Goal: Task Accomplishment & Management: Manage account settings

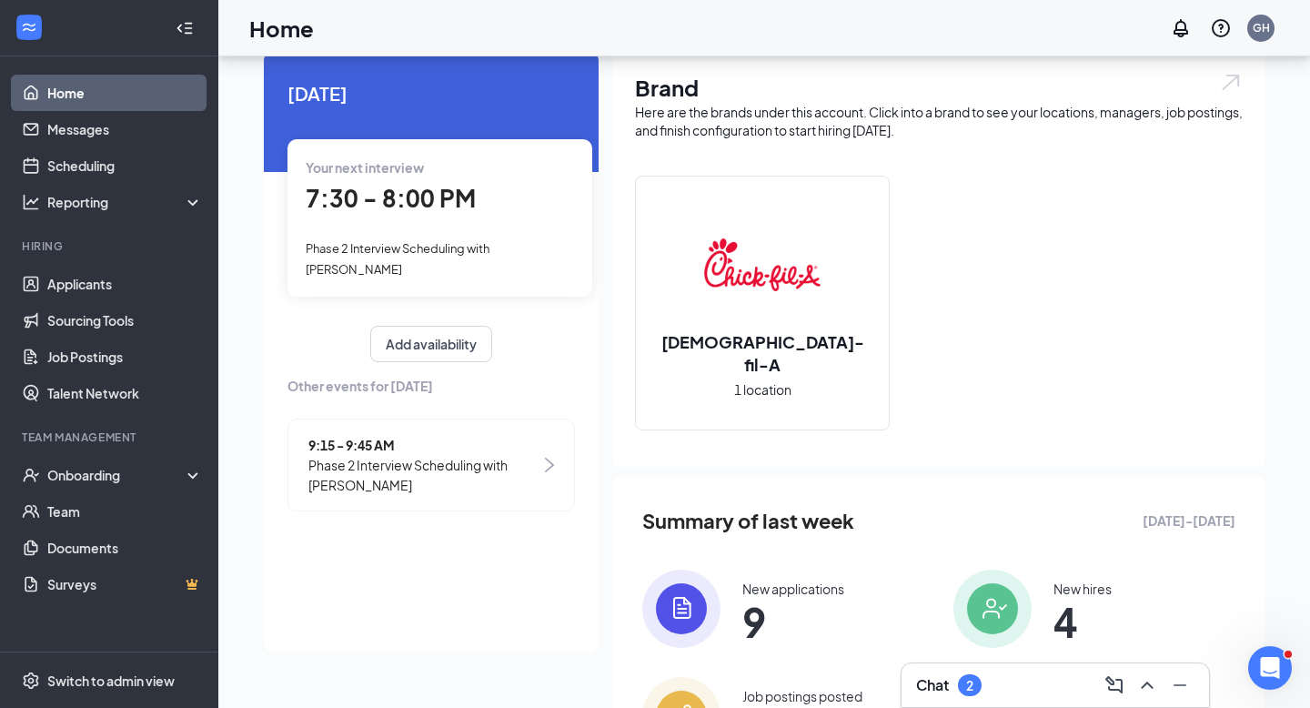
scroll to position [65, 0]
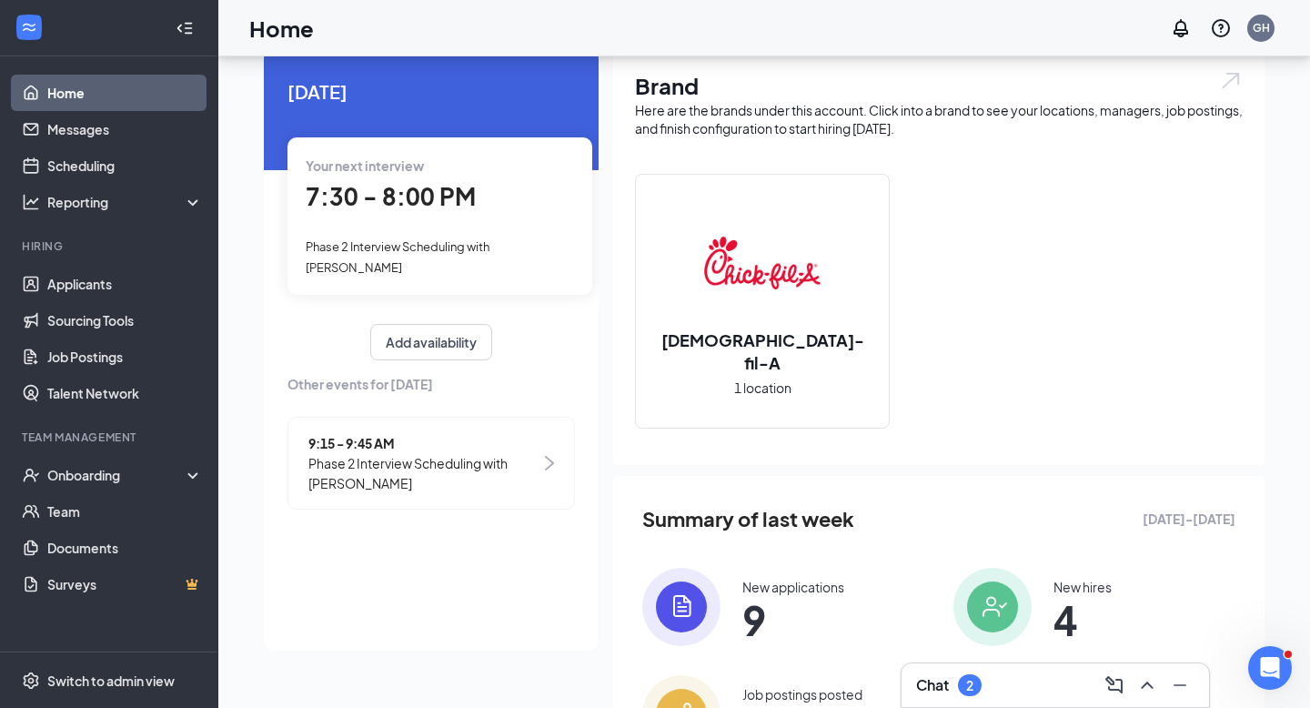
click at [974, 680] on div "2" at bounding box center [969, 685] width 7 height 15
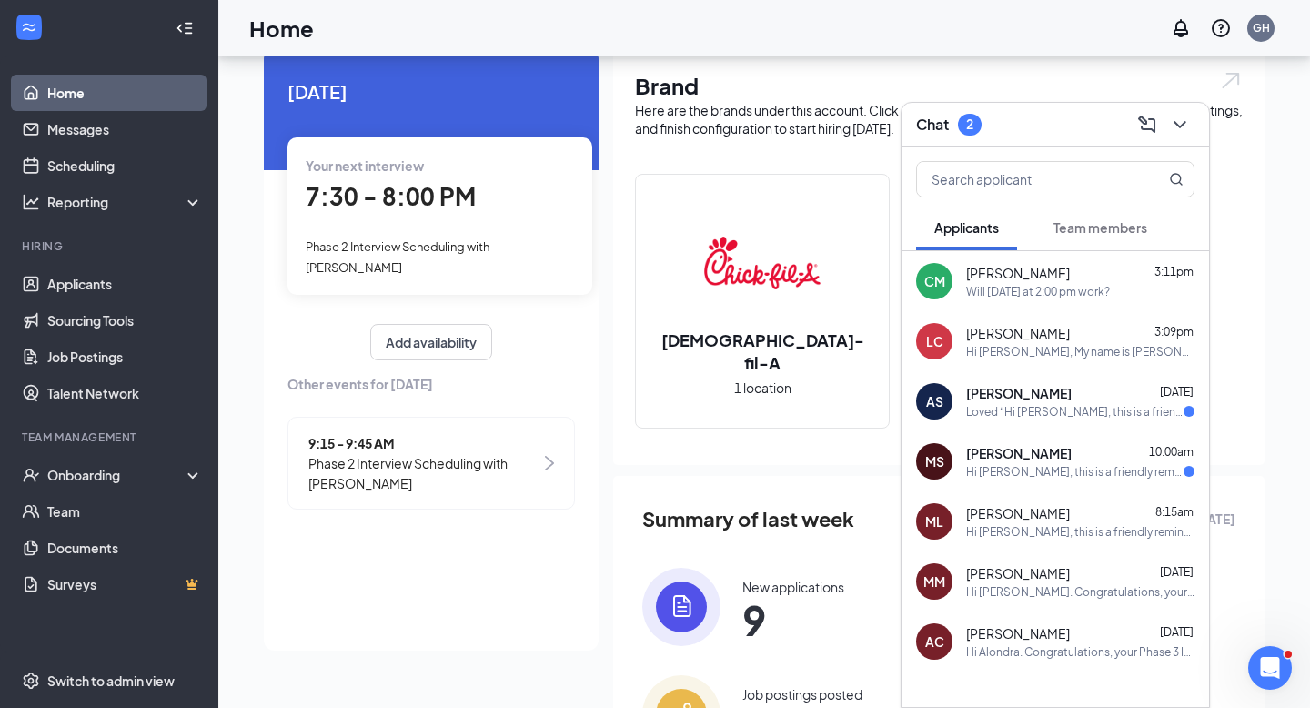
click at [1092, 472] on div "Hi [PERSON_NAME], this is a friendly reminder. Your Phase 2 Interview for the B…" at bounding box center [1074, 471] width 217 height 15
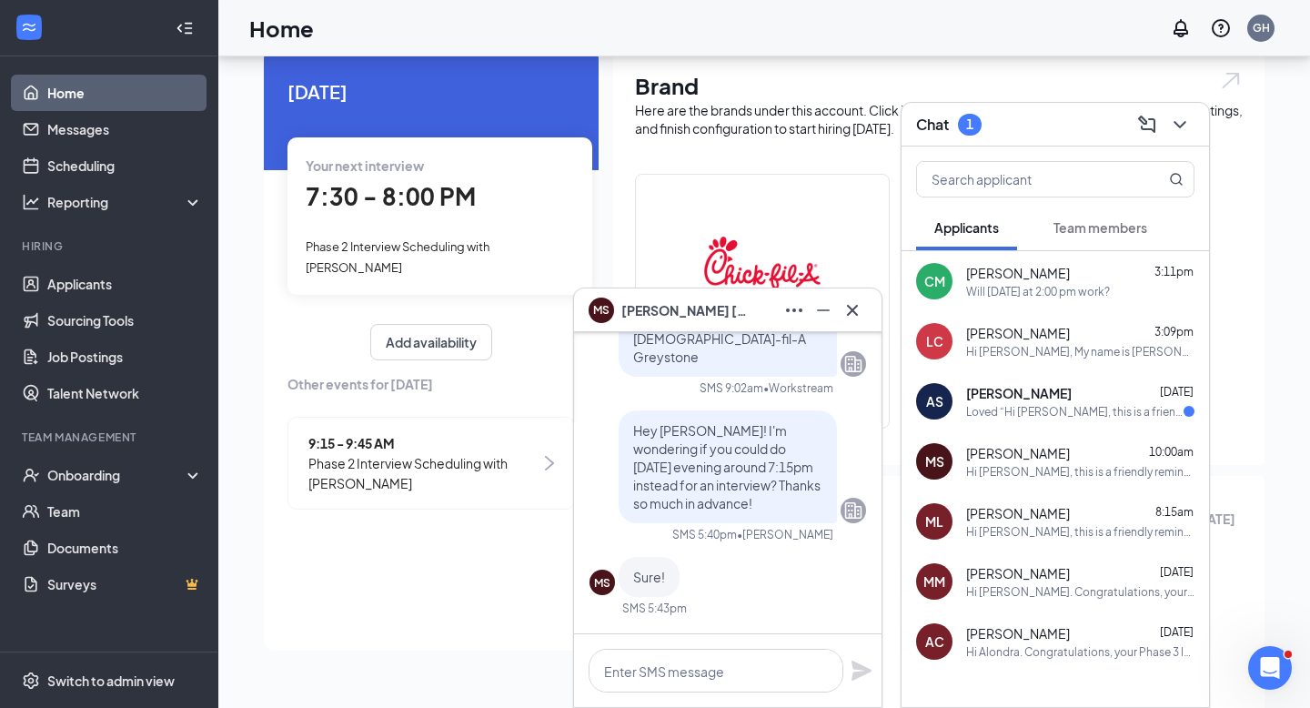
scroll to position [-308, 0]
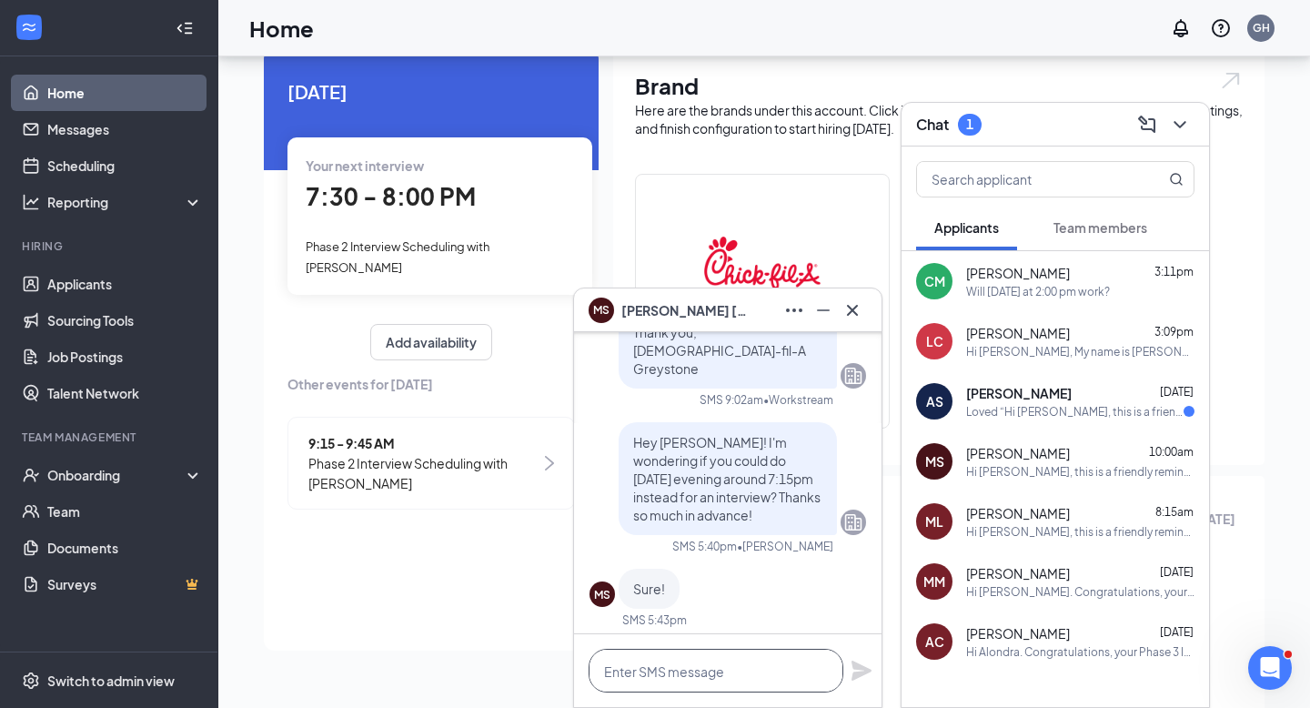
click at [684, 674] on textarea at bounding box center [716, 671] width 255 height 44
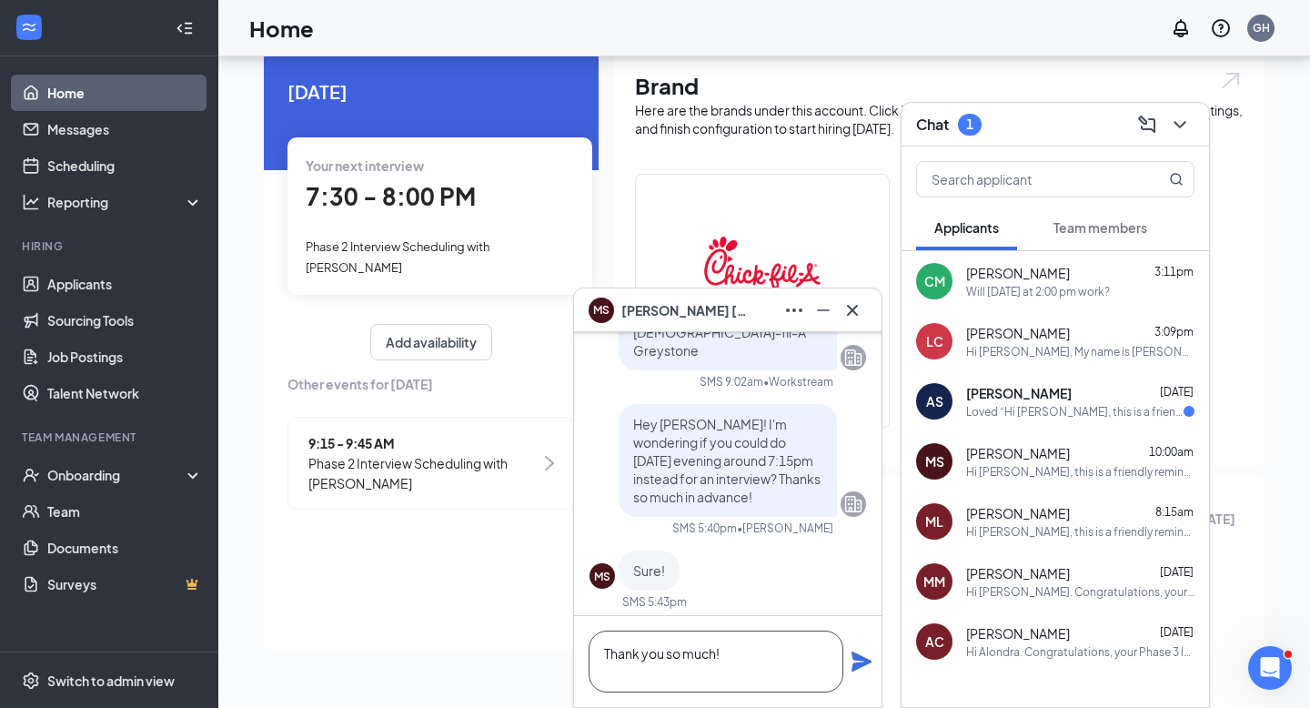
scroll to position [-326, 0]
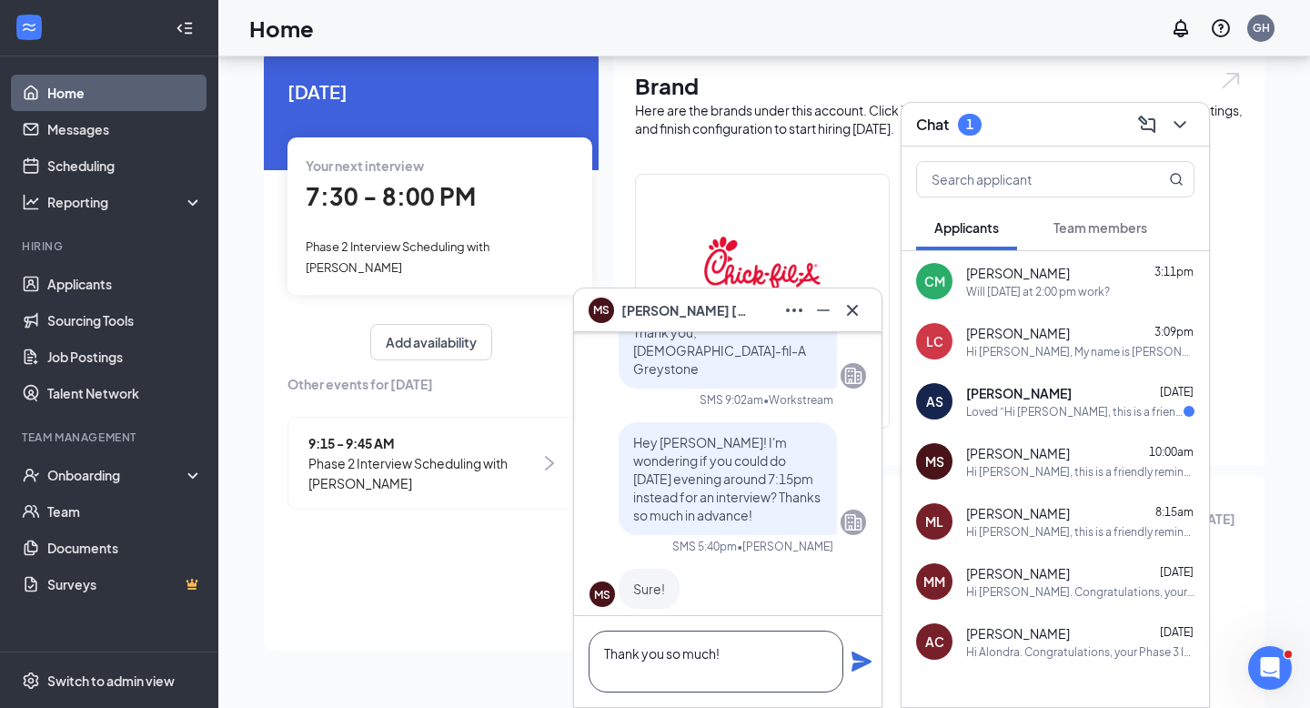
type textarea "Thank you so much!"
click at [1028, 389] on span "[PERSON_NAME]" at bounding box center [1019, 393] width 106 height 18
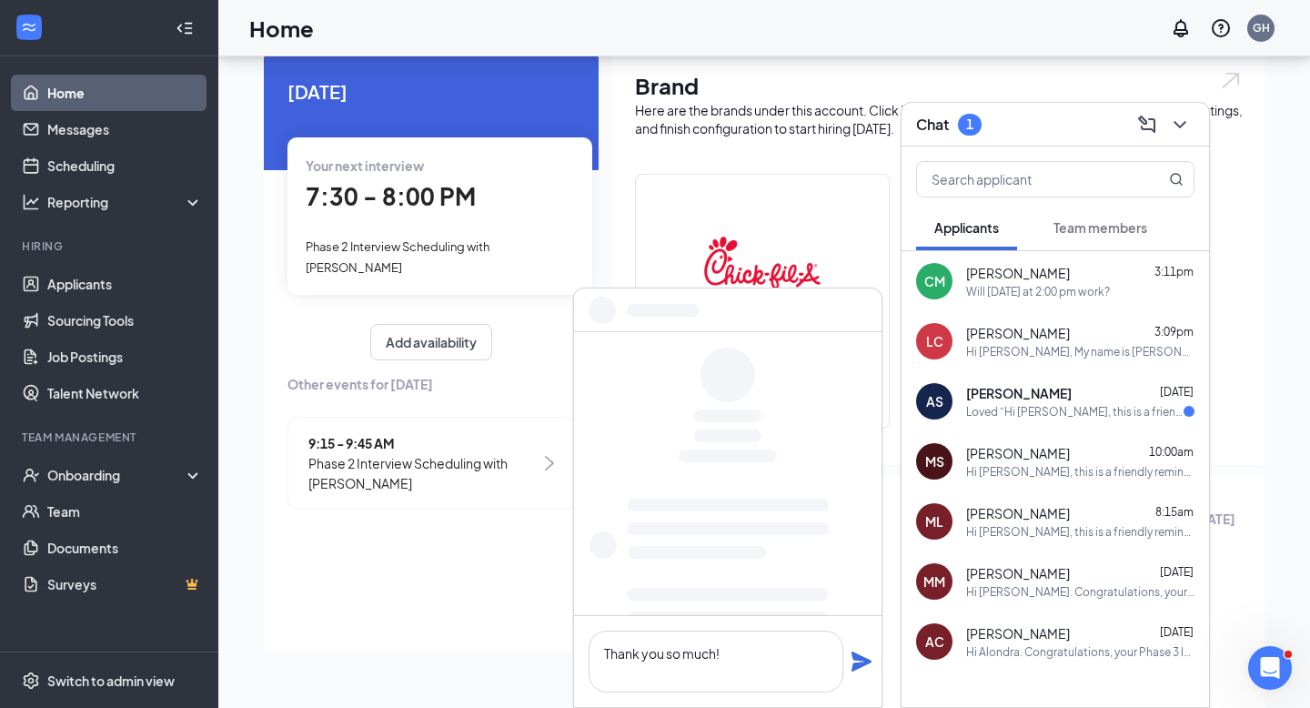
scroll to position [0, 0]
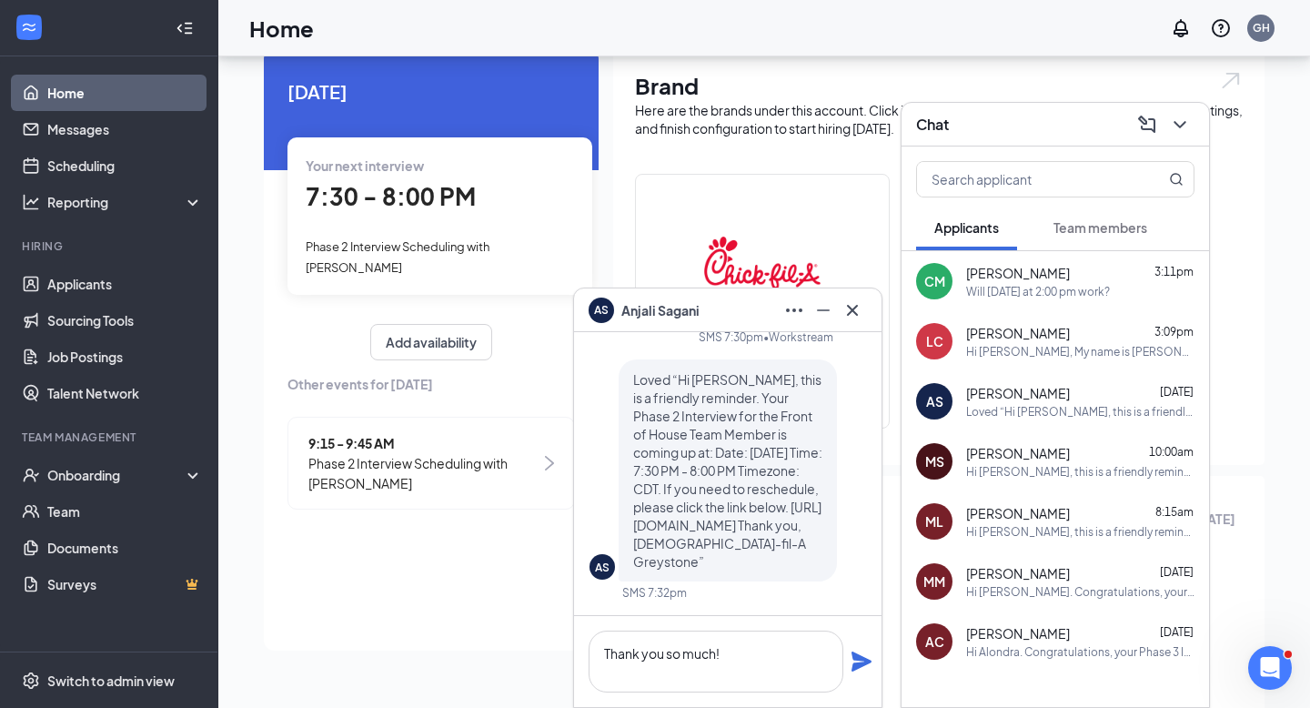
click at [1026, 455] on span "[PERSON_NAME]" at bounding box center [1018, 453] width 104 height 18
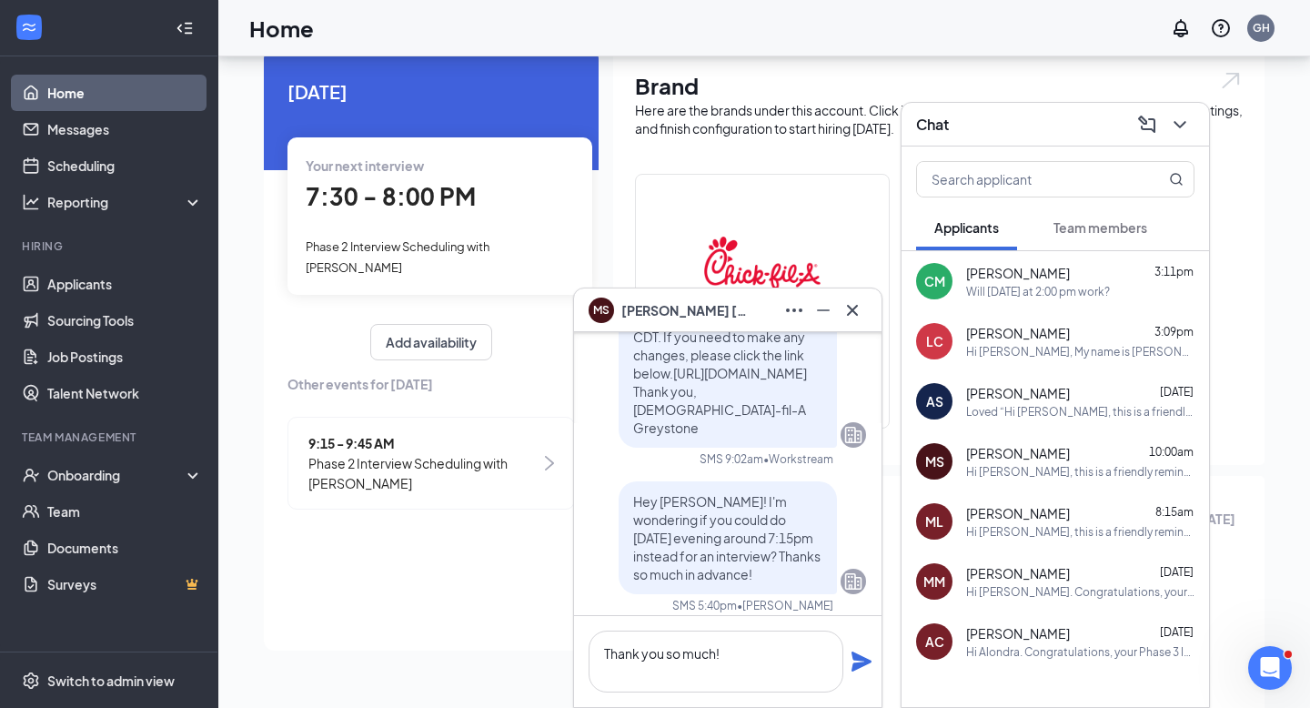
scroll to position [-381, 0]
click at [80, 180] on link "Scheduling" at bounding box center [125, 165] width 156 height 36
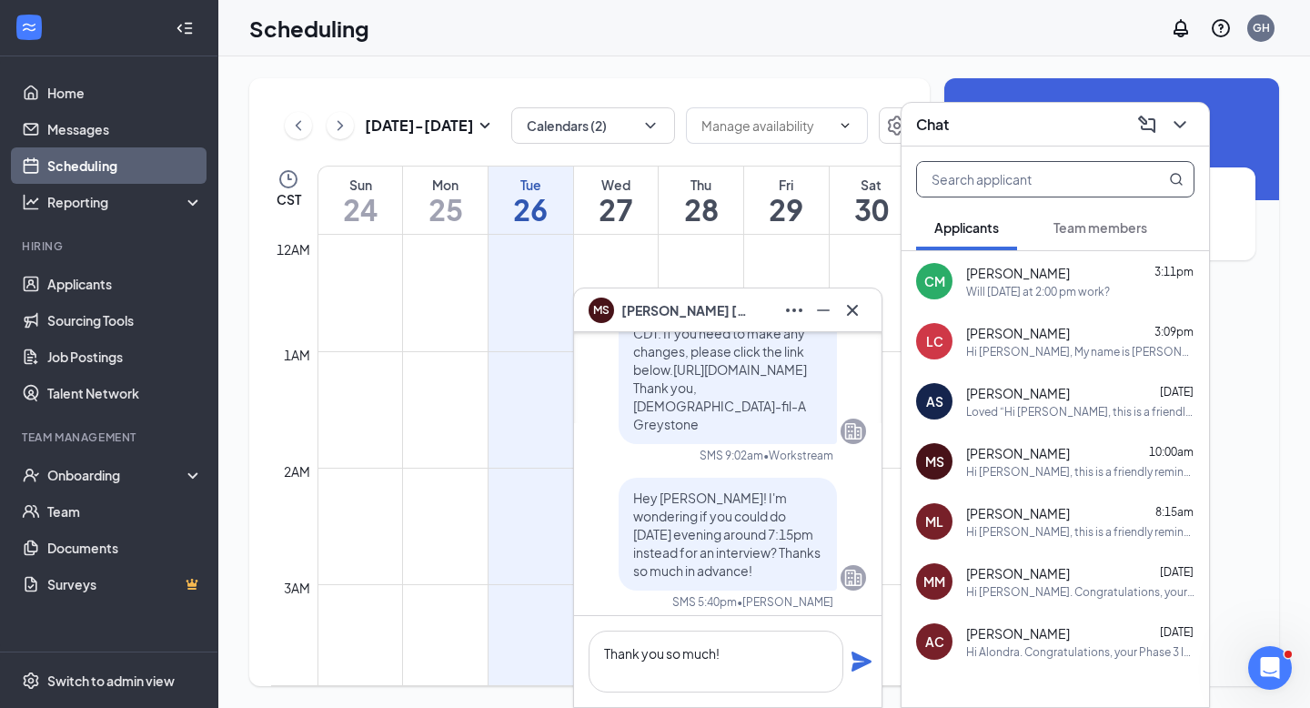
scroll to position [894, 0]
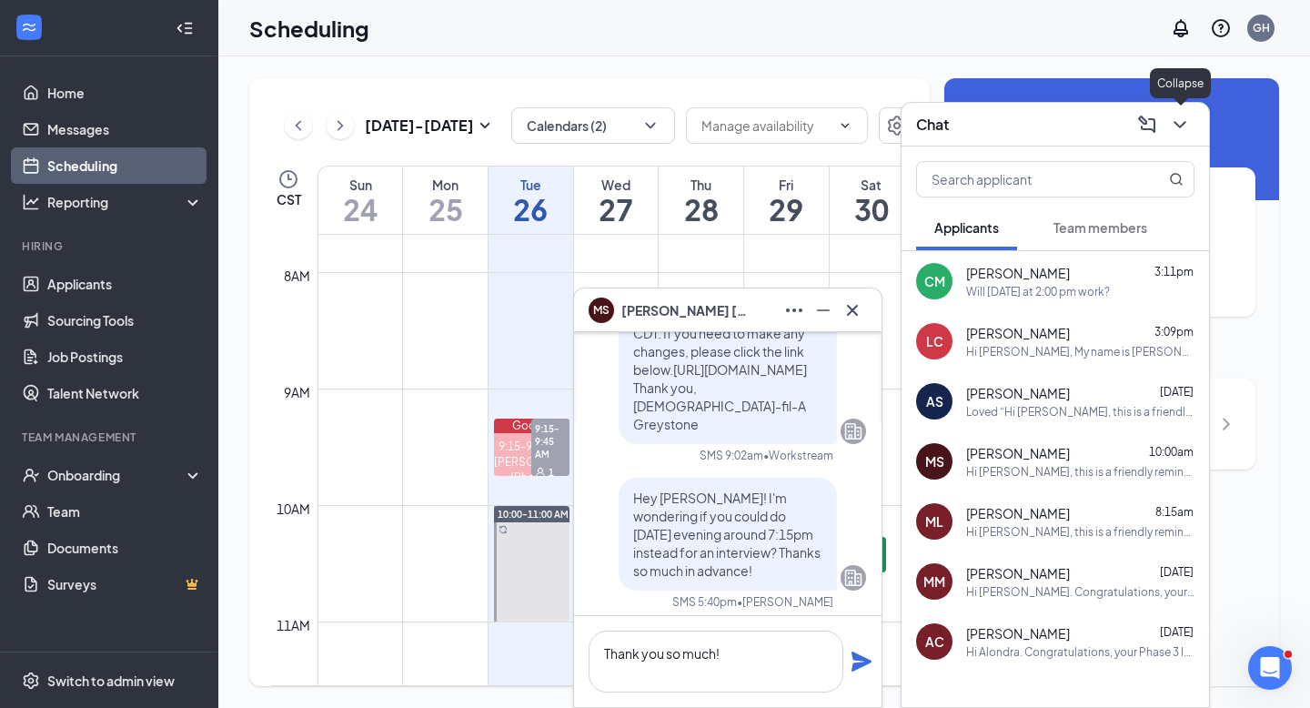
click at [1180, 131] on icon "ChevronDown" at bounding box center [1180, 125] width 22 height 22
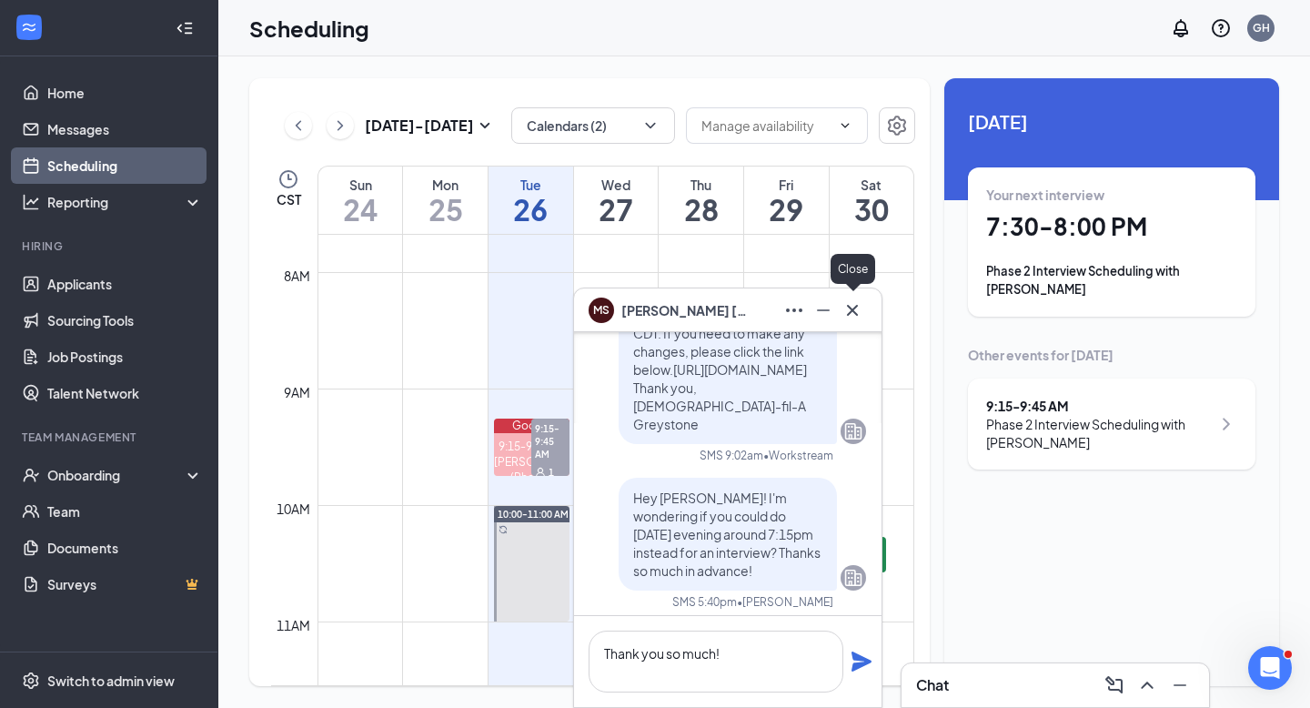
click at [864, 310] on button at bounding box center [852, 310] width 29 height 29
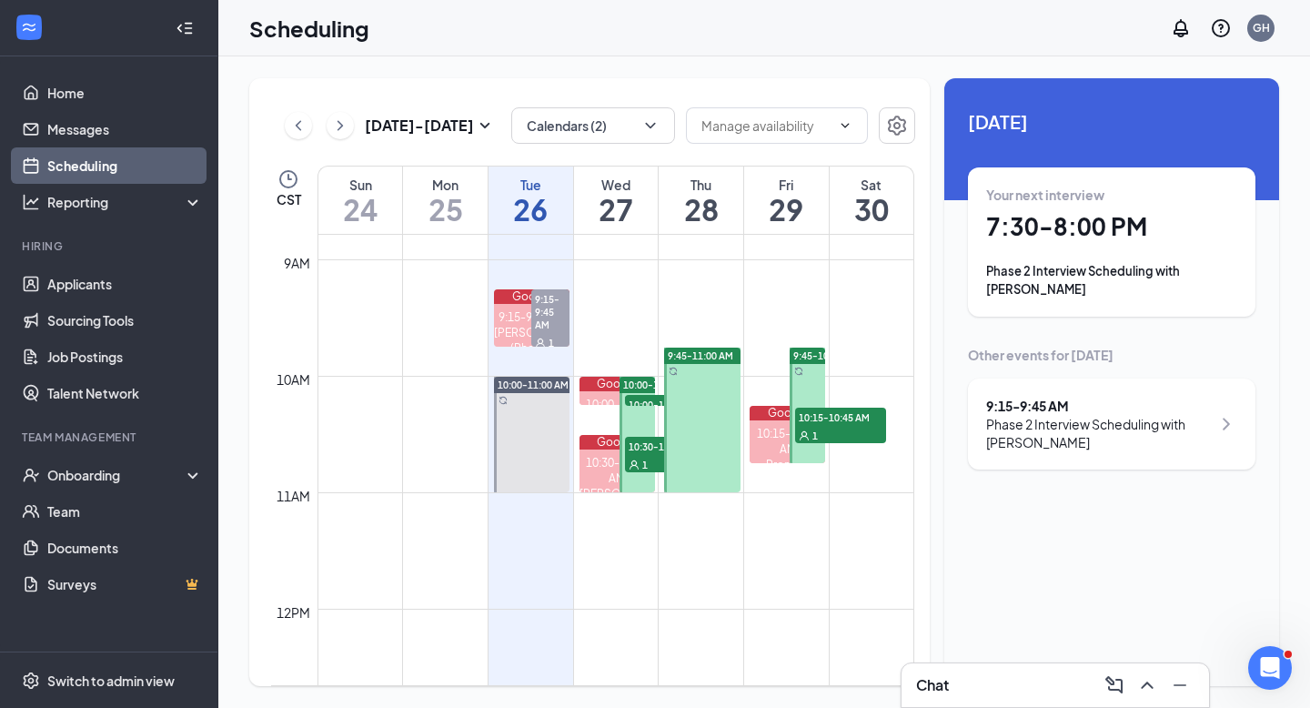
scroll to position [1033, 0]
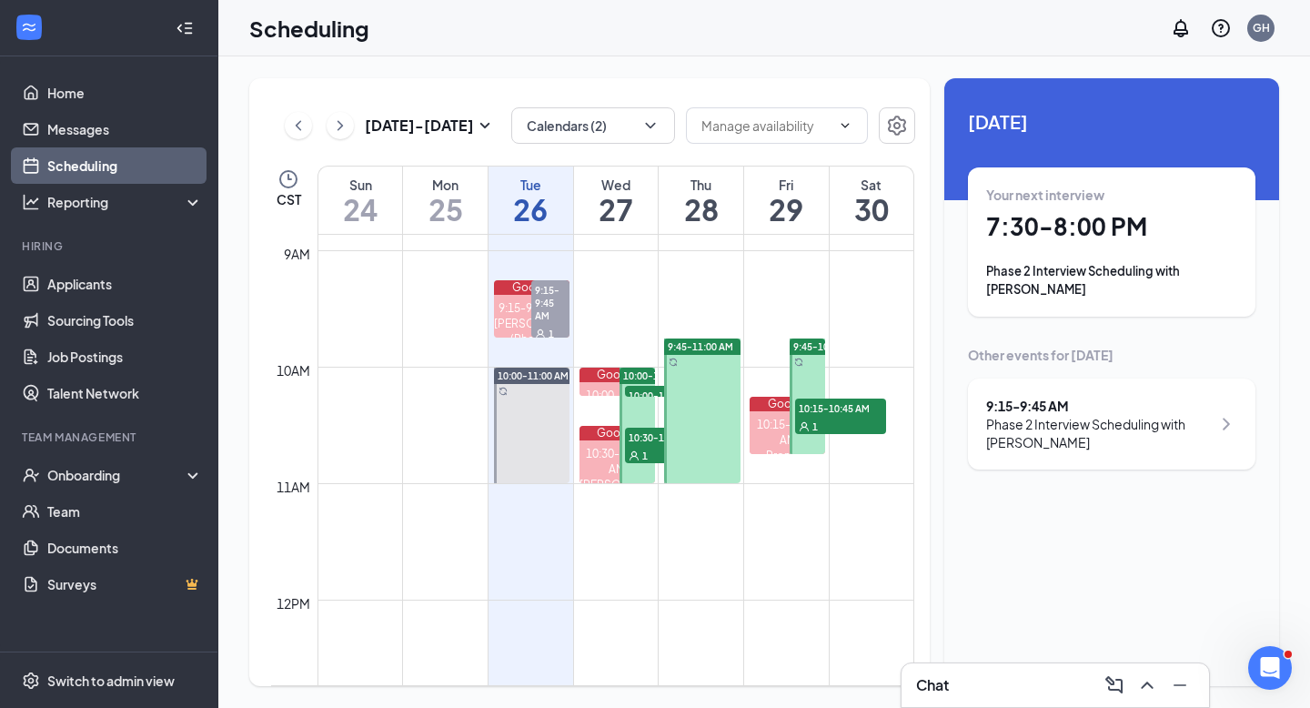
click at [644, 444] on span "10:30-11:00 AM" at bounding box center [670, 437] width 91 height 18
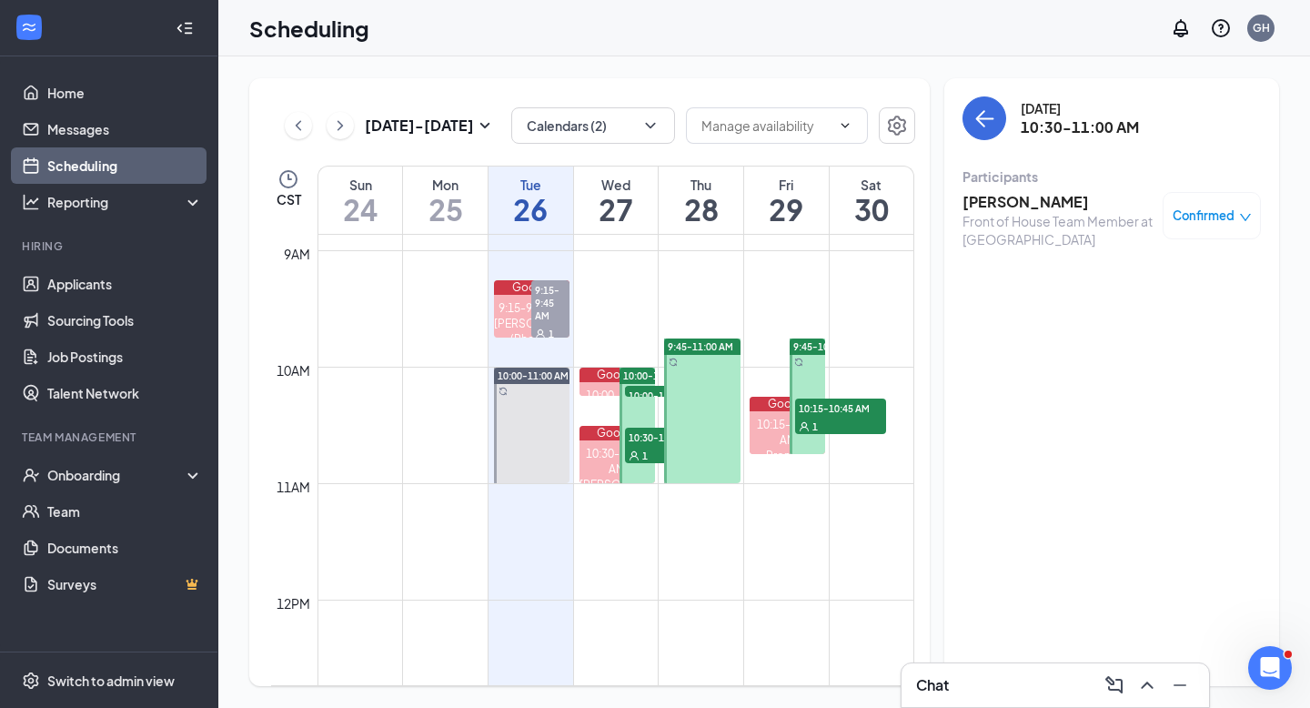
click at [1220, 224] on span "Confirmed" at bounding box center [1204, 216] width 62 height 18
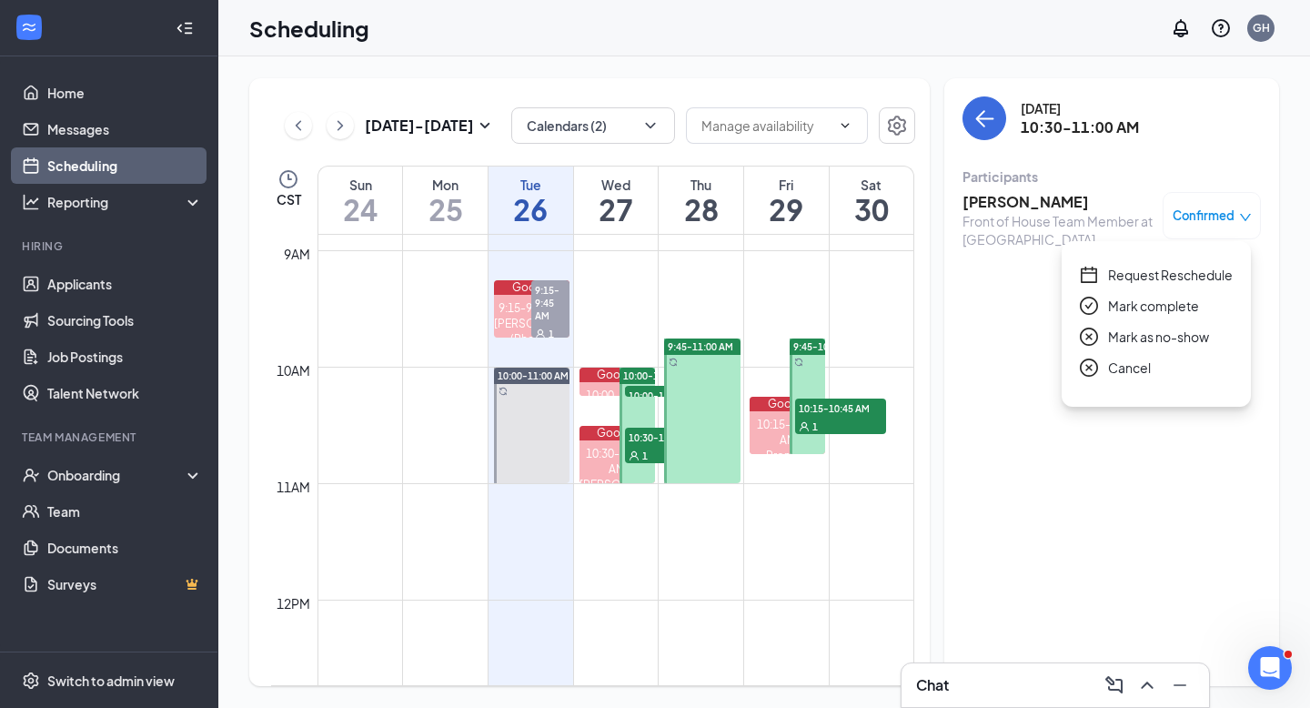
click at [639, 389] on span "10:00-10:15 AM" at bounding box center [670, 395] width 91 height 18
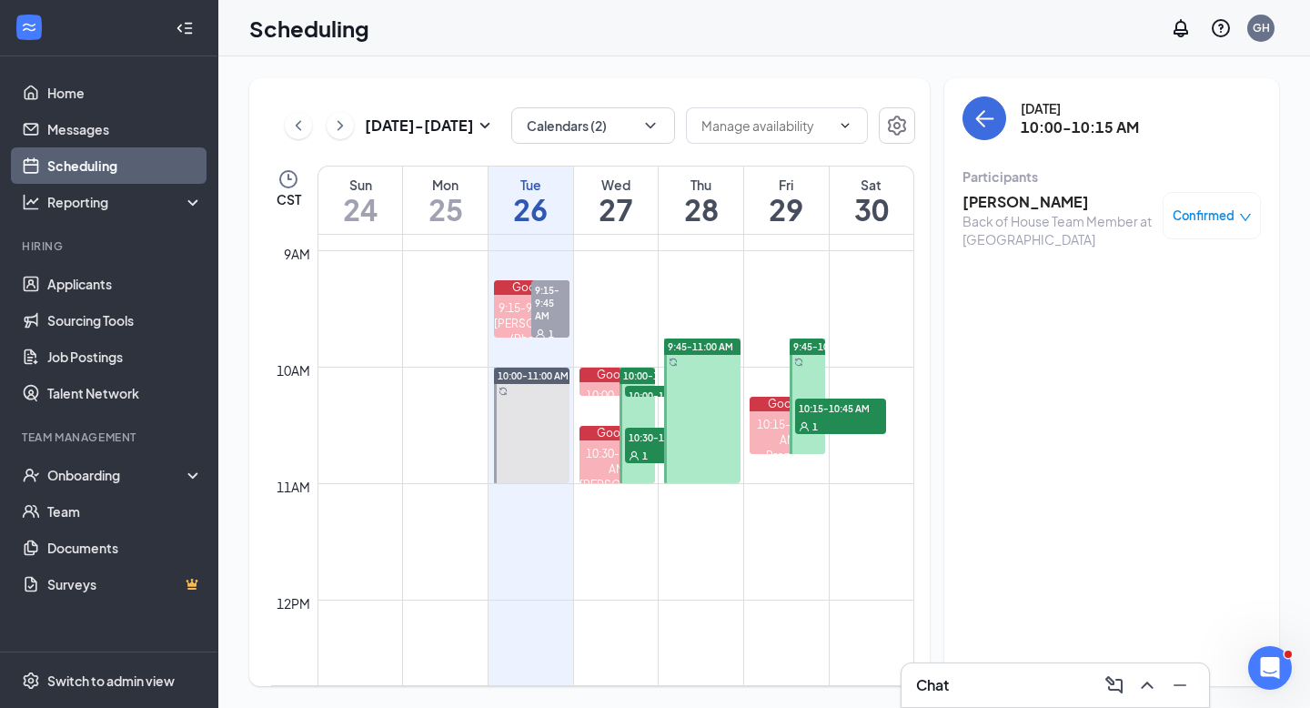
click at [1197, 215] on span "Confirmed" at bounding box center [1204, 216] width 62 height 18
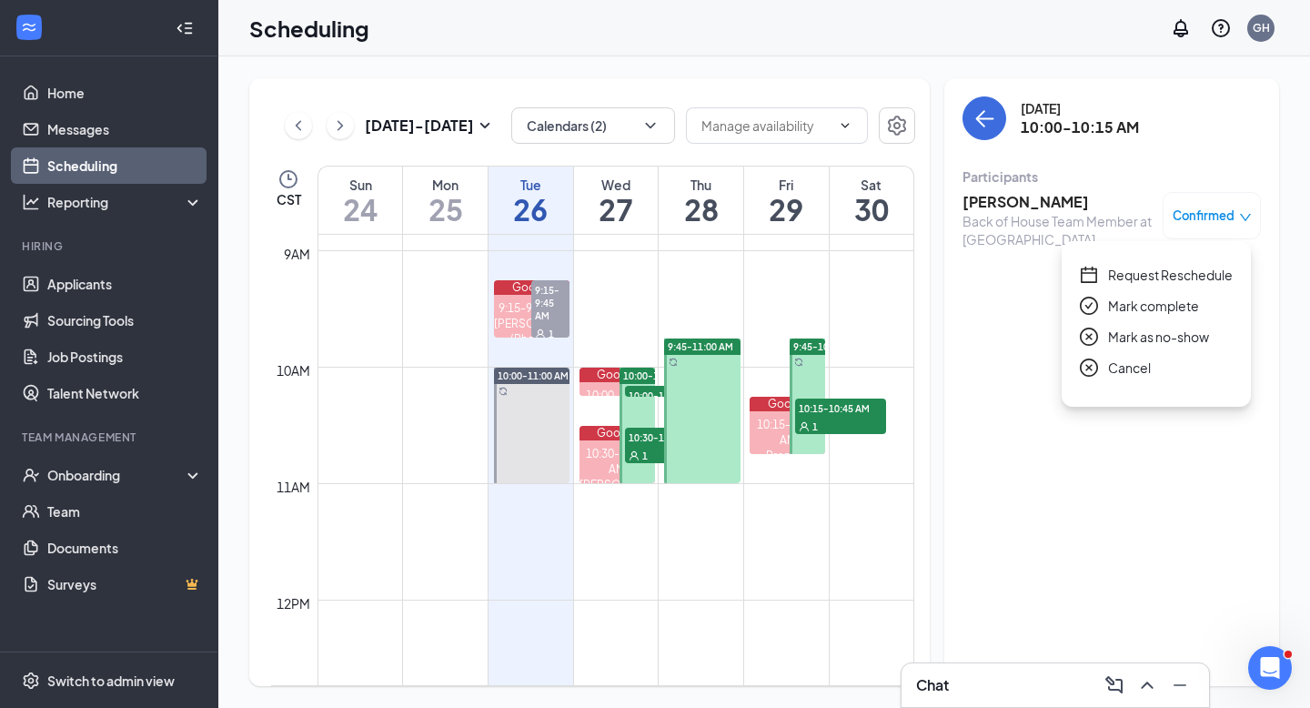
click at [1132, 281] on span "Request Reschedule" at bounding box center [1170, 275] width 125 height 20
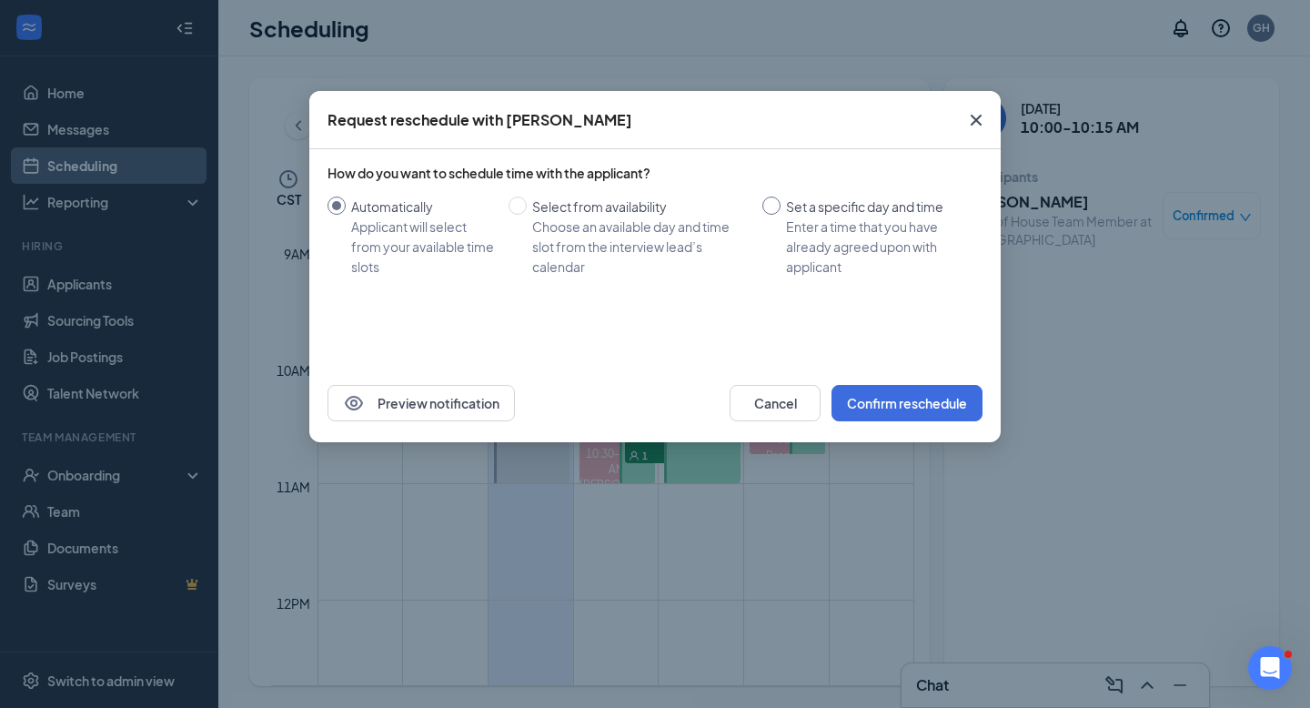
click at [776, 210] on input "Set a specific day and time Enter a time that you have already agreed upon with…" at bounding box center [772, 206] width 18 height 18
radio input "true"
radio input "false"
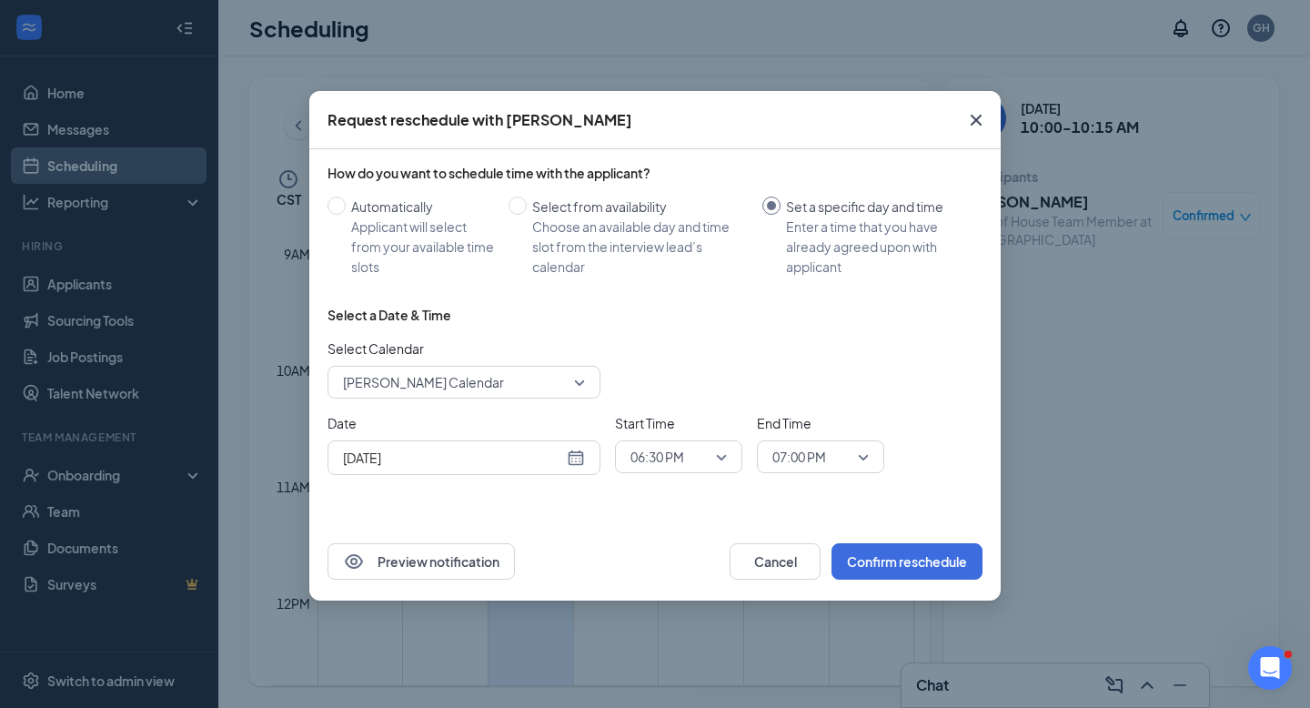
click at [576, 460] on div "[DATE]" at bounding box center [464, 458] width 242 height 20
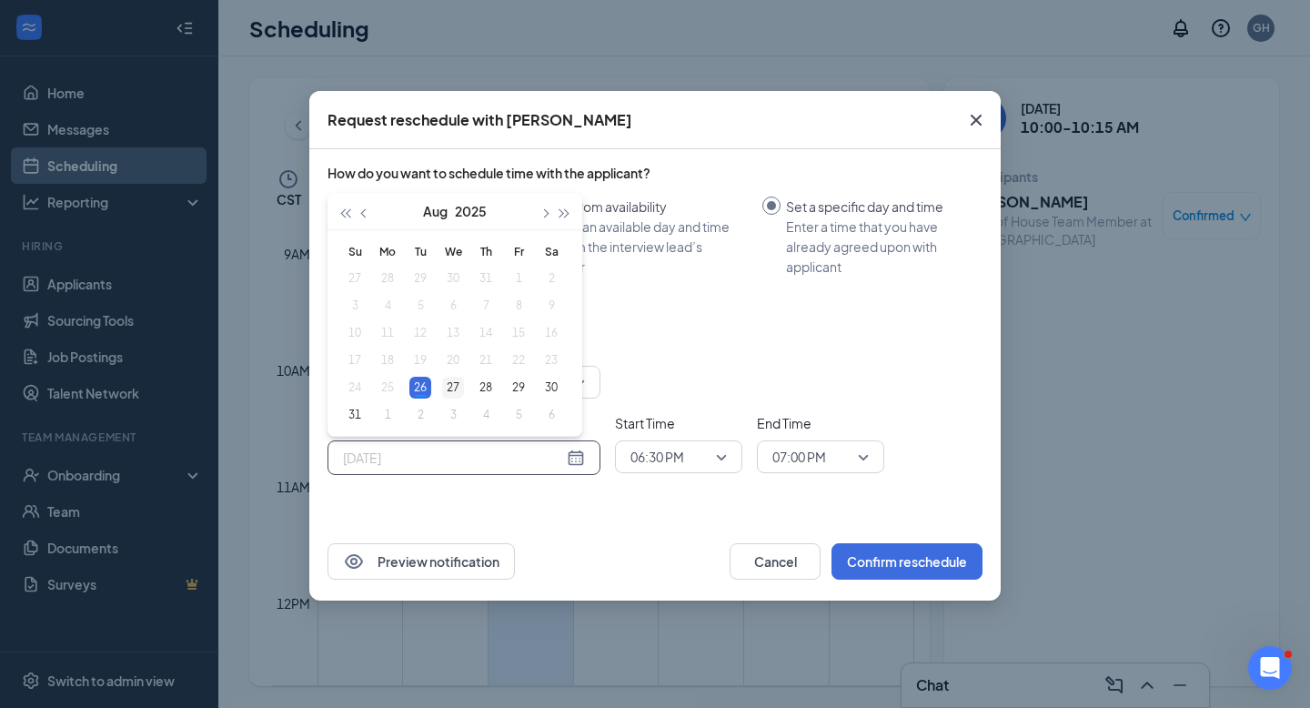
type input "[DATE]"
click at [455, 387] on div "27" at bounding box center [453, 388] width 22 height 22
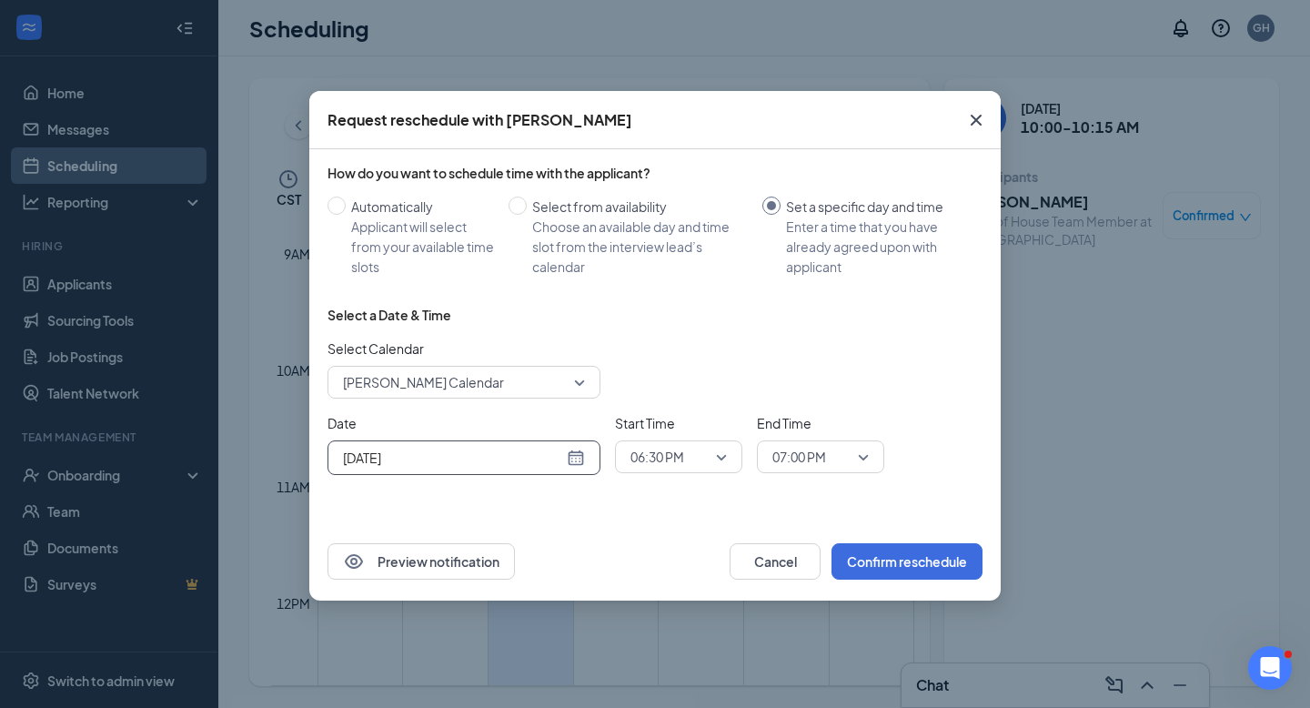
click at [719, 449] on span "06:30 PM" at bounding box center [679, 456] width 96 height 27
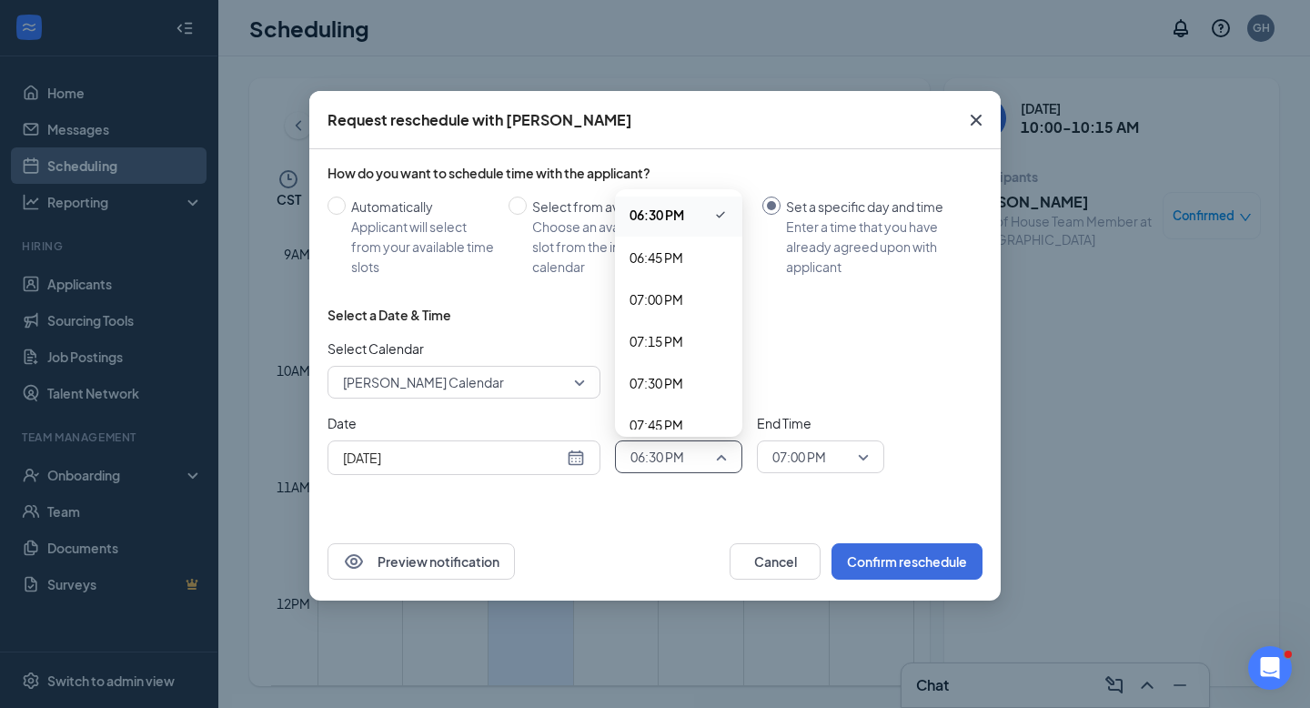
scroll to position [3106, 0]
click at [665, 333] on span "07:15 PM" at bounding box center [657, 337] width 54 height 20
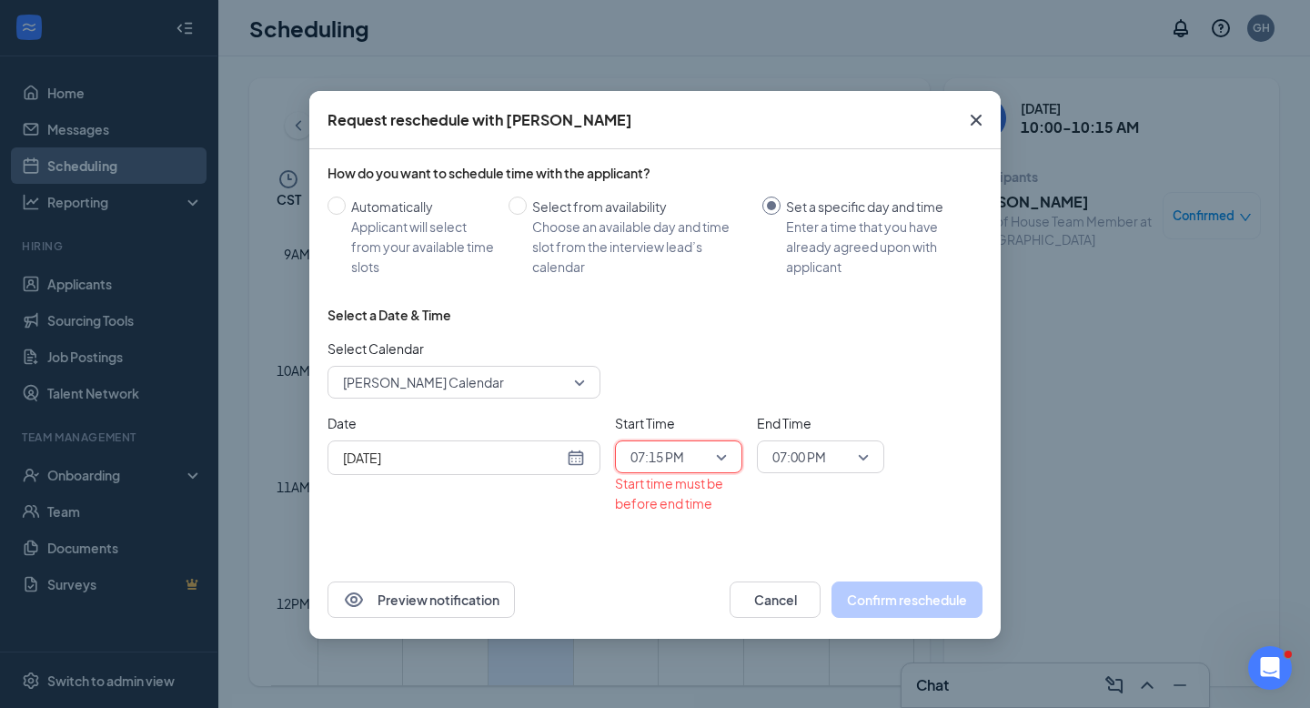
click at [824, 454] on span "07:00 PM" at bounding box center [800, 456] width 54 height 27
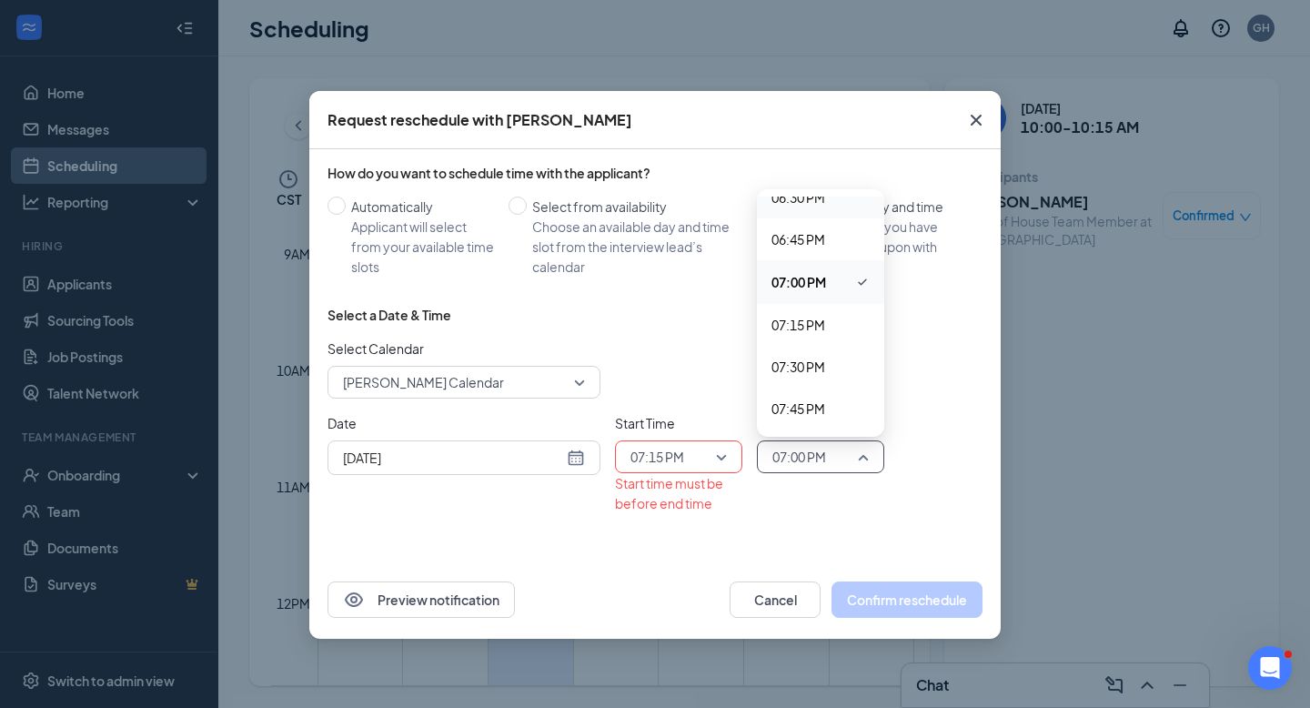
scroll to position [3165, 0]
click at [818, 326] on span "07:30 PM" at bounding box center [799, 319] width 54 height 20
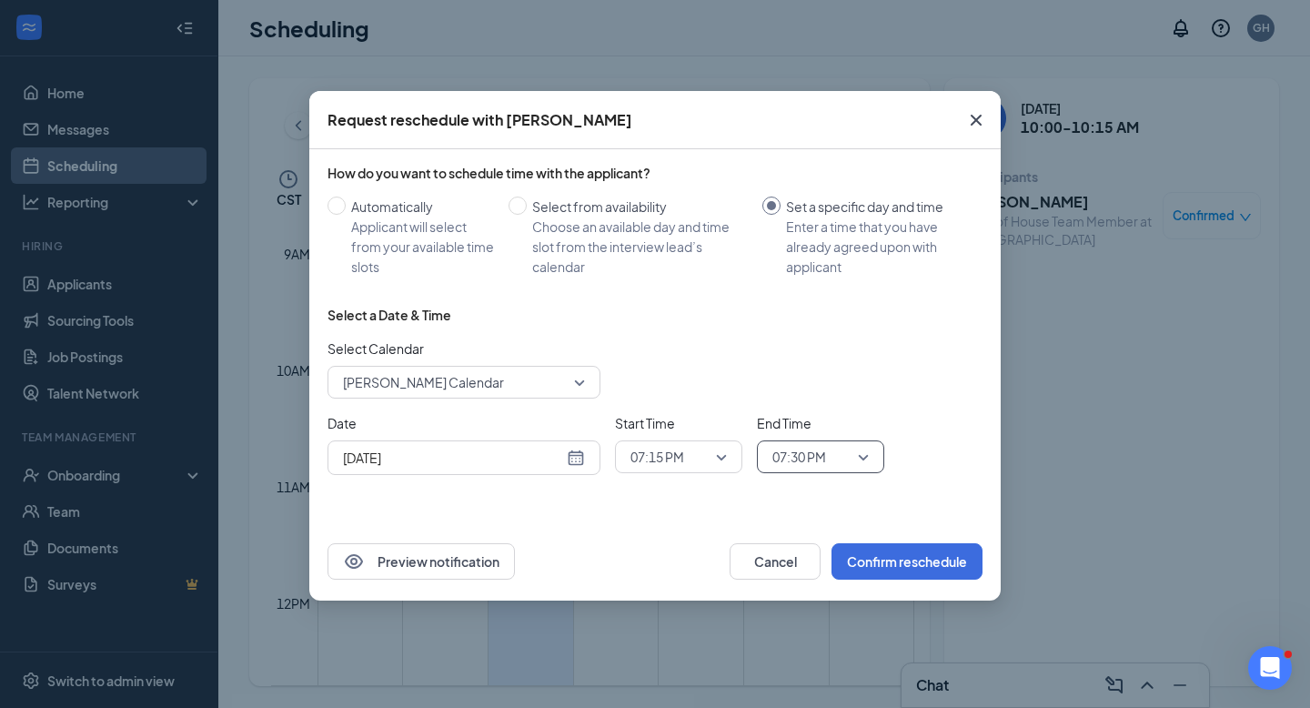
click at [900, 369] on div "Select Calendar [PERSON_NAME] Calendar" at bounding box center [655, 368] width 655 height 60
click at [905, 563] on button "Confirm reschedule" at bounding box center [907, 561] width 151 height 36
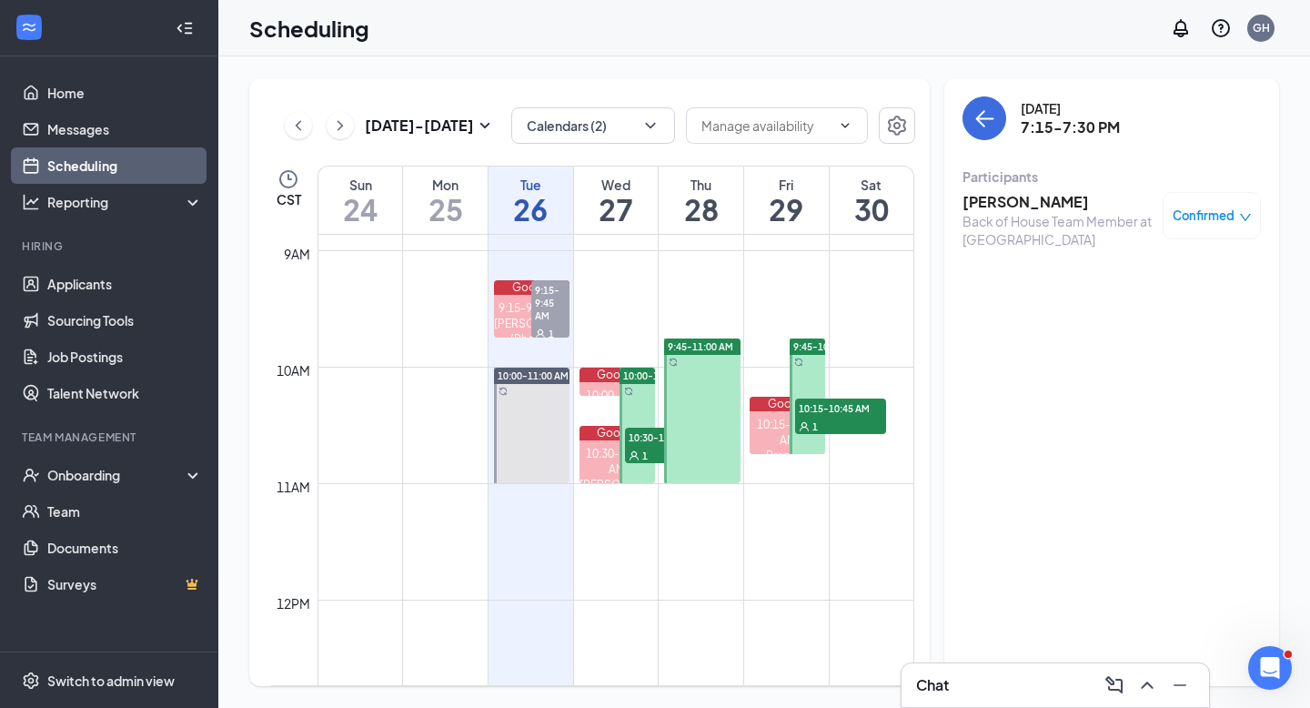
click at [649, 440] on span "10:30-11:00 AM" at bounding box center [670, 437] width 91 height 18
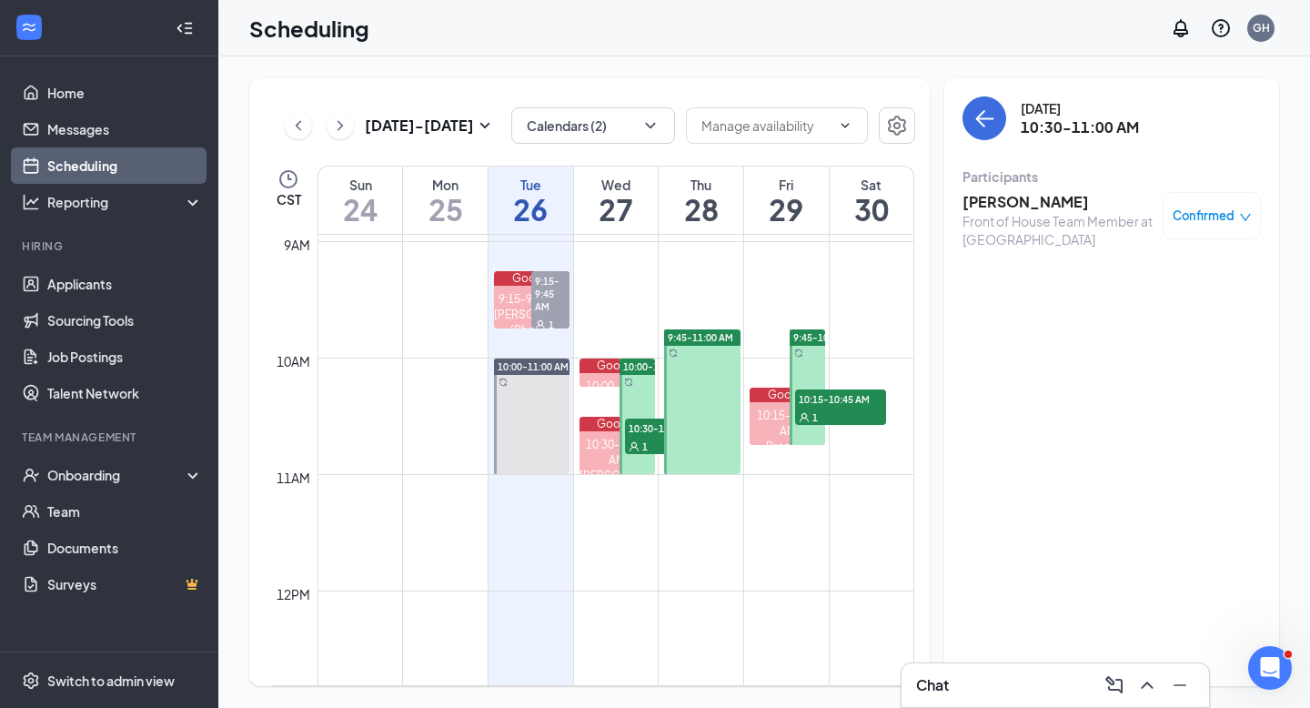
scroll to position [1036, 0]
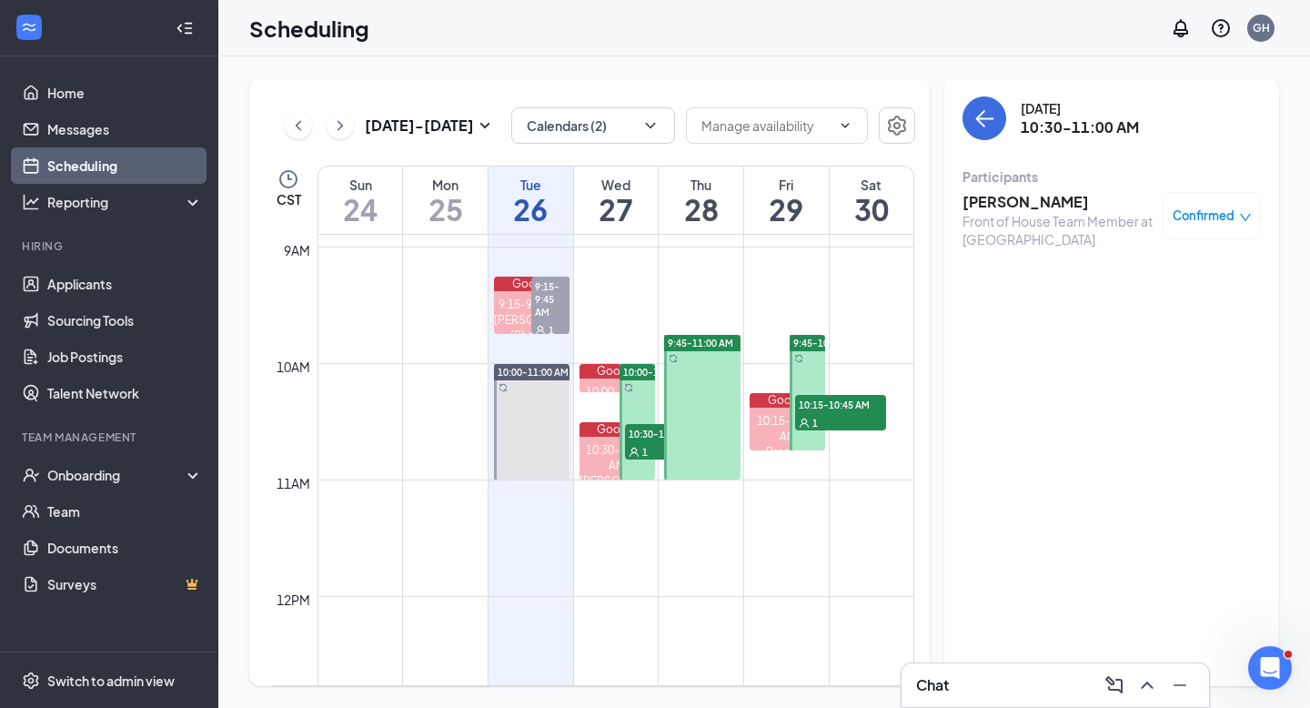
click at [653, 452] on div "1" at bounding box center [670, 451] width 91 height 18
click at [1210, 209] on span "Confirmed" at bounding box center [1204, 216] width 62 height 18
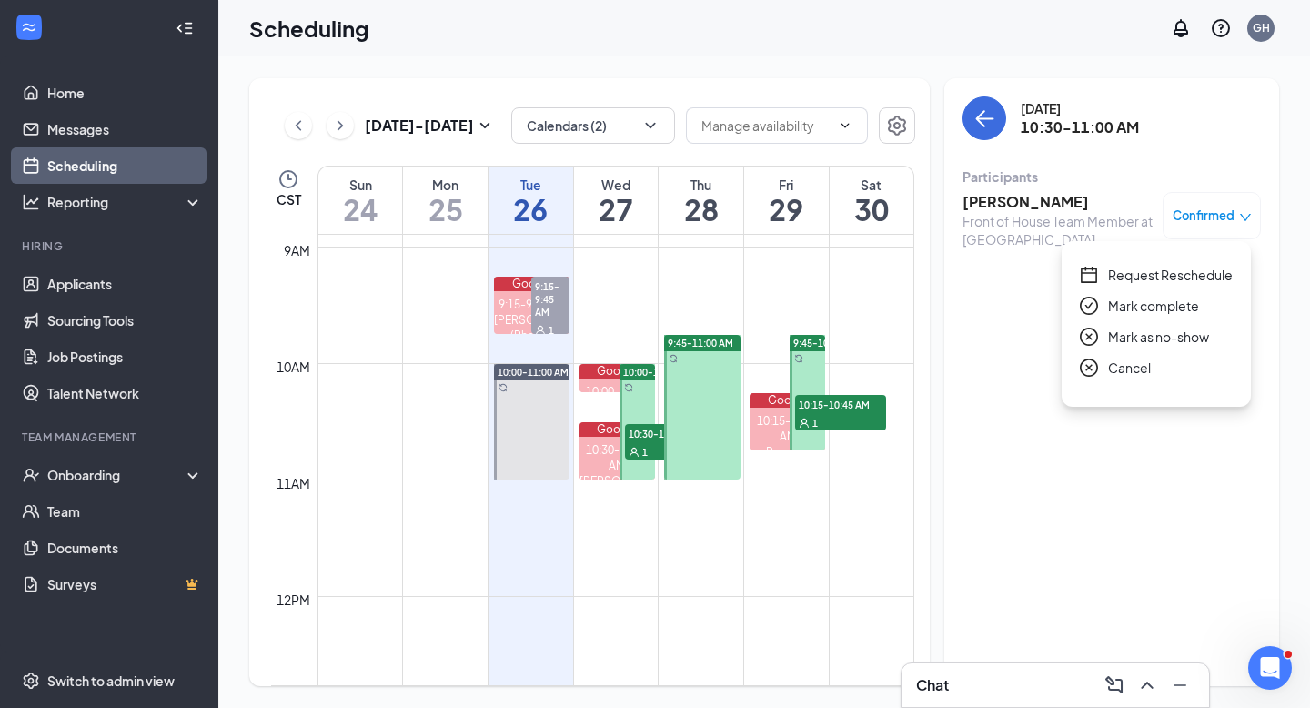
click at [1183, 278] on span "Request Reschedule" at bounding box center [1170, 275] width 125 height 20
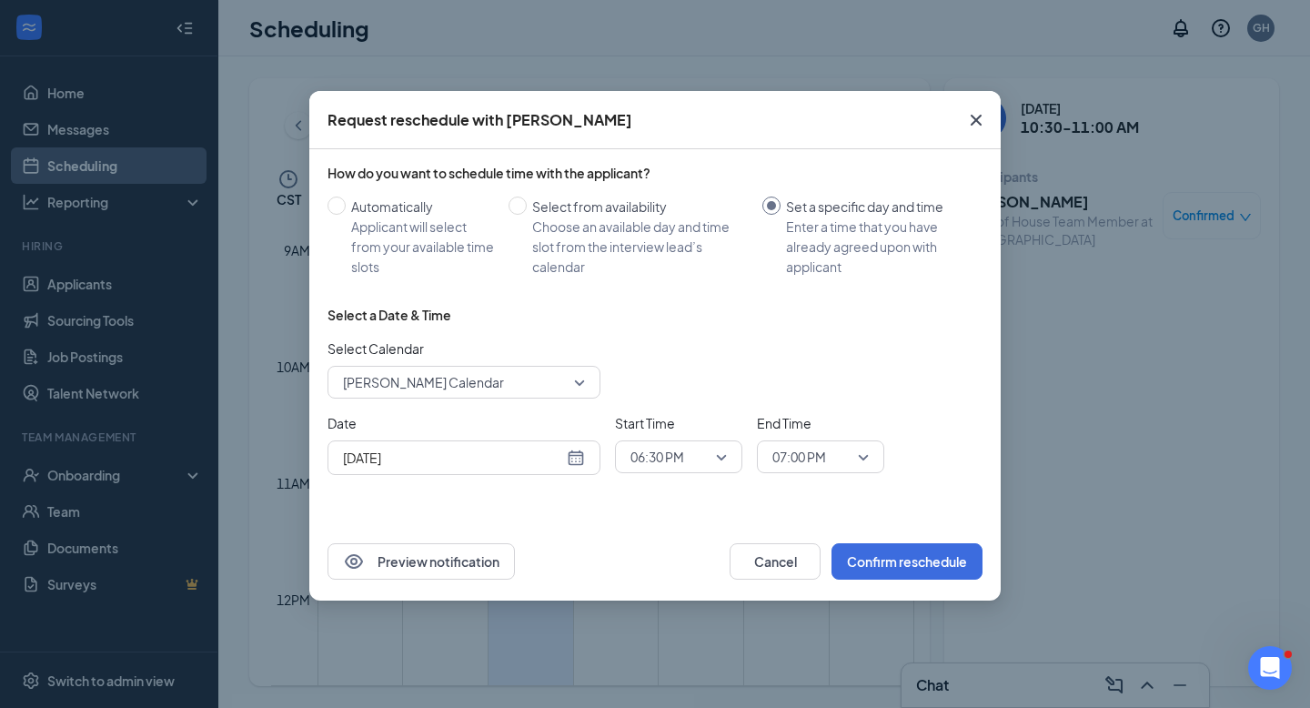
click at [723, 455] on span "06:30 PM" at bounding box center [679, 456] width 96 height 27
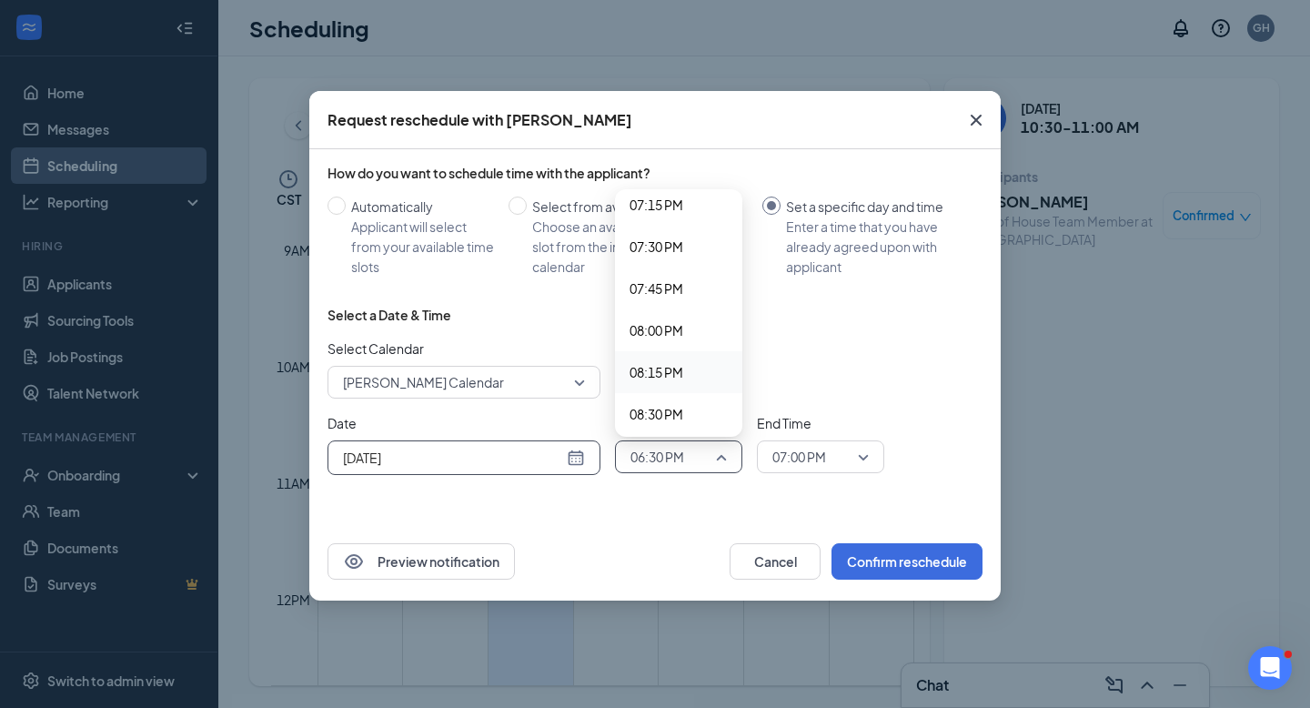
click at [547, 454] on input "[DATE]" at bounding box center [453, 458] width 220 height 20
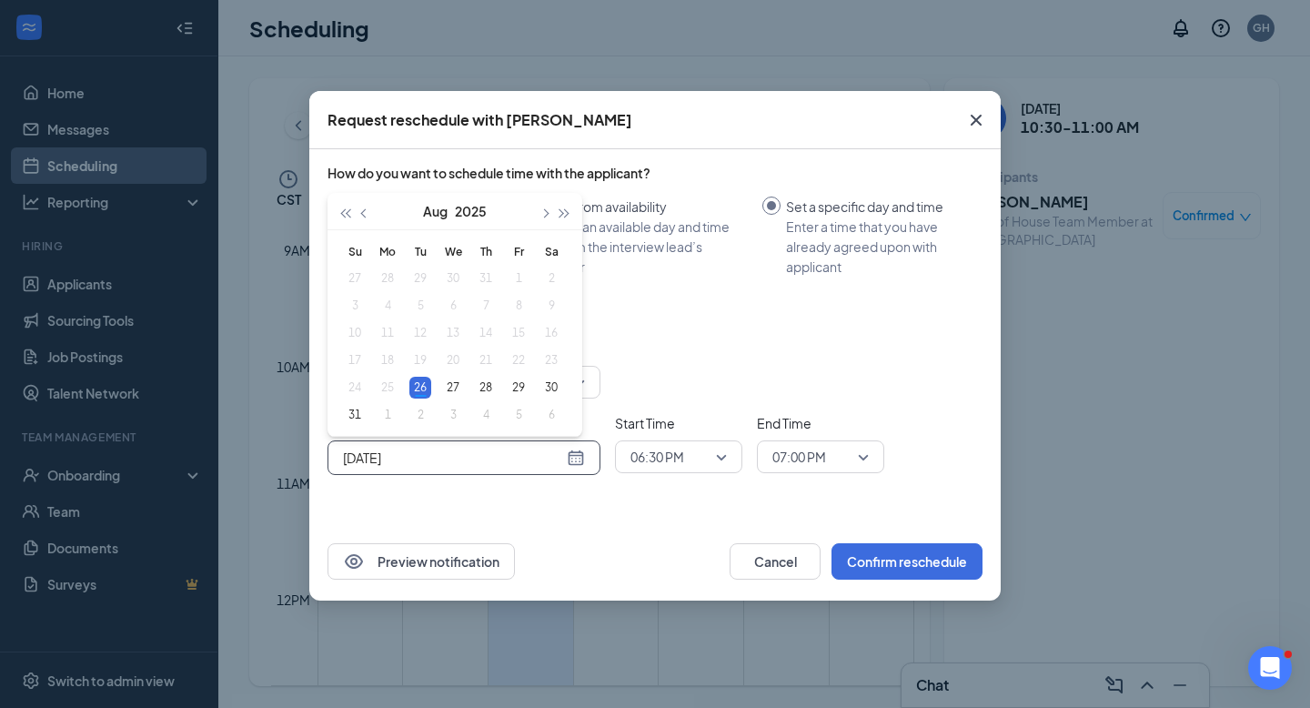
click at [578, 457] on div "[DATE]" at bounding box center [464, 458] width 242 height 20
type input "[DATE]"
click at [453, 389] on div "27" at bounding box center [453, 388] width 22 height 22
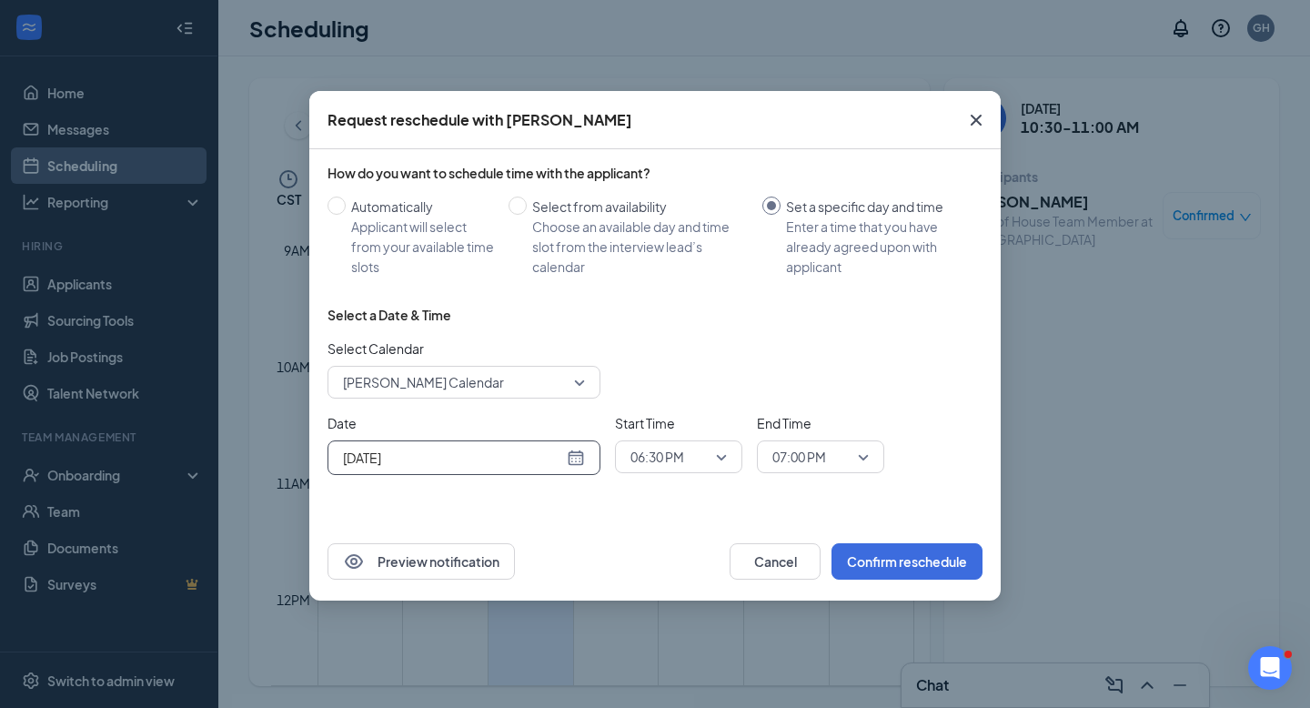
click at [686, 454] on span "06:30 PM" at bounding box center [671, 456] width 80 height 27
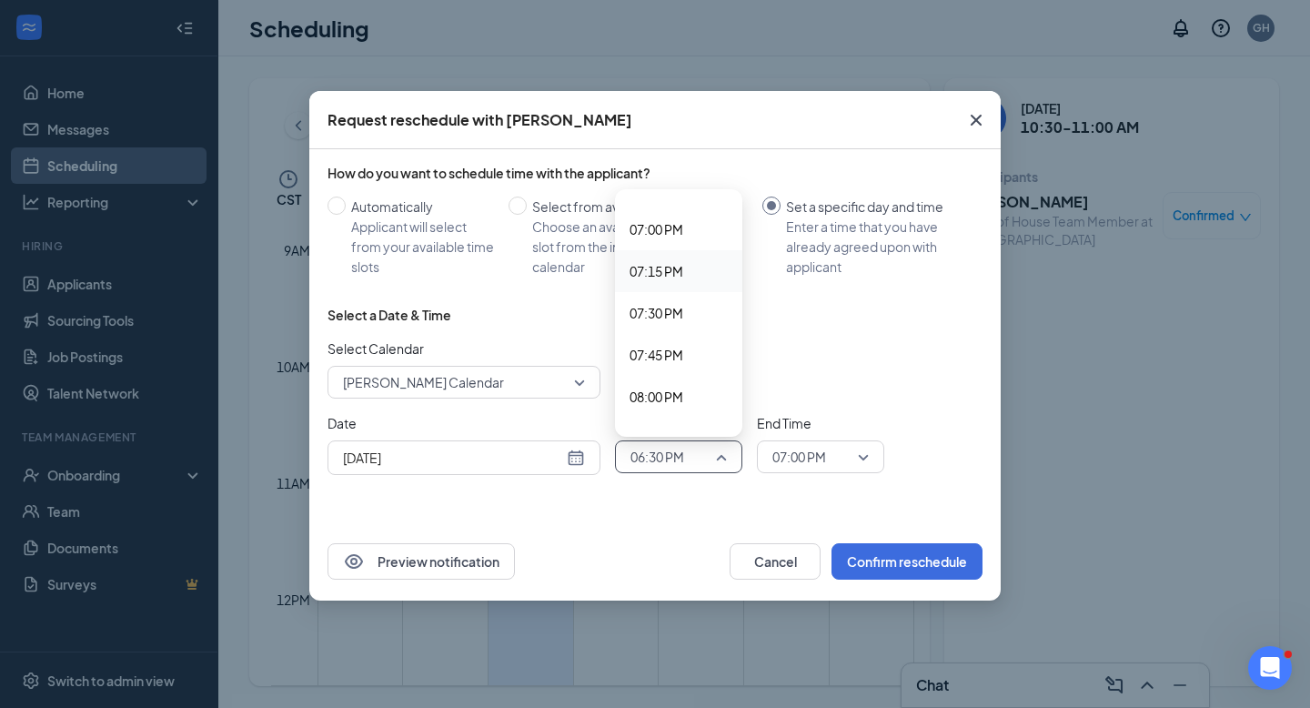
scroll to position [3175, 0]
click at [674, 350] on span "07:45 PM" at bounding box center [657, 351] width 54 height 20
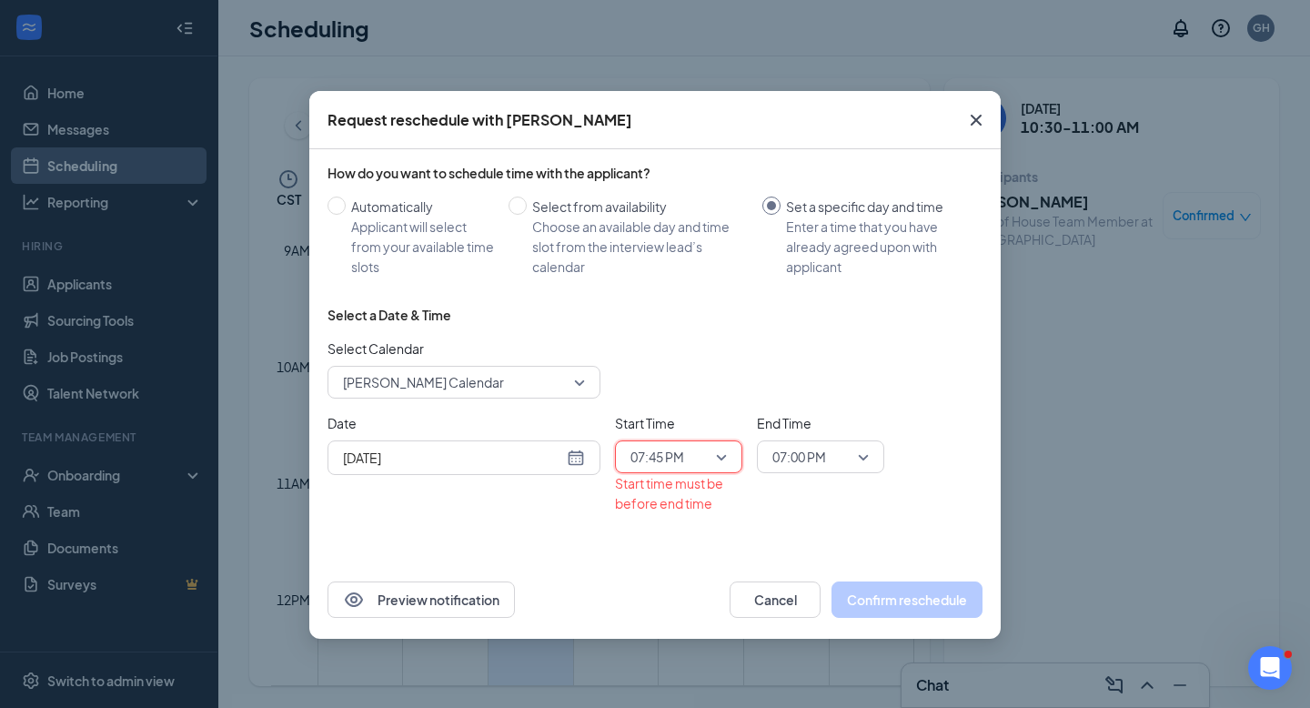
click at [822, 453] on span "07:00 PM" at bounding box center [800, 456] width 54 height 27
click at [824, 260] on span "08:15 PM" at bounding box center [799, 261] width 54 height 20
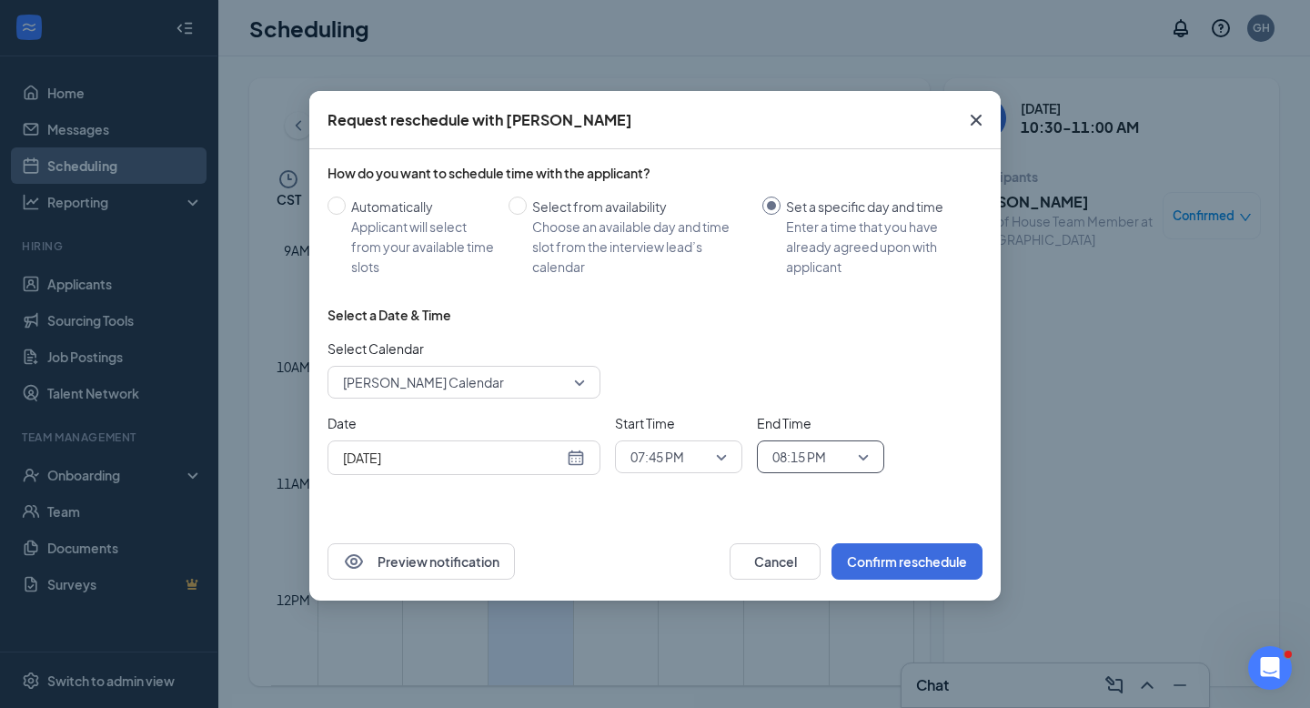
click at [862, 309] on div "Select a Date & Time" at bounding box center [655, 315] width 655 height 18
click at [877, 548] on button "Confirm reschedule" at bounding box center [907, 561] width 151 height 36
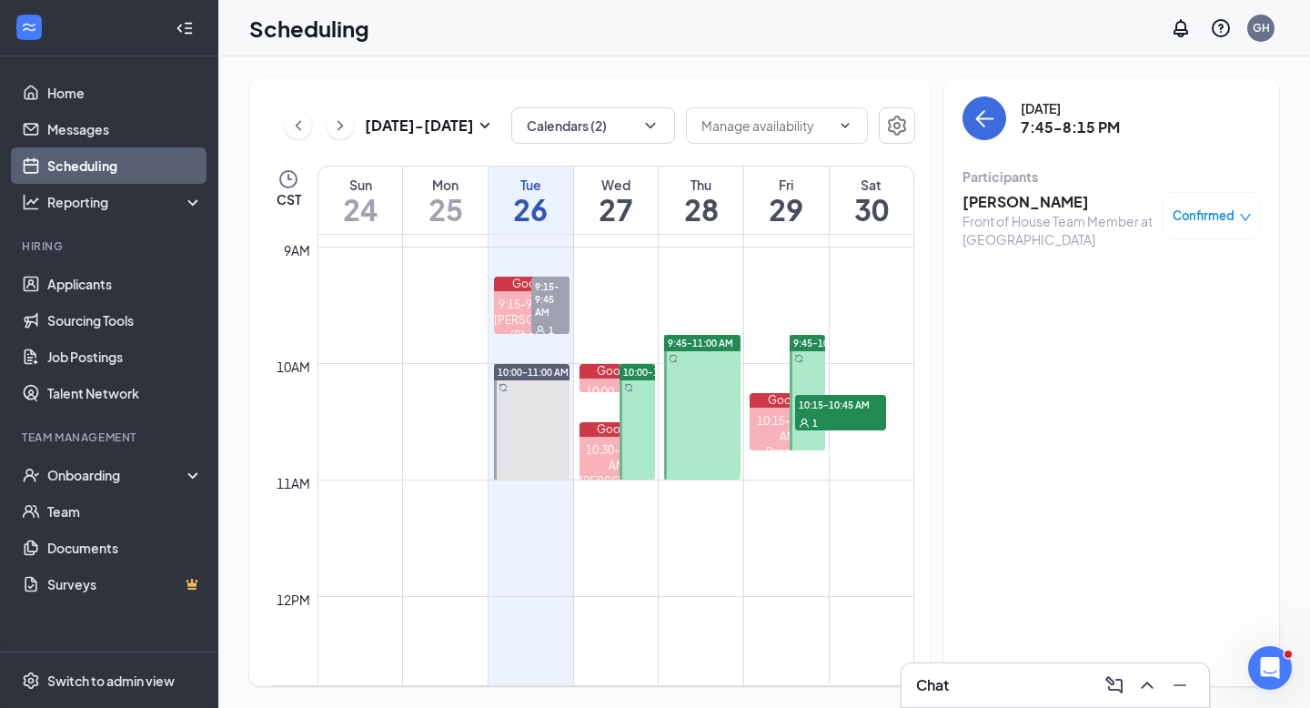
click at [643, 407] on div at bounding box center [637, 422] width 35 height 116
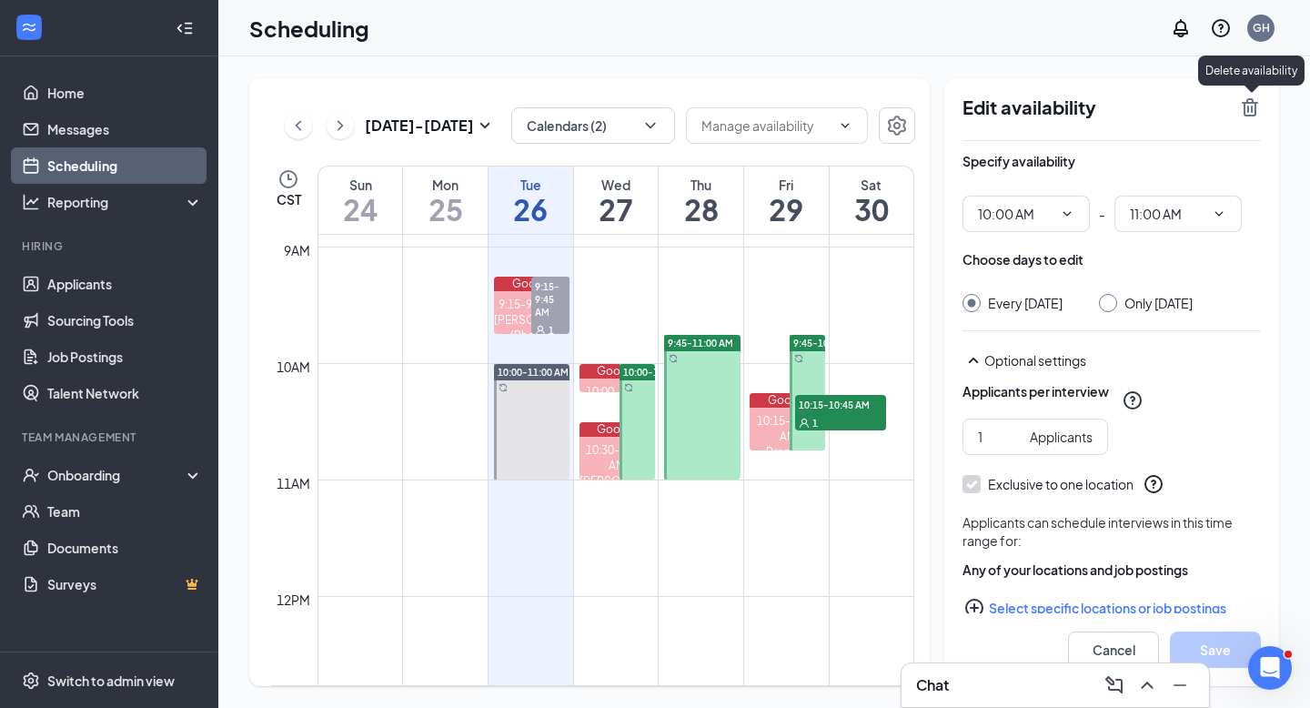
click at [1248, 106] on icon "TrashOutline" at bounding box center [1250, 107] width 16 height 18
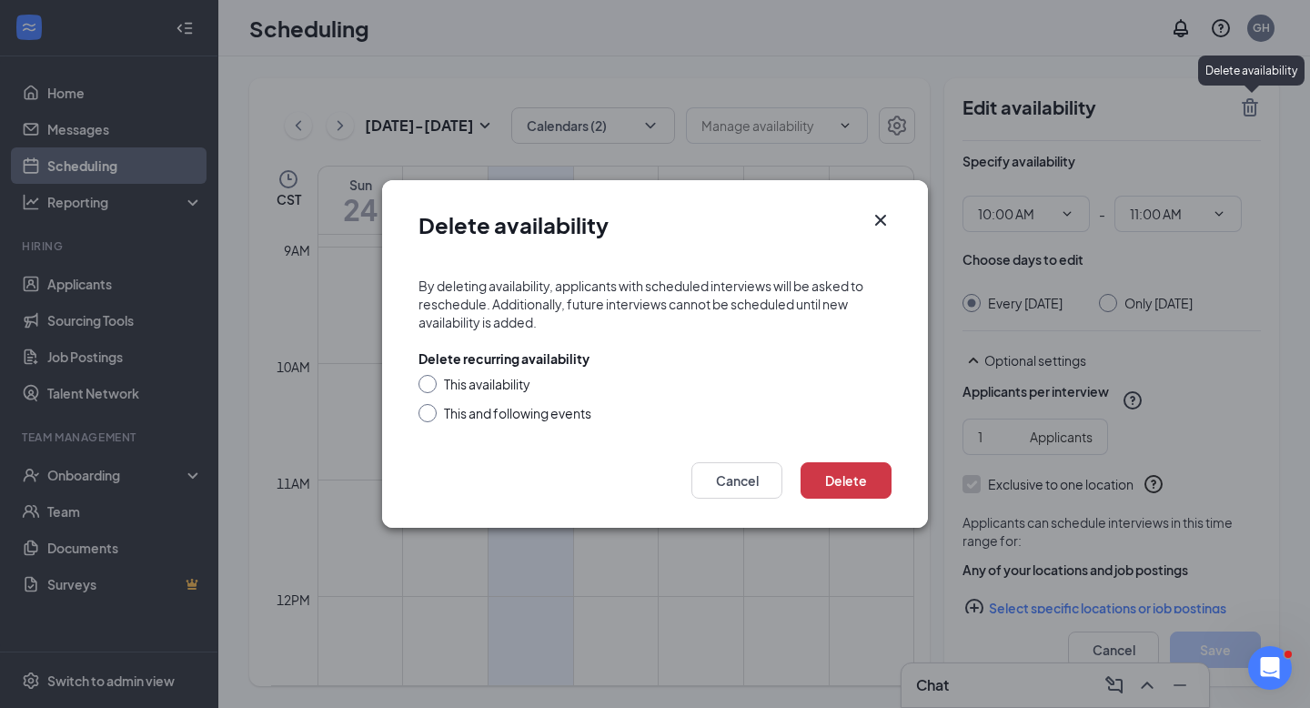
click at [428, 387] on input "This availability" at bounding box center [425, 381] width 13 height 13
radio input "true"
click at [830, 478] on button "Delete" at bounding box center [846, 480] width 91 height 36
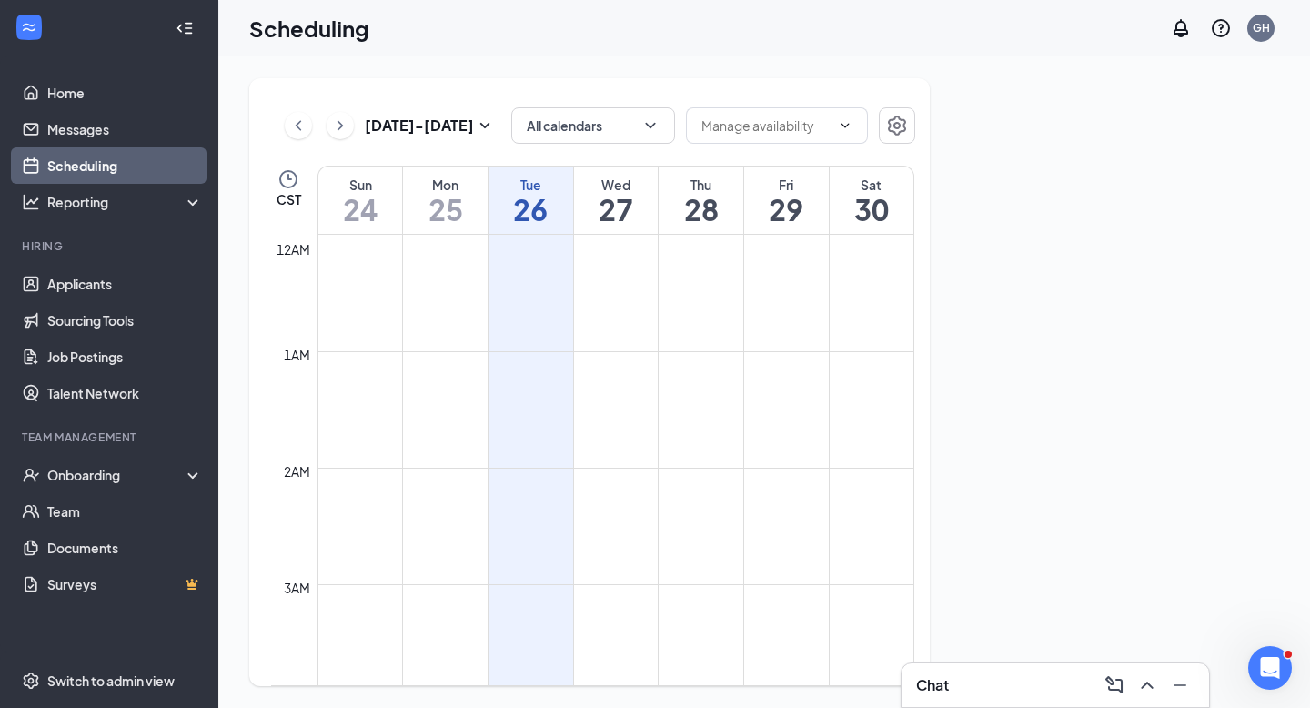
scroll to position [894, 0]
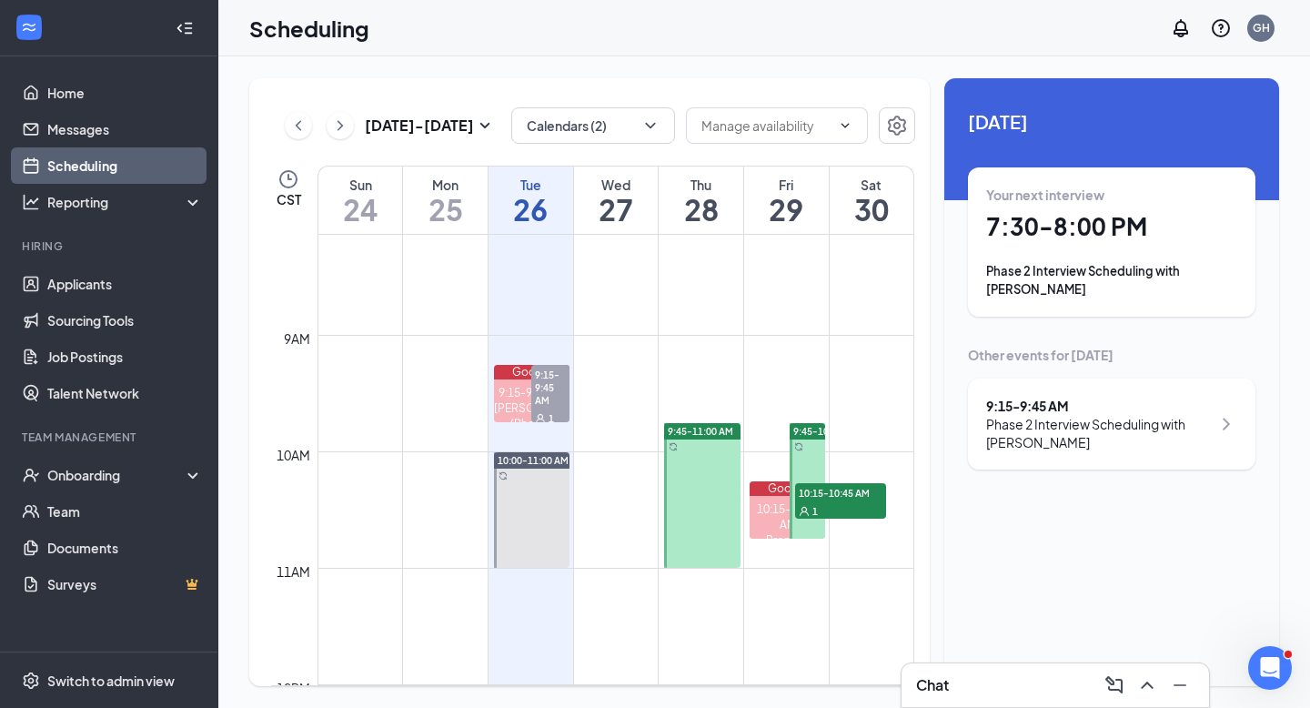
scroll to position [955, 0]
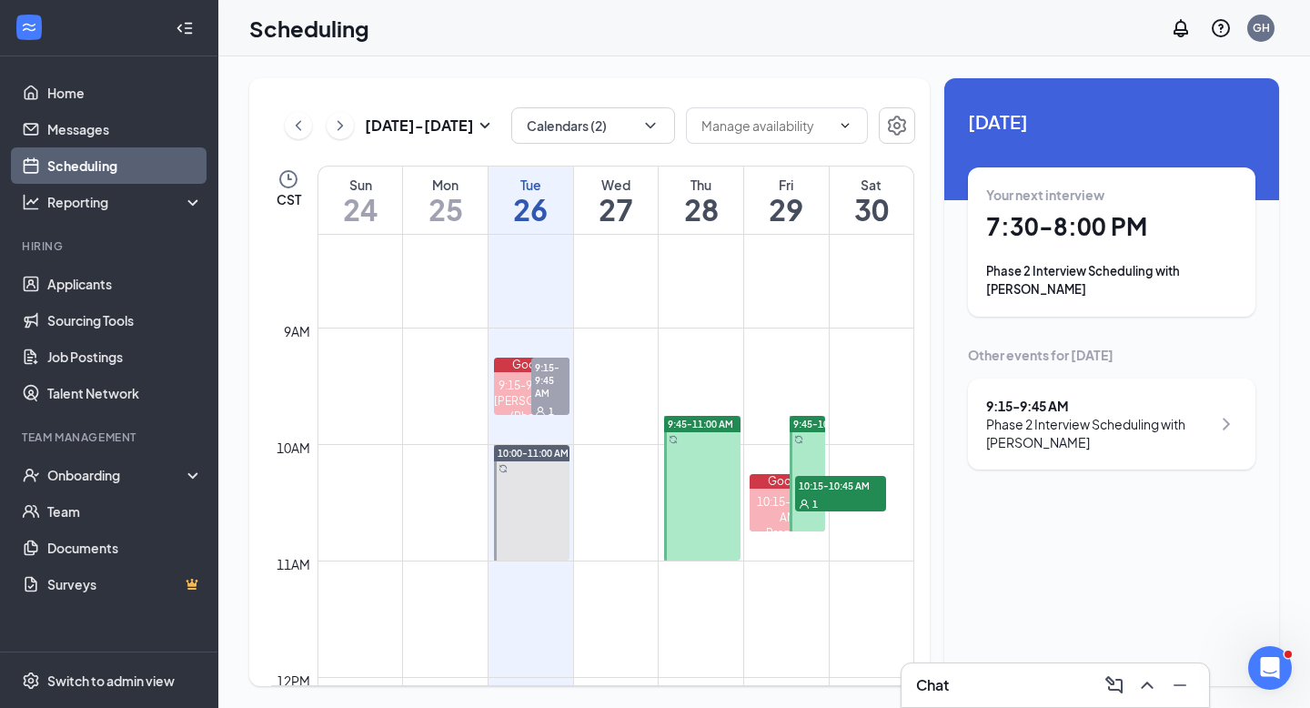
click at [675, 480] on div at bounding box center [702, 488] width 76 height 145
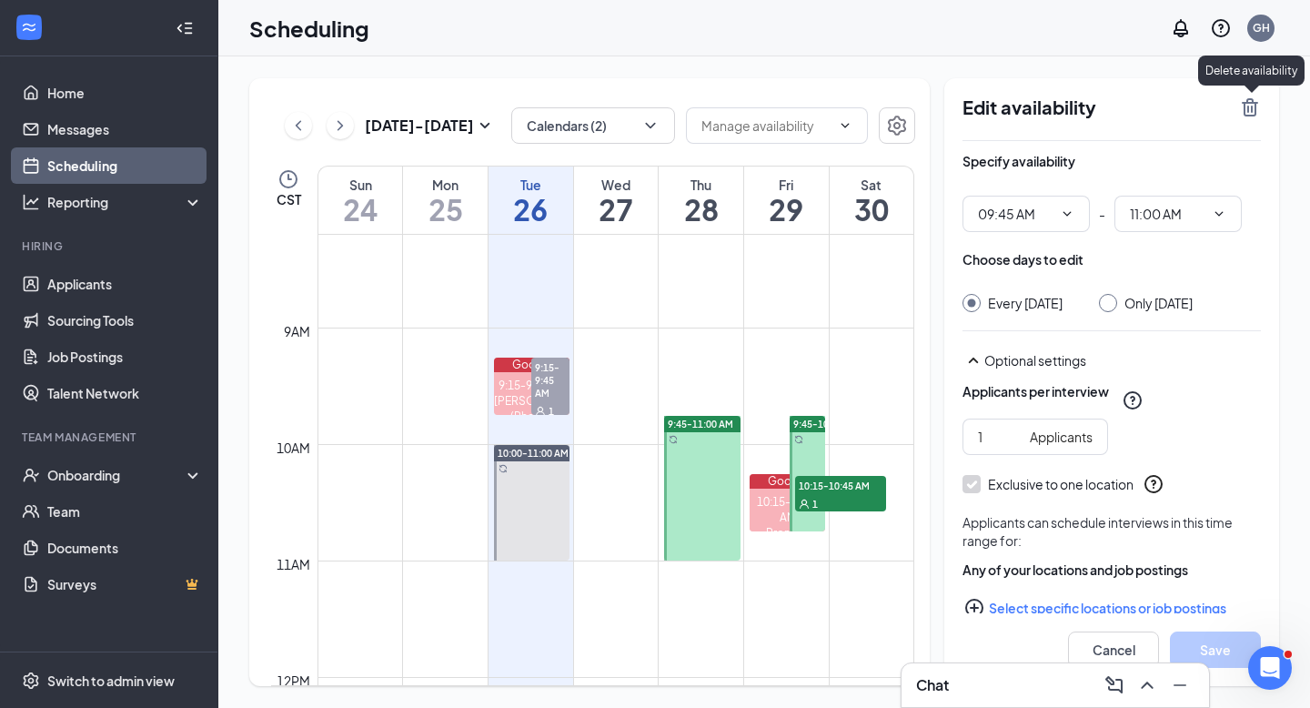
click at [1254, 108] on icon "TrashOutline" at bounding box center [1250, 107] width 22 height 22
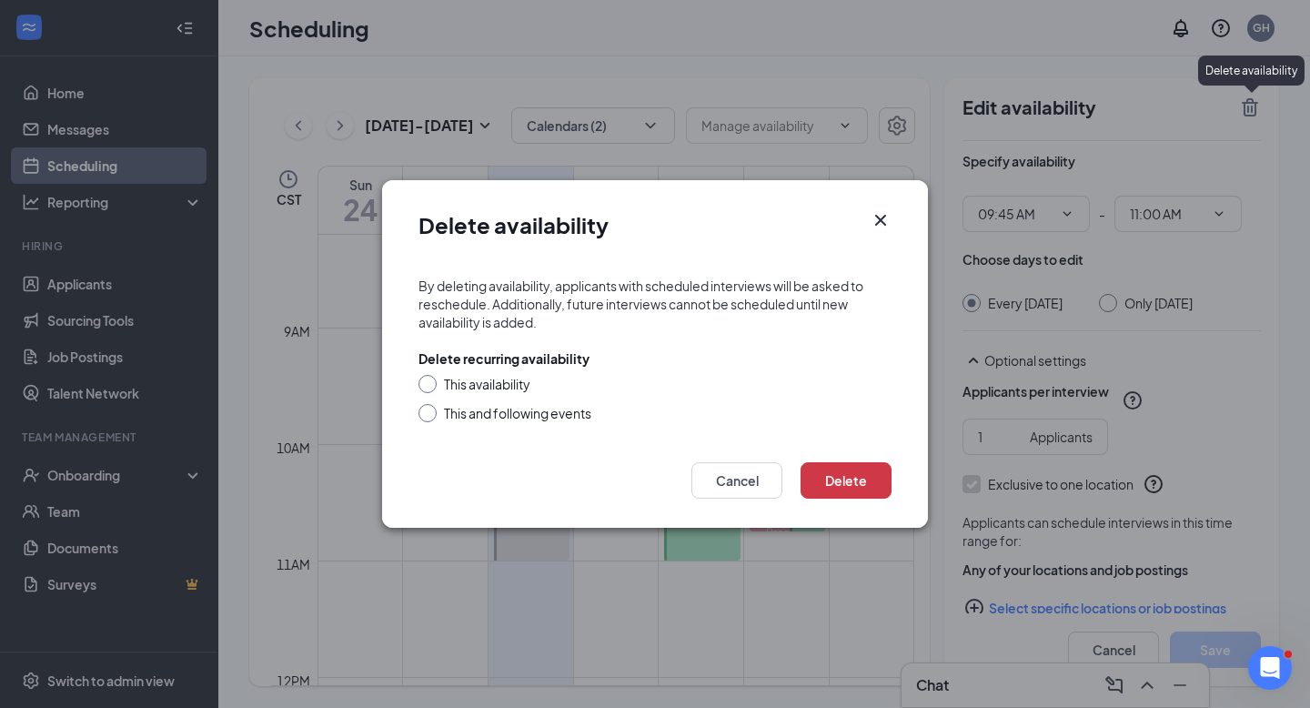
click at [429, 387] on input "This availability" at bounding box center [425, 381] width 13 height 13
radio input "true"
click at [841, 482] on button "Delete" at bounding box center [846, 480] width 91 height 36
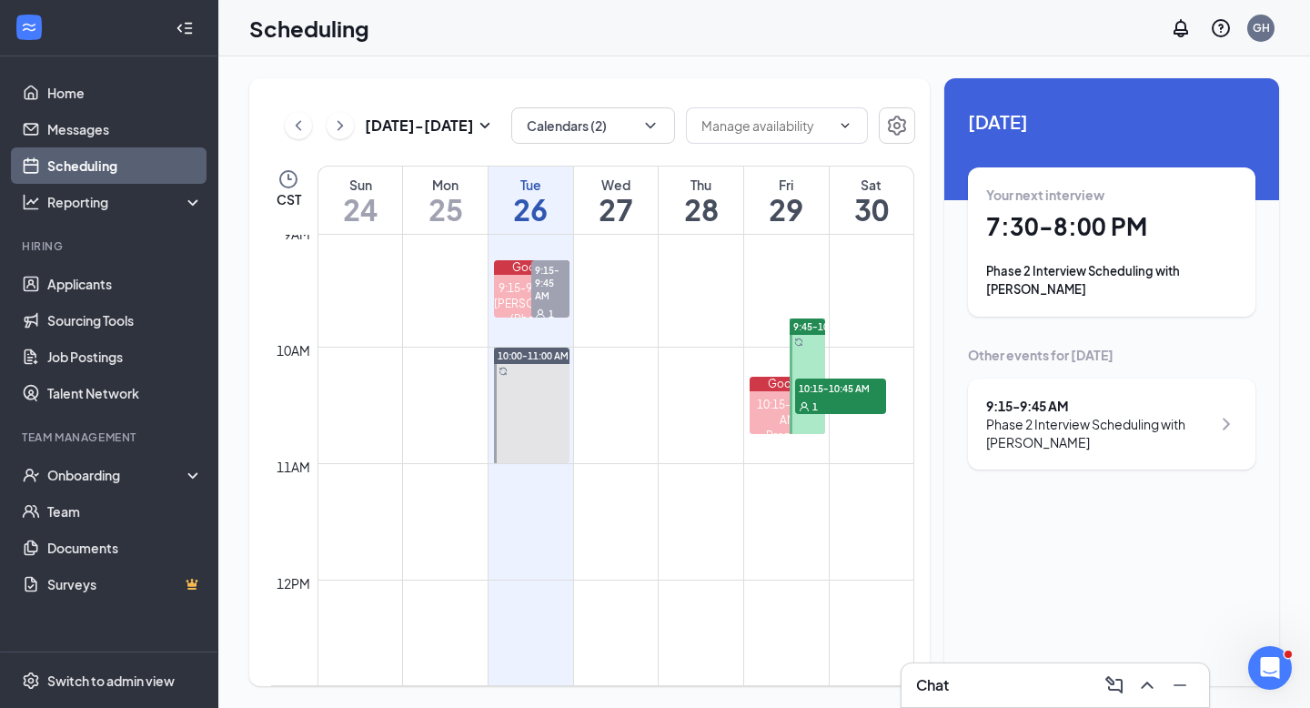
scroll to position [1054, 0]
click at [827, 389] on span "10:15-10:45 AM" at bounding box center [840, 387] width 91 height 18
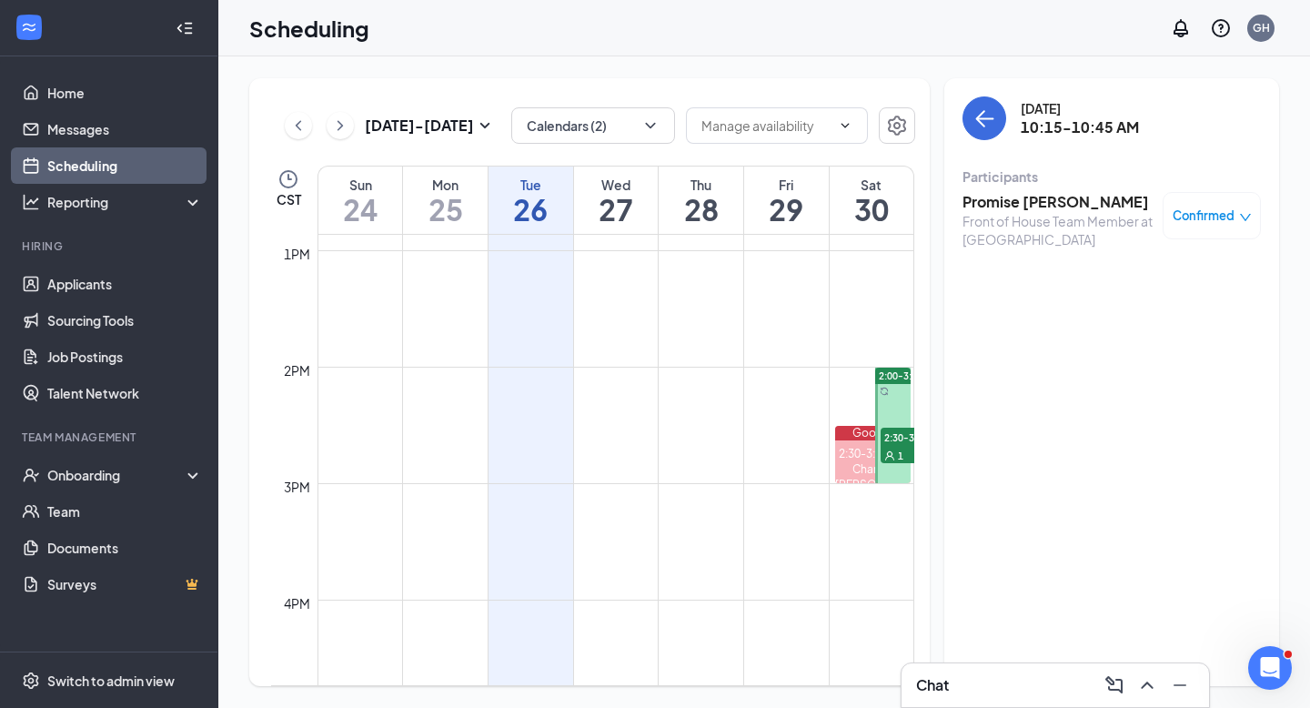
scroll to position [1483, 0]
click at [899, 460] on span "2:30-3:00 PM" at bounding box center [926, 452] width 91 height 18
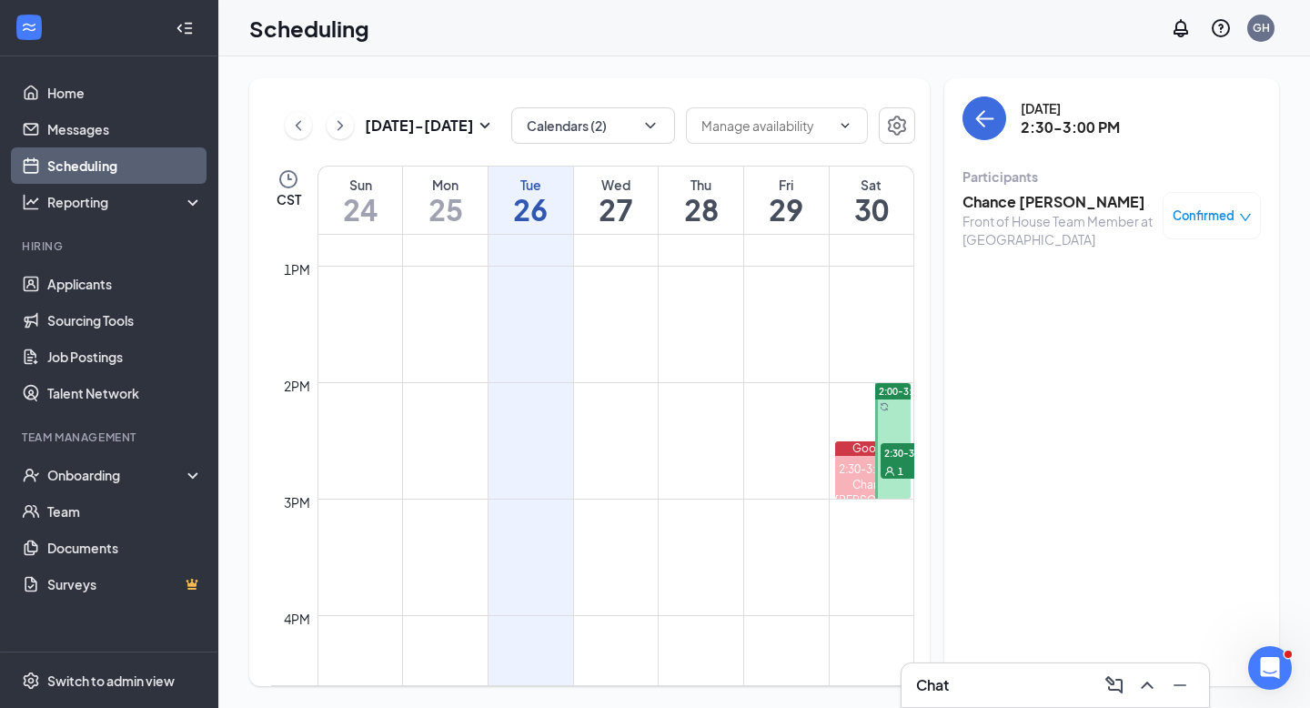
click at [1209, 214] on span "Confirmed" at bounding box center [1204, 216] width 62 height 18
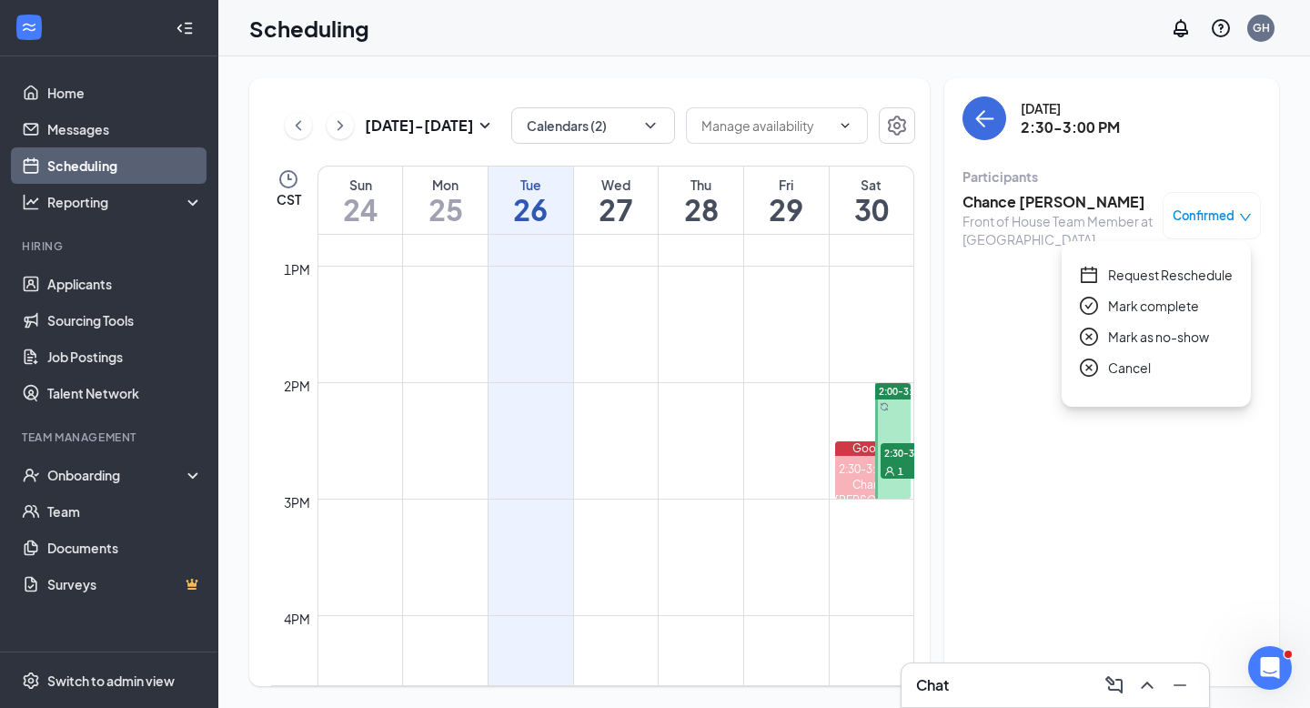
click at [1170, 273] on span "Request Reschedule" at bounding box center [1170, 275] width 125 height 20
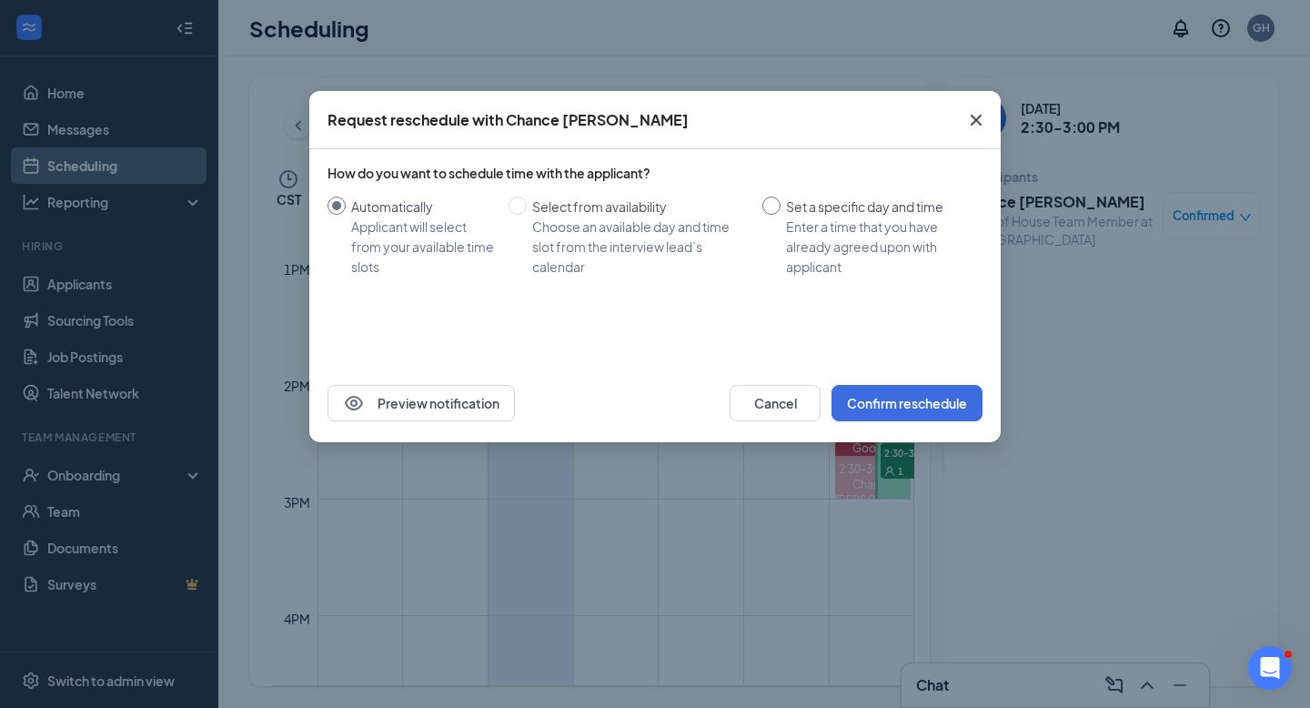
click at [774, 207] on input "Set a specific day and time Enter a time that you have already agreed upon with…" at bounding box center [772, 206] width 18 height 18
radio input "true"
radio input "false"
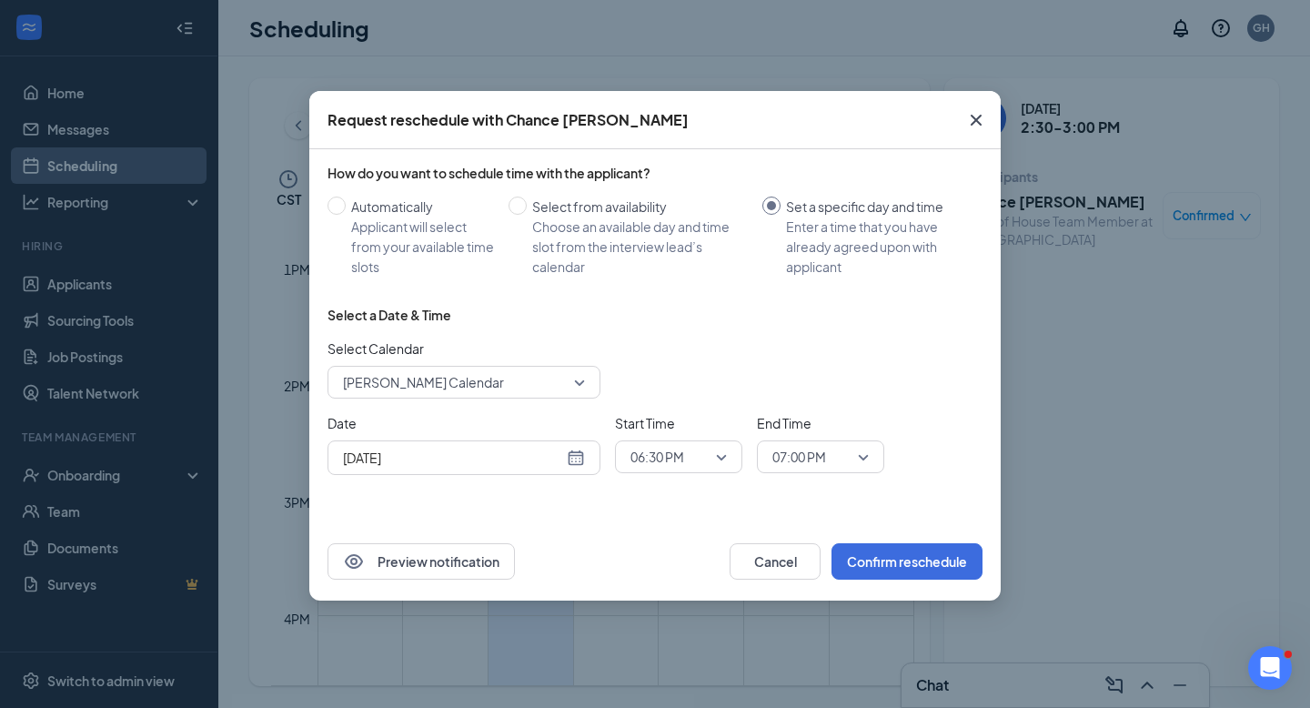
click at [585, 460] on div "[DATE]" at bounding box center [464, 457] width 273 height 35
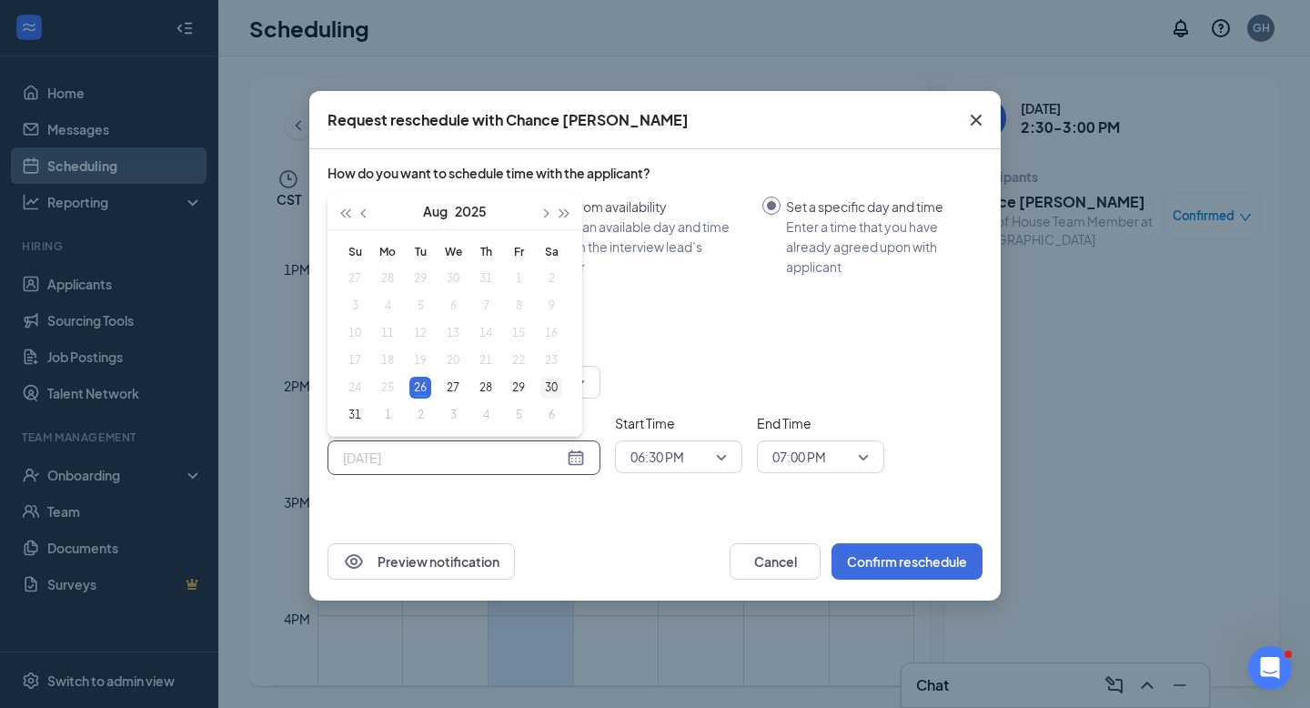
type input "Aug 30, 2025"
click at [550, 385] on div "30" at bounding box center [552, 388] width 22 height 22
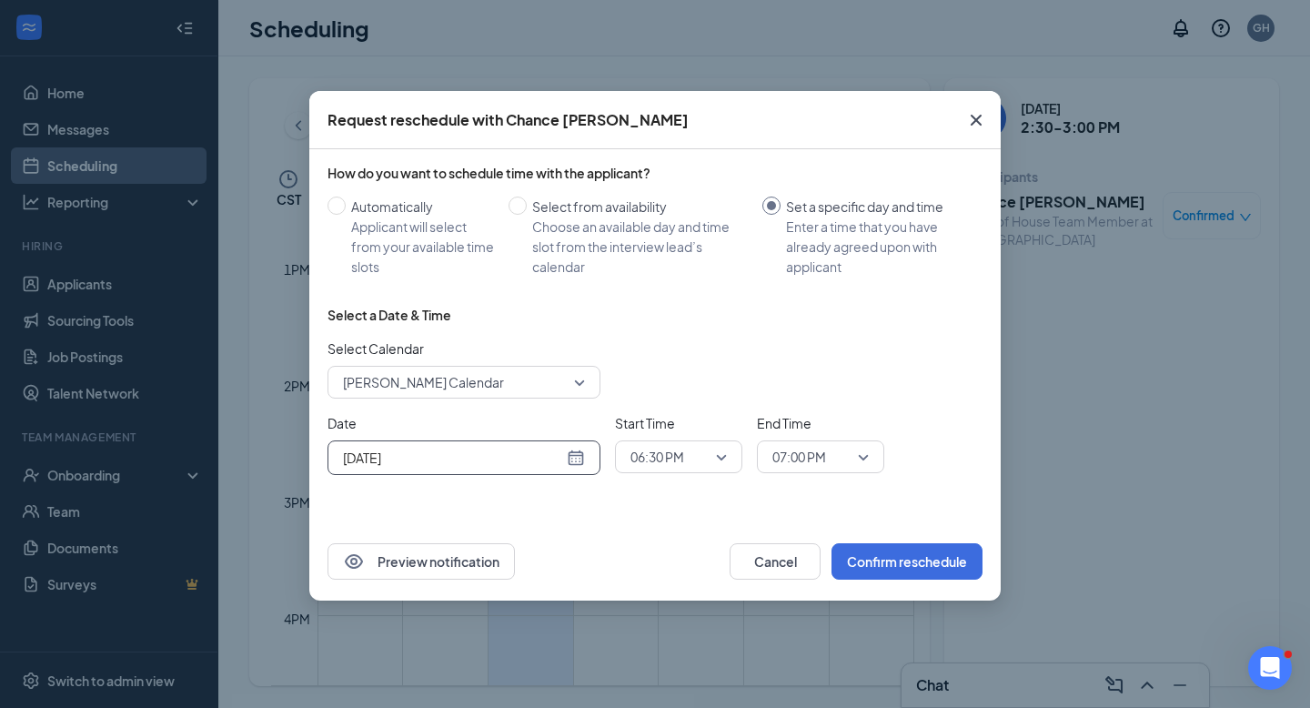
click at [660, 454] on span "06:30 PM" at bounding box center [658, 456] width 54 height 27
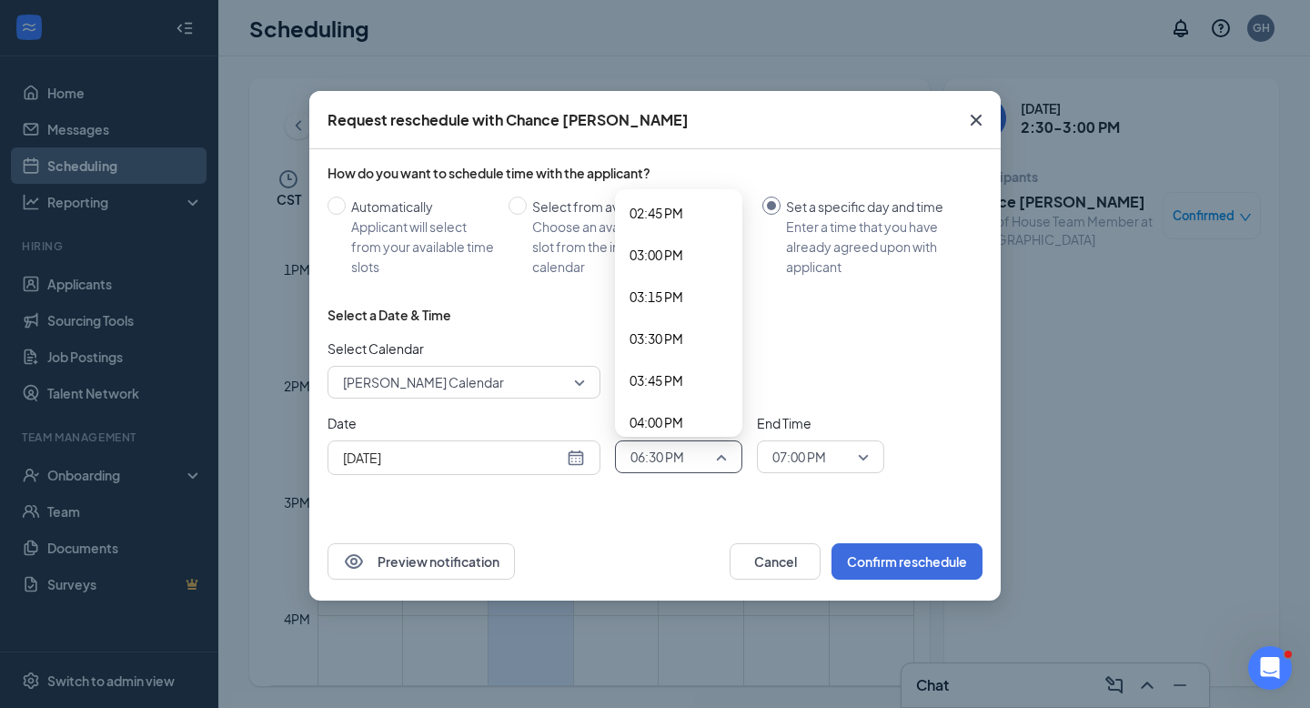
scroll to position [2471, 0]
click at [679, 262] on span "03:00 PM" at bounding box center [657, 258] width 54 height 20
click at [828, 367] on div "Select Calendar [PERSON_NAME] Calendar" at bounding box center [655, 368] width 655 height 60
click at [816, 460] on span "07:00 PM" at bounding box center [800, 456] width 54 height 27
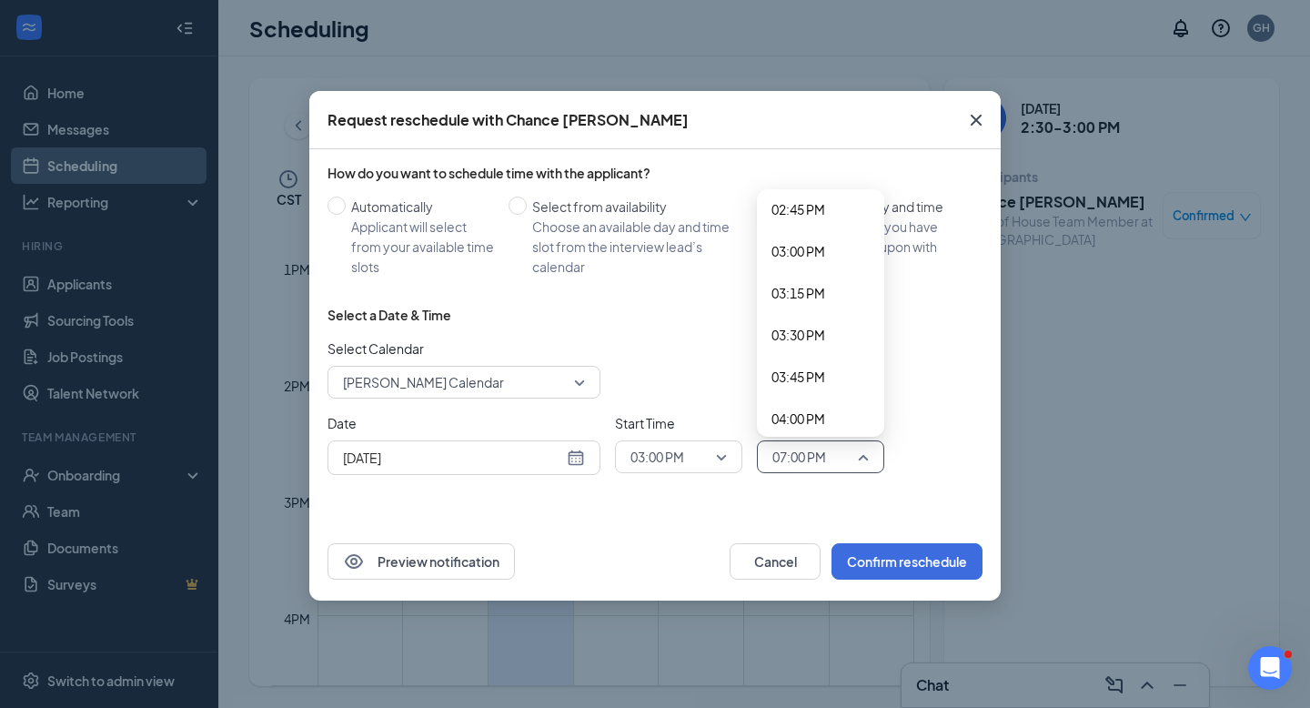
scroll to position [2477, 0]
click at [825, 331] on span "03:30 PM" at bounding box center [799, 336] width 54 height 20
click at [880, 362] on div "Select Calendar [PERSON_NAME] Calendar" at bounding box center [655, 368] width 655 height 60
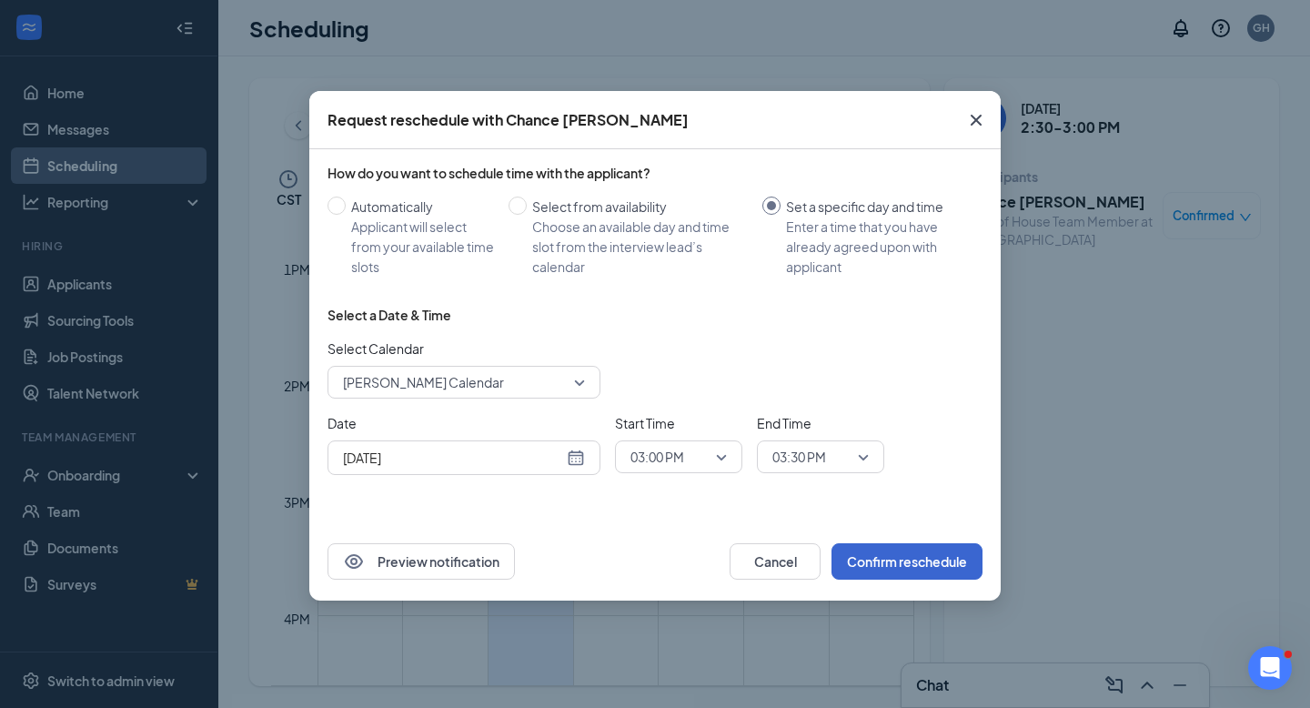
click at [900, 561] on button "Confirm reschedule" at bounding box center [907, 561] width 151 height 36
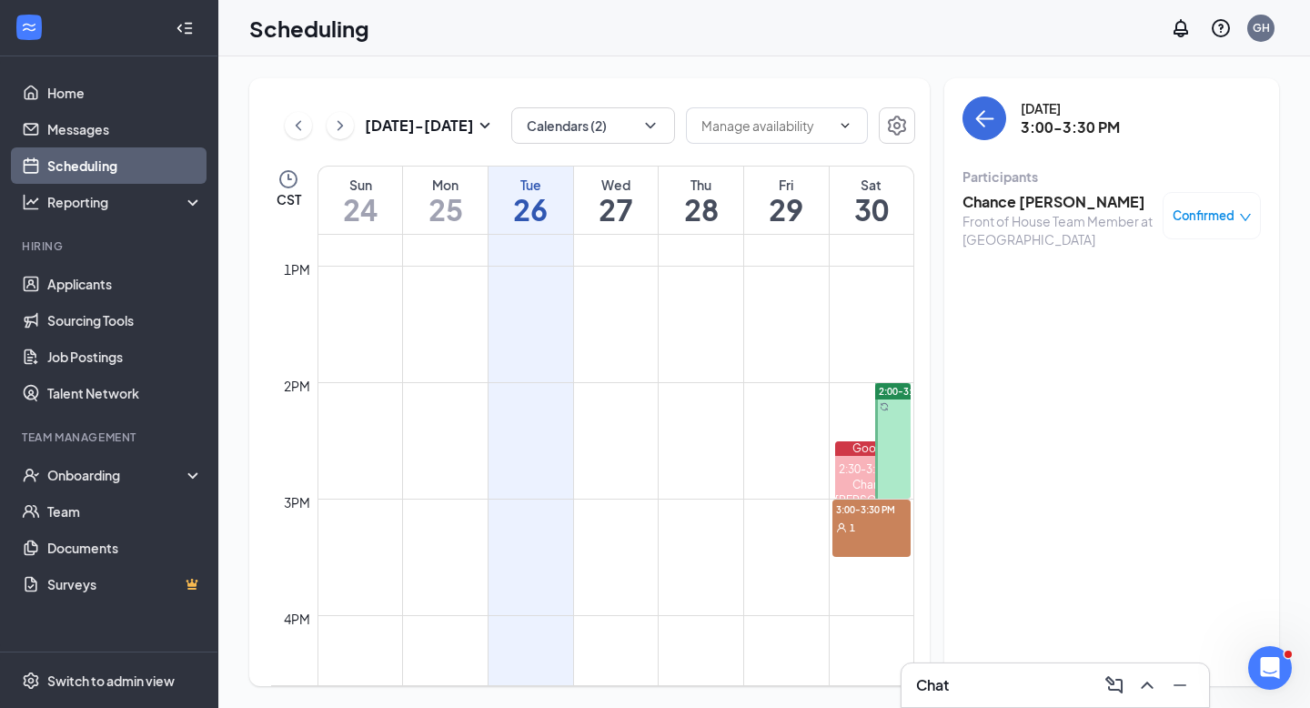
click at [896, 439] on div at bounding box center [892, 441] width 35 height 116
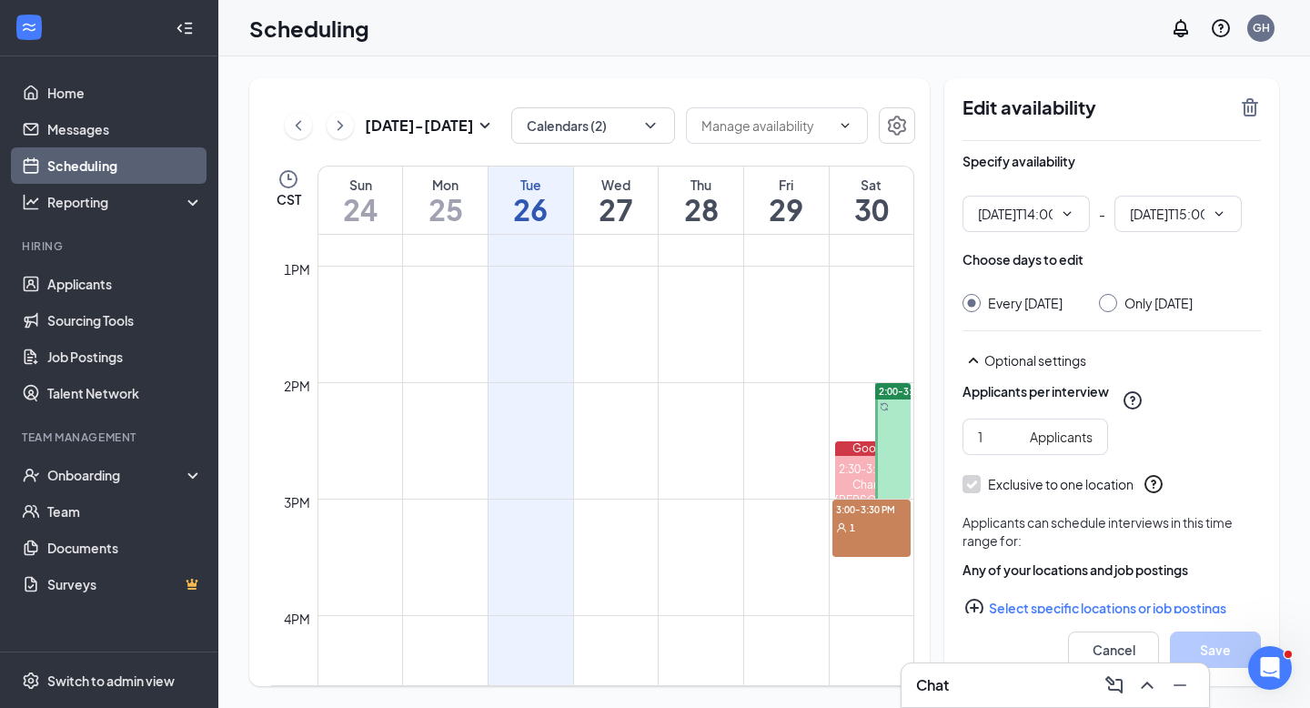
type input "02:00 PM"
type input "03:00 PM"
click at [1075, 212] on span "02:00 PM" at bounding box center [1026, 214] width 127 height 36
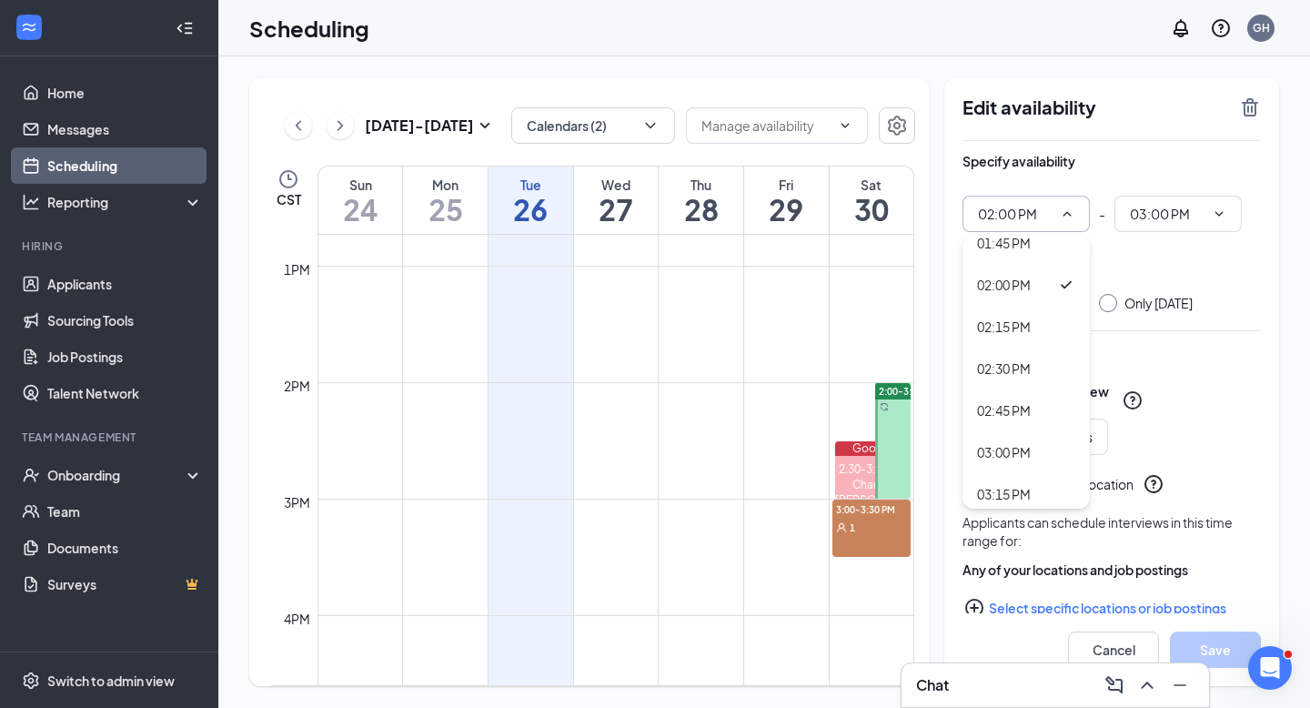
scroll to position [2323, 0]
click at [1024, 440] on div "03:00 PM" at bounding box center [1004, 445] width 54 height 20
type input "03:00 PM"
type input "04:00 PM"
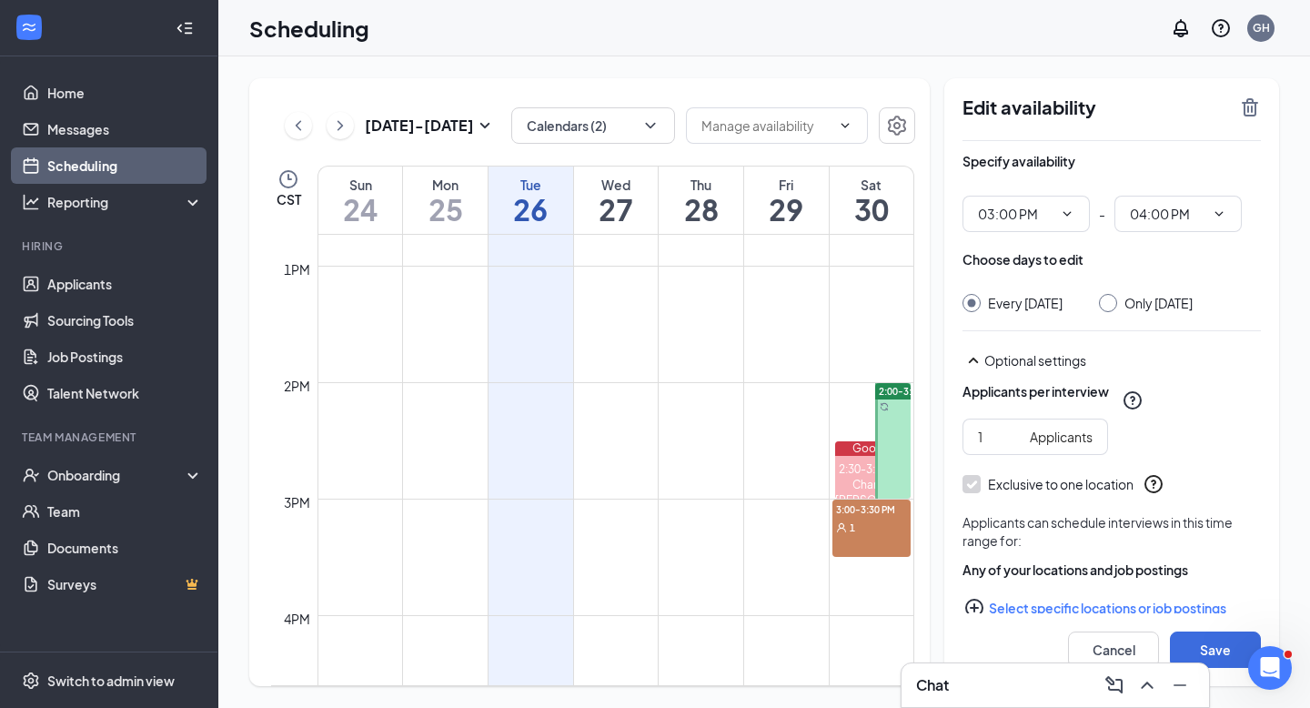
click at [1117, 310] on div at bounding box center [1108, 303] width 18 height 18
click at [1112, 302] on input "Only Saturday, Aug 30" at bounding box center [1105, 300] width 13 height 13
radio input "true"
radio input "false"
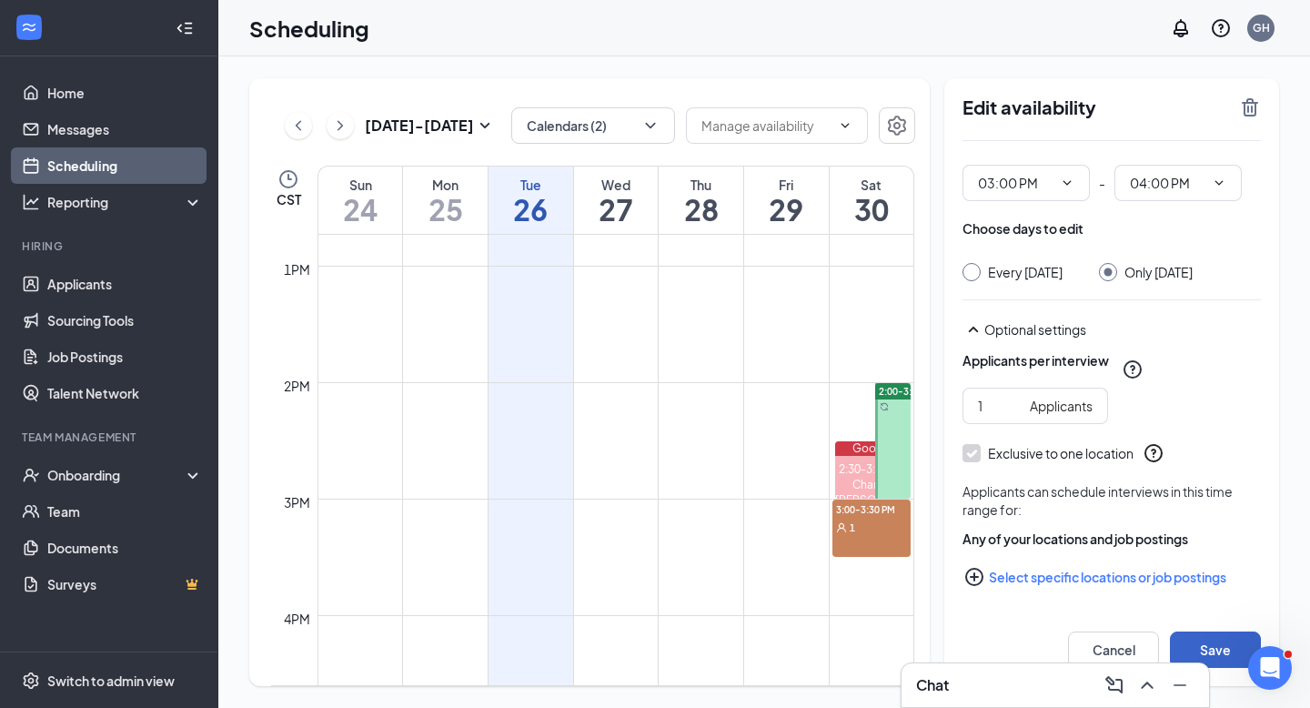
click at [1224, 642] on button "Save" at bounding box center [1215, 650] width 91 height 36
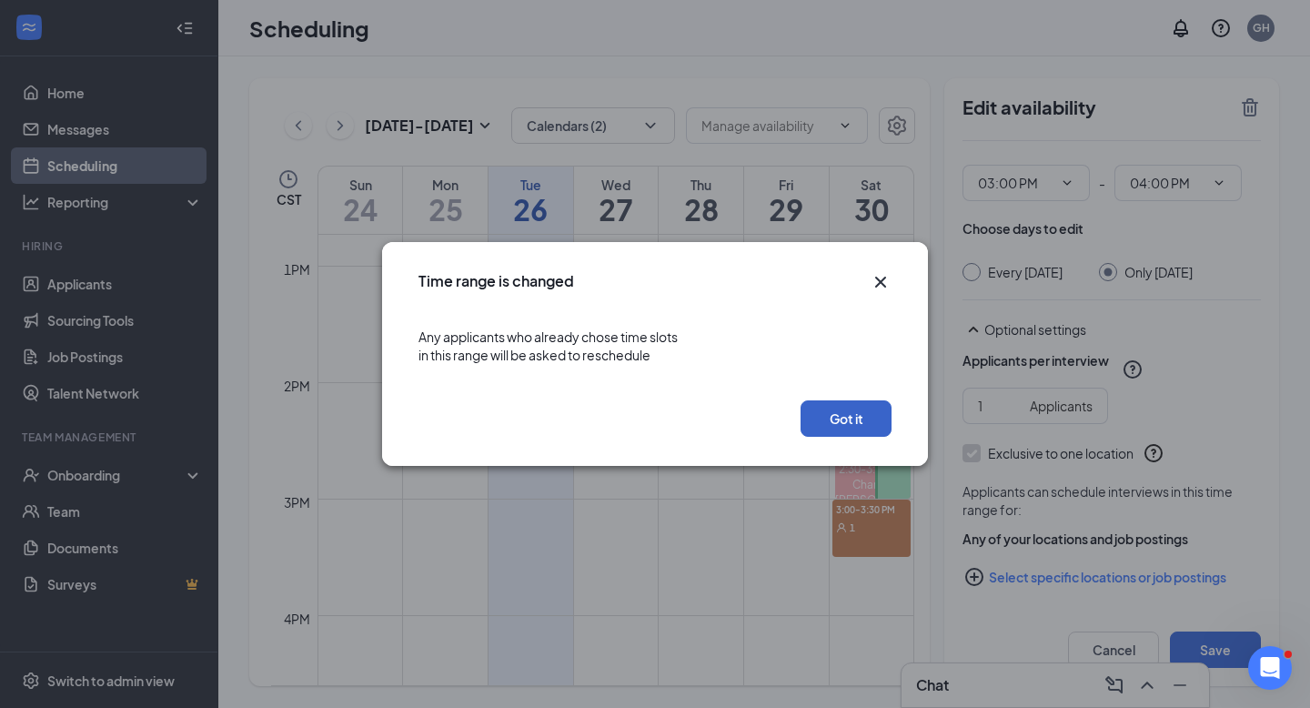
click at [841, 418] on button "Got it" at bounding box center [846, 418] width 91 height 36
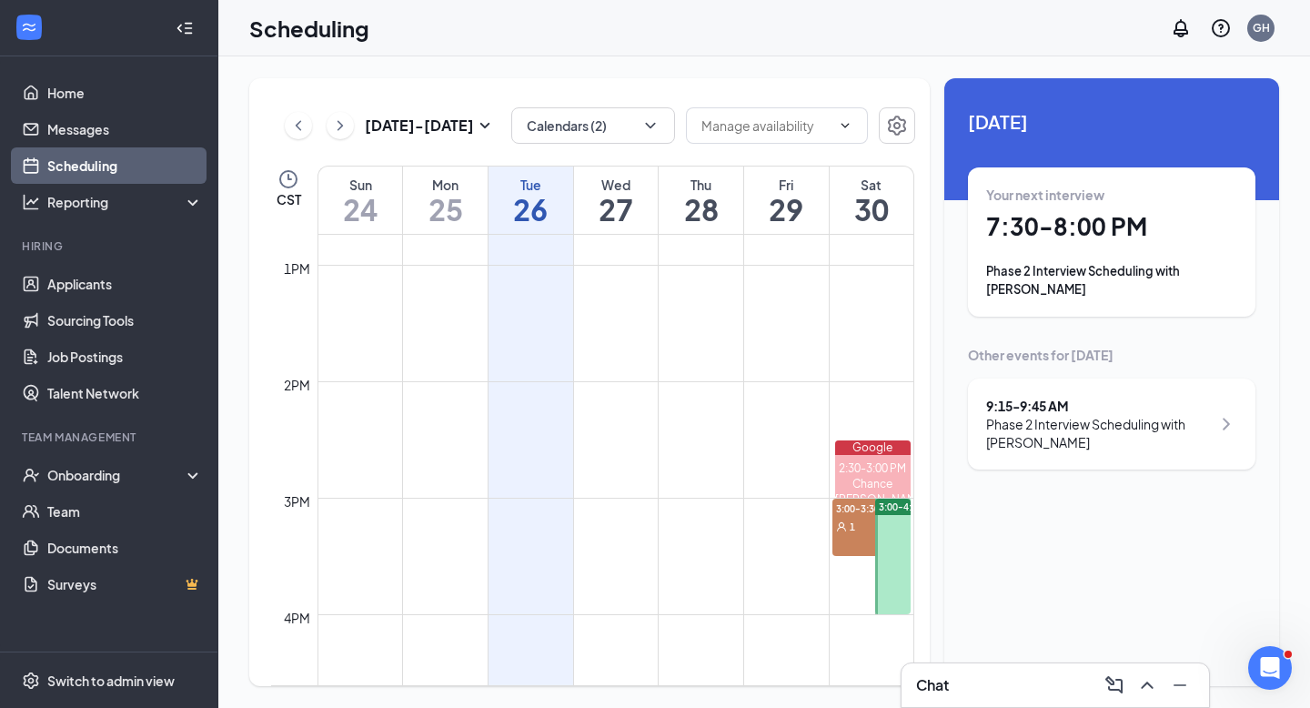
scroll to position [1488, 0]
click at [853, 532] on div "3:00-3:30 PM 1" at bounding box center [872, 523] width 78 height 57
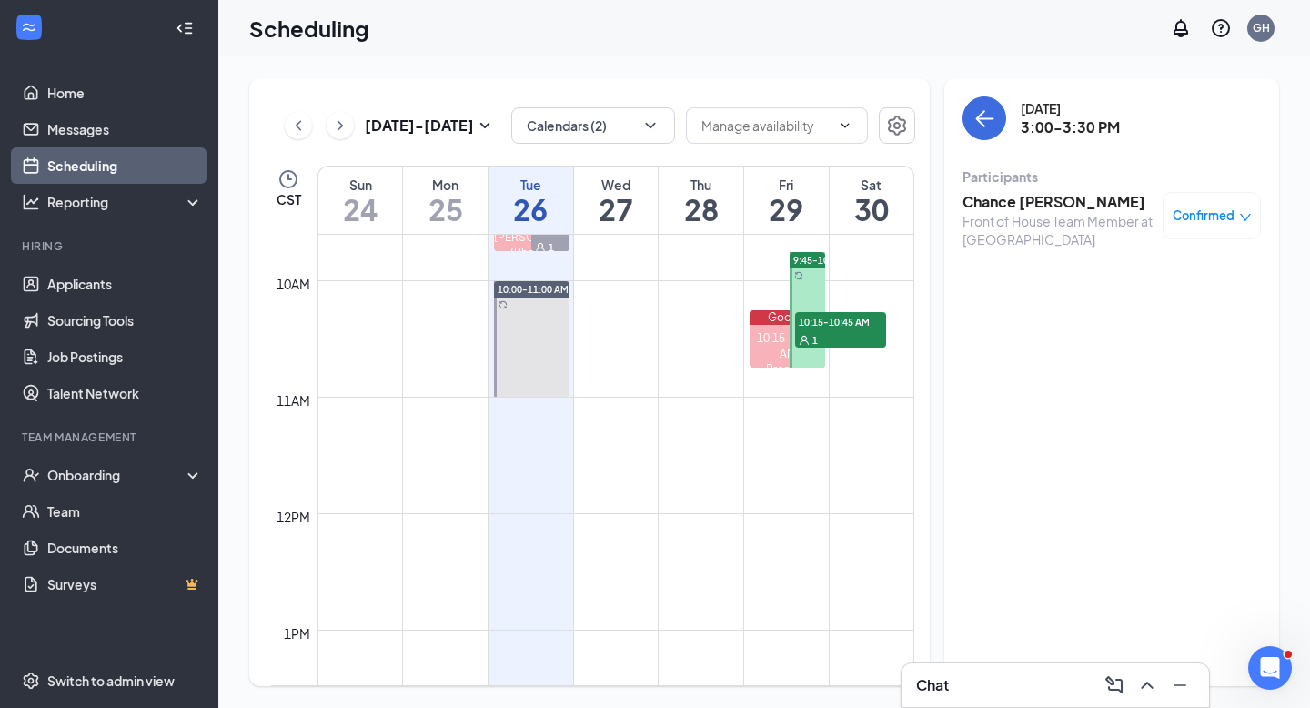
scroll to position [1122, 0]
click at [854, 324] on span "10:15-10:45 AM" at bounding box center [840, 318] width 91 height 18
click at [1239, 217] on icon "down" at bounding box center [1245, 217] width 13 height 13
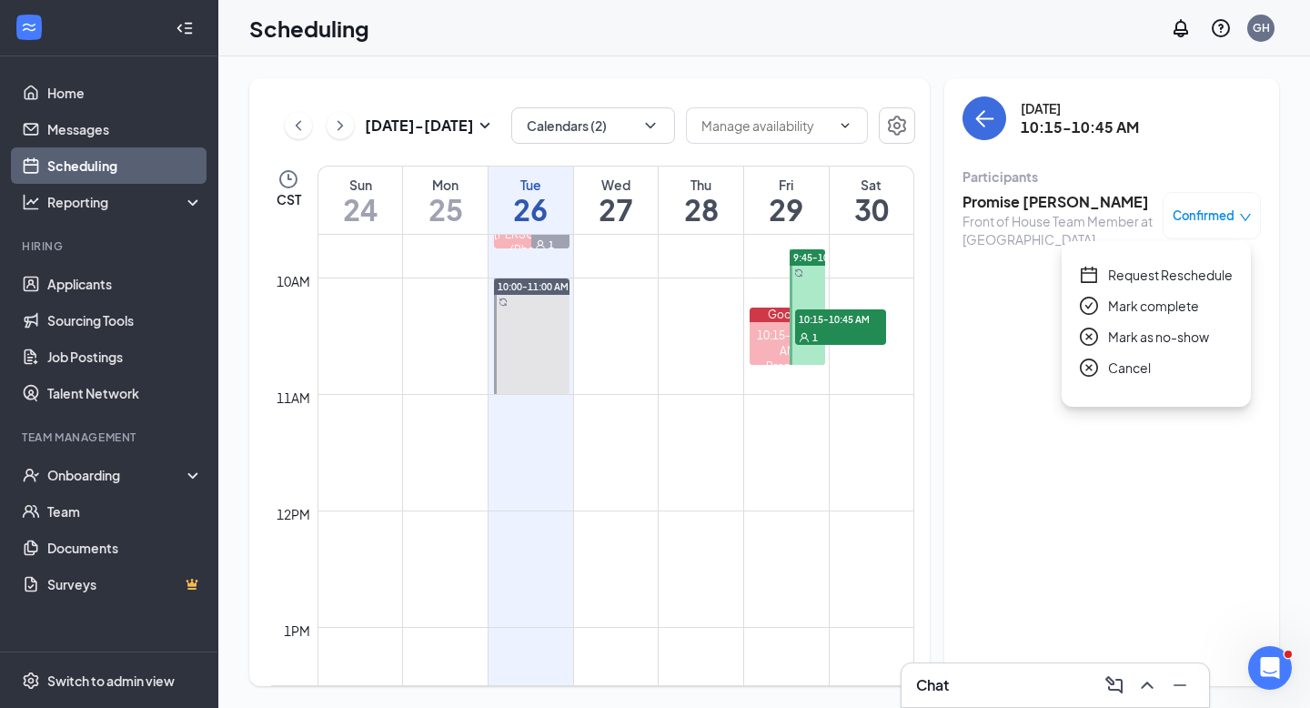
click at [1175, 277] on span "Request Reschedule" at bounding box center [1170, 275] width 125 height 20
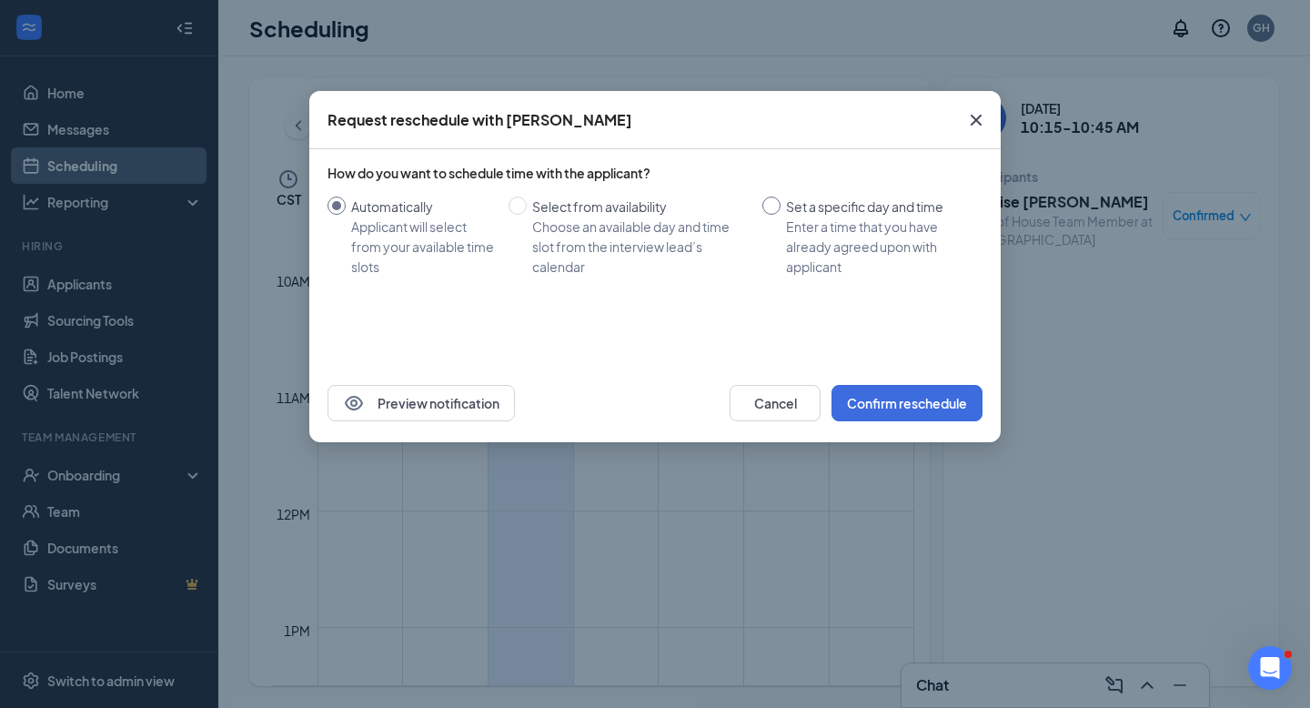
click at [778, 209] on input "Set a specific day and time Enter a time that you have already agreed upon with…" at bounding box center [772, 206] width 18 height 18
radio input "true"
radio input "false"
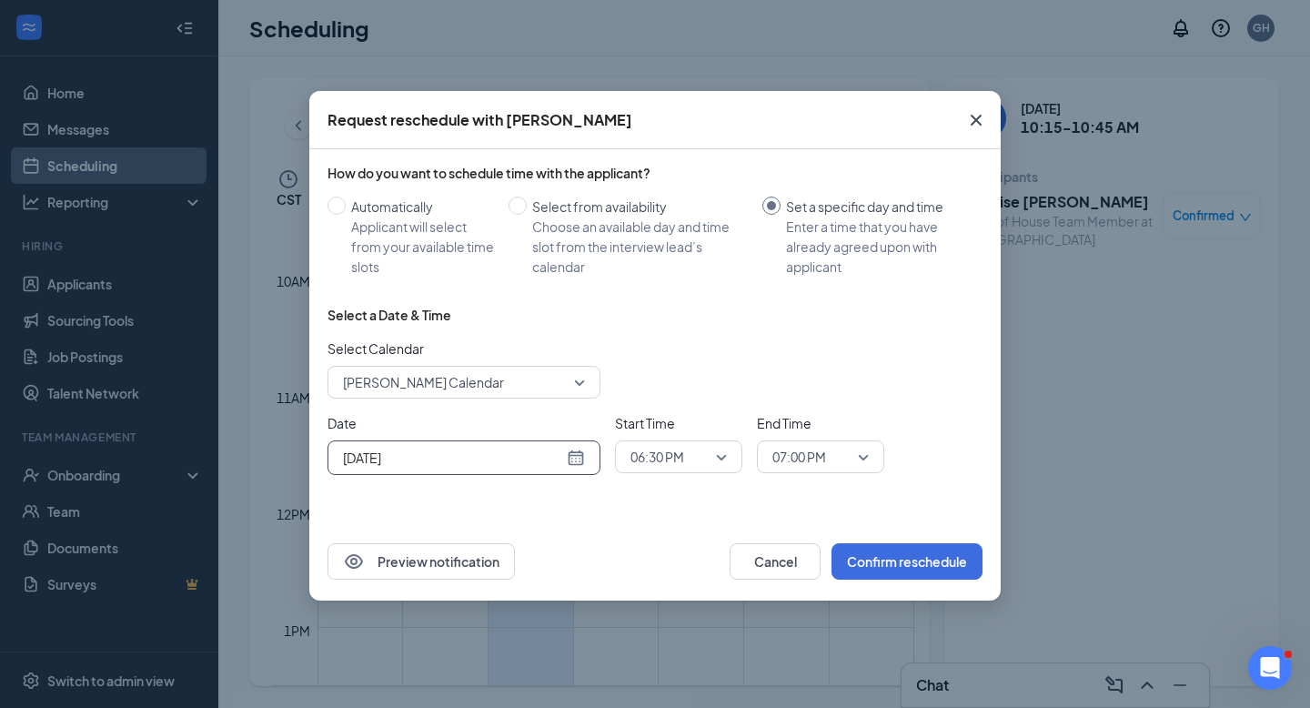
click at [572, 458] on div "[DATE]" at bounding box center [464, 458] width 242 height 20
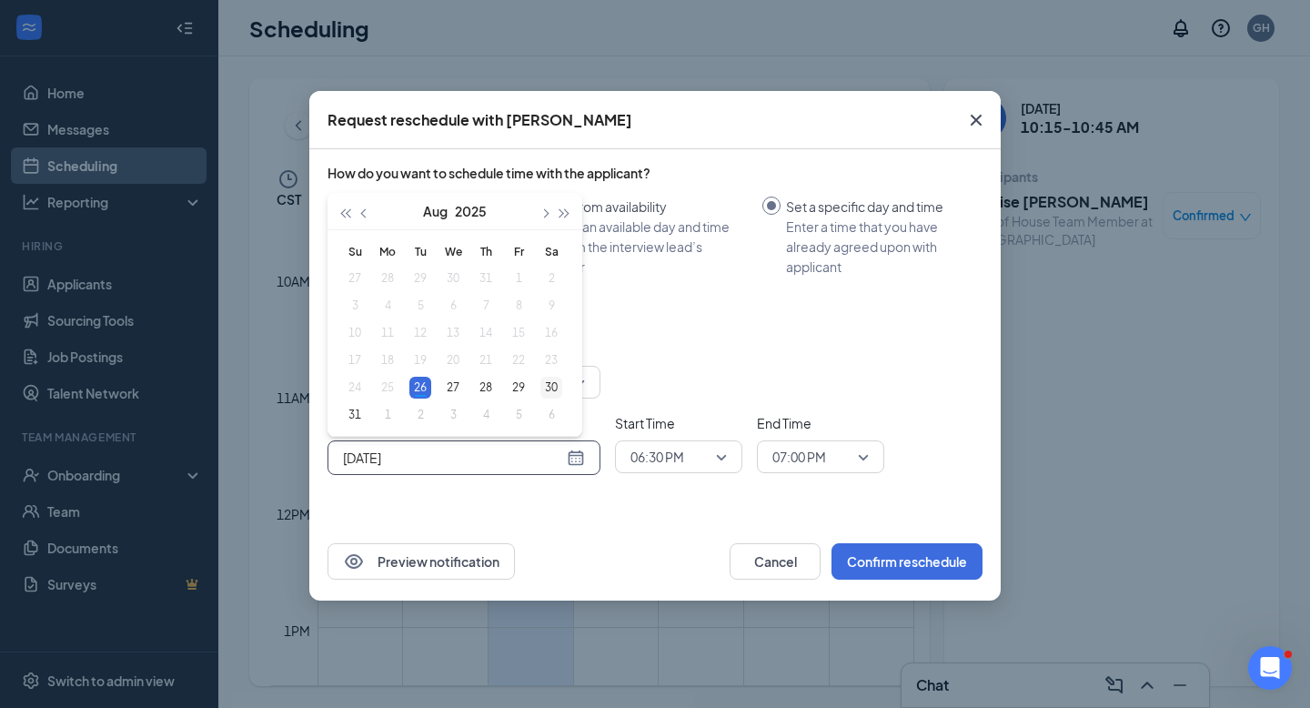
type input "Aug 30, 2025"
click at [554, 388] on div "30" at bounding box center [552, 388] width 22 height 22
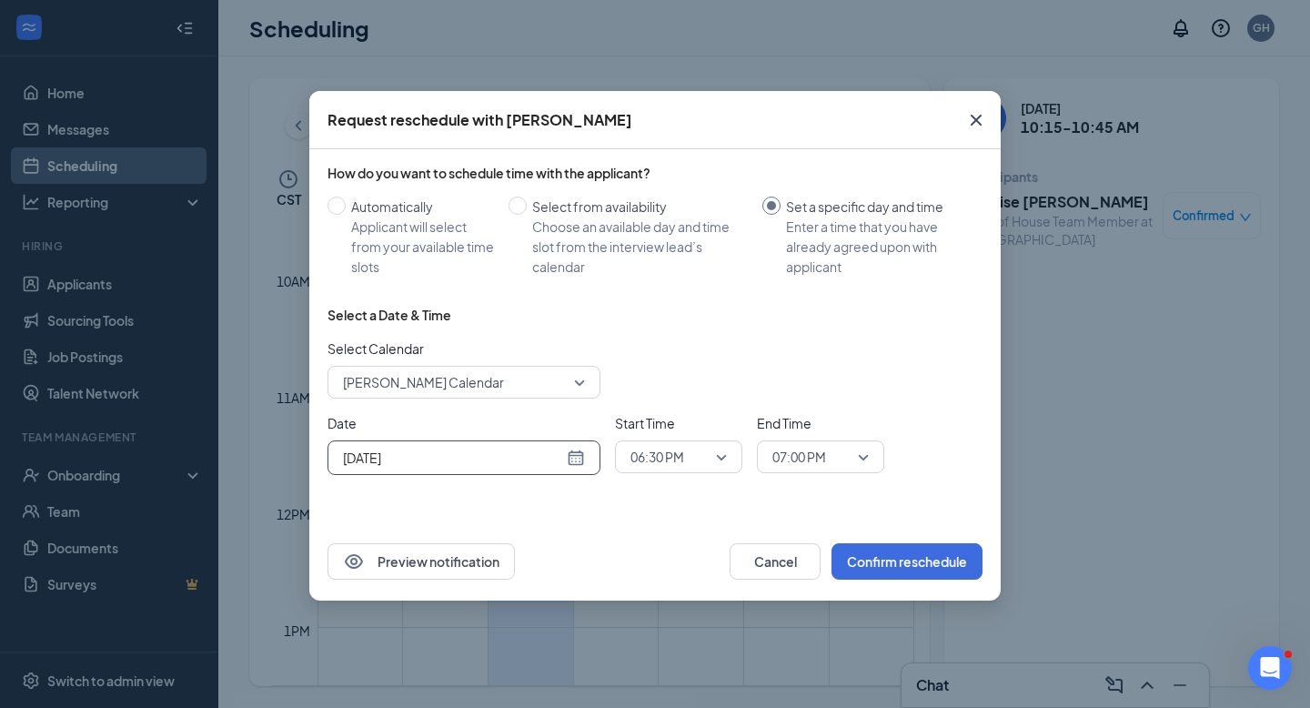
click at [684, 452] on span "06:30 PM" at bounding box center [658, 456] width 54 height 27
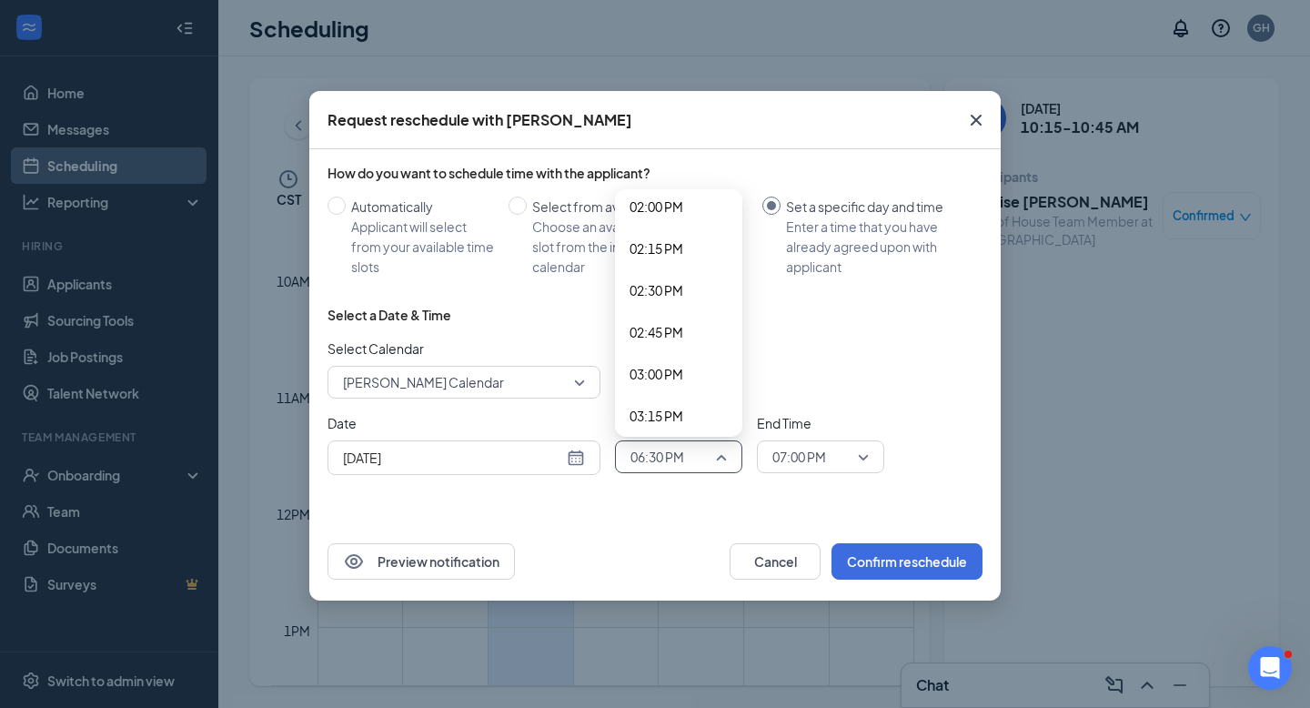
scroll to position [2400, 0]
click at [692, 418] on span "03:30 PM" at bounding box center [679, 413] width 98 height 20
click at [814, 456] on span "07:00 PM" at bounding box center [800, 456] width 54 height 27
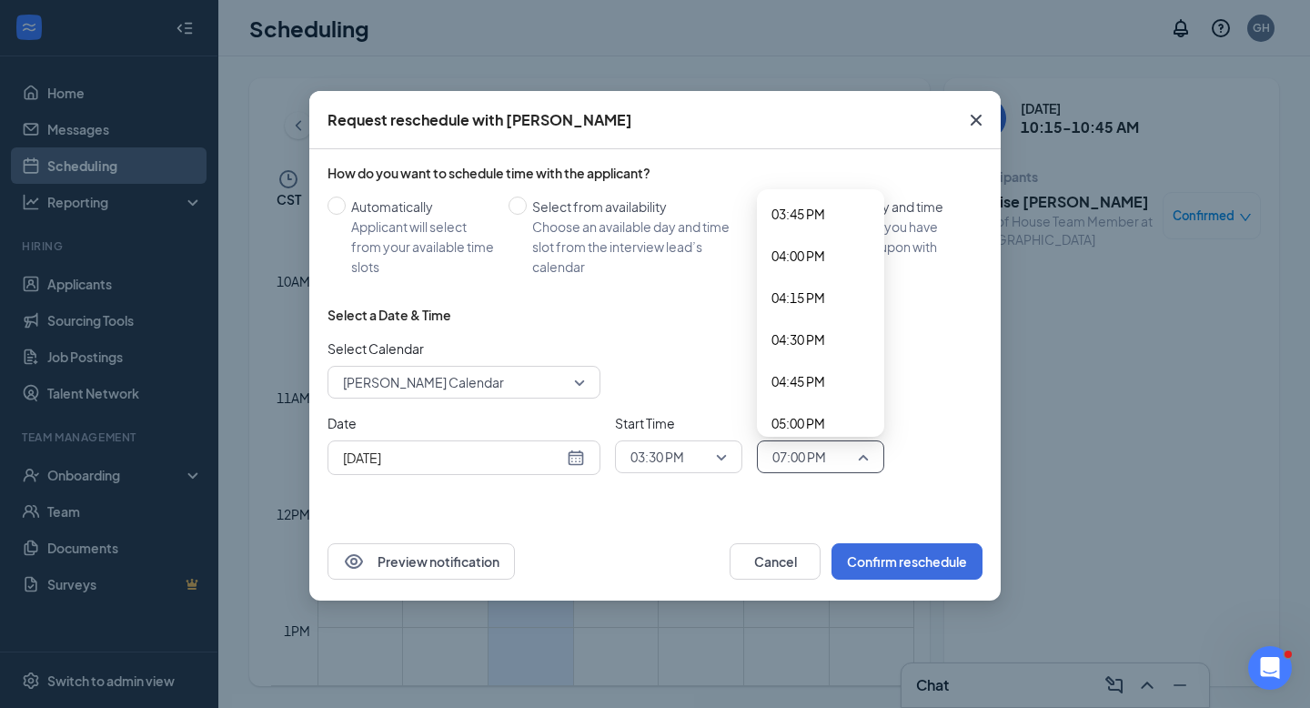
scroll to position [2624, 0]
click at [813, 278] on span "04:00 PM" at bounding box center [799, 272] width 54 height 20
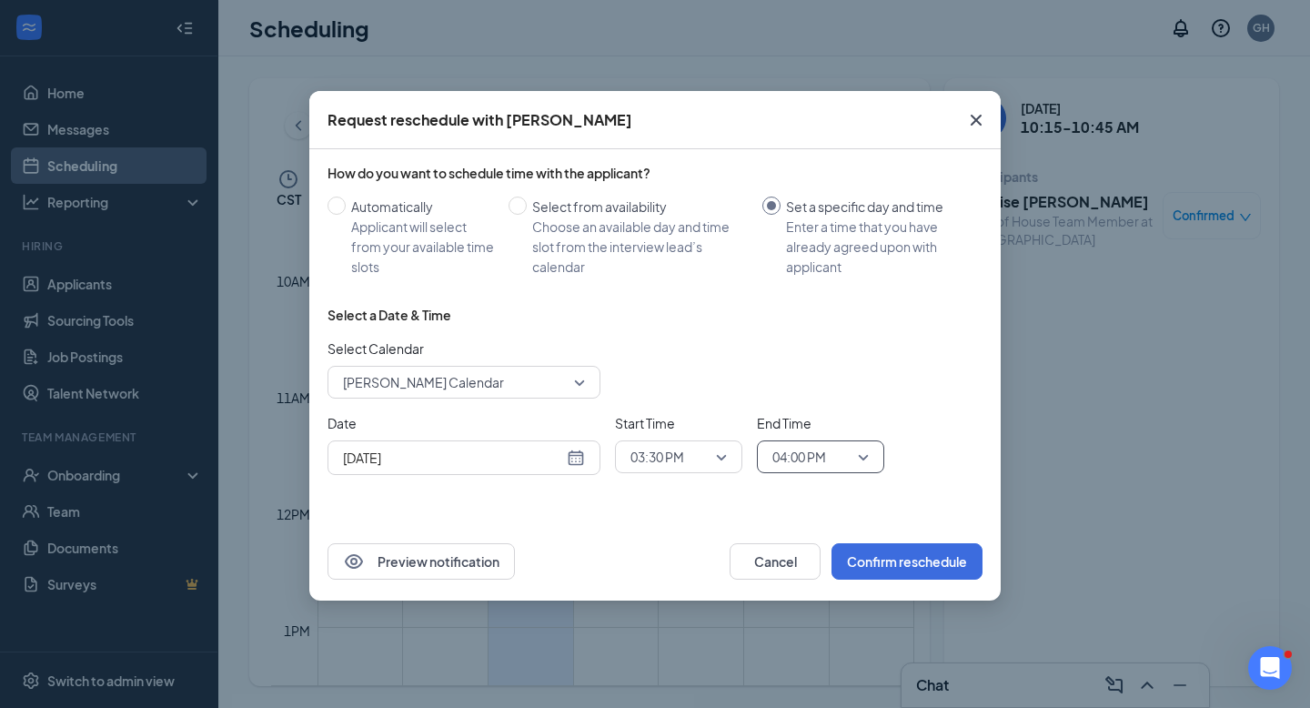
click at [879, 326] on div "Select a Date & Time Select Calendar Gabby Holt's Calendar Date Aug 30, 2025 Au…" at bounding box center [655, 398] width 655 height 184
click at [899, 570] on button "Confirm reschedule" at bounding box center [907, 561] width 151 height 36
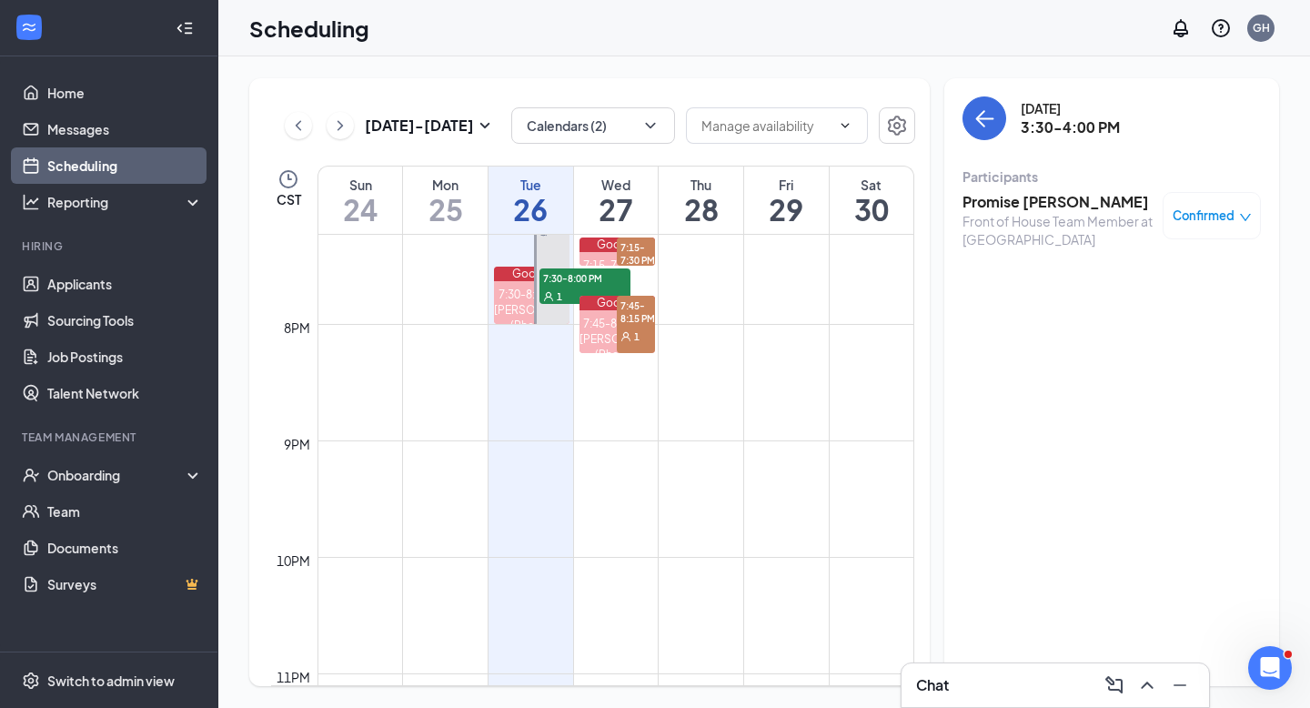
scroll to position [2345, 0]
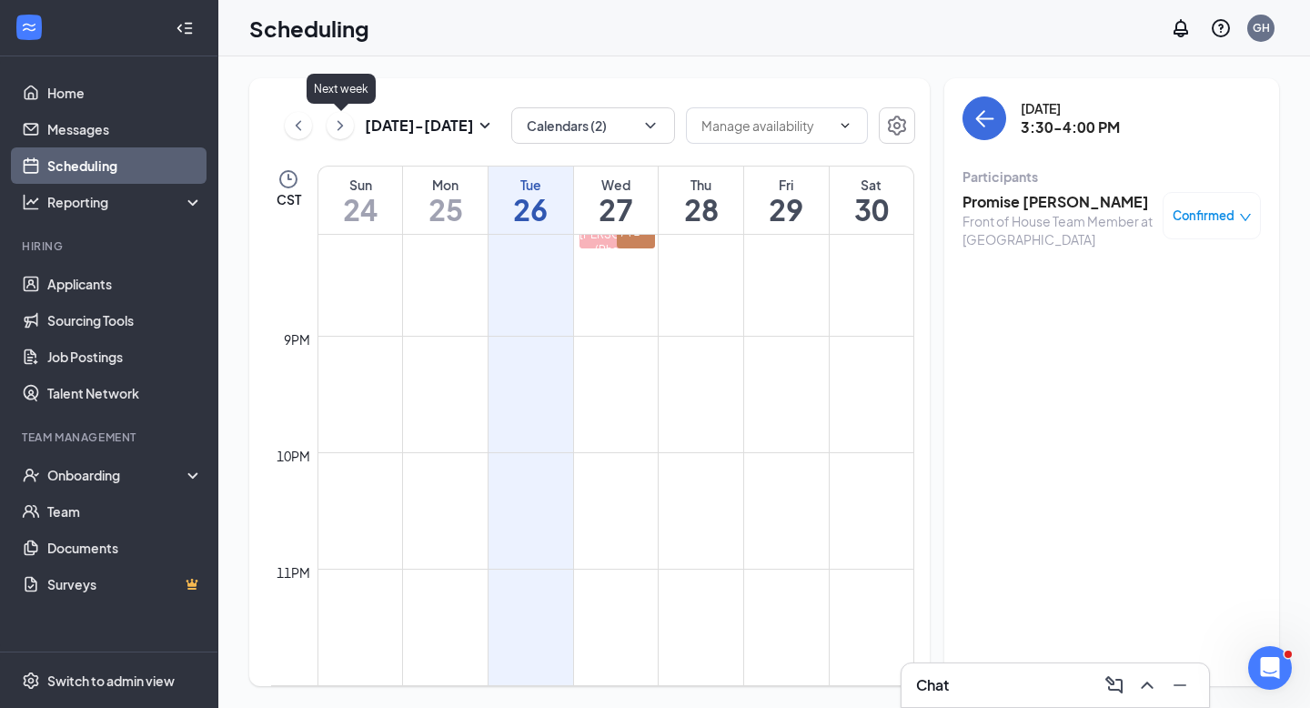
click at [345, 130] on icon "ChevronRight" at bounding box center [340, 126] width 18 height 22
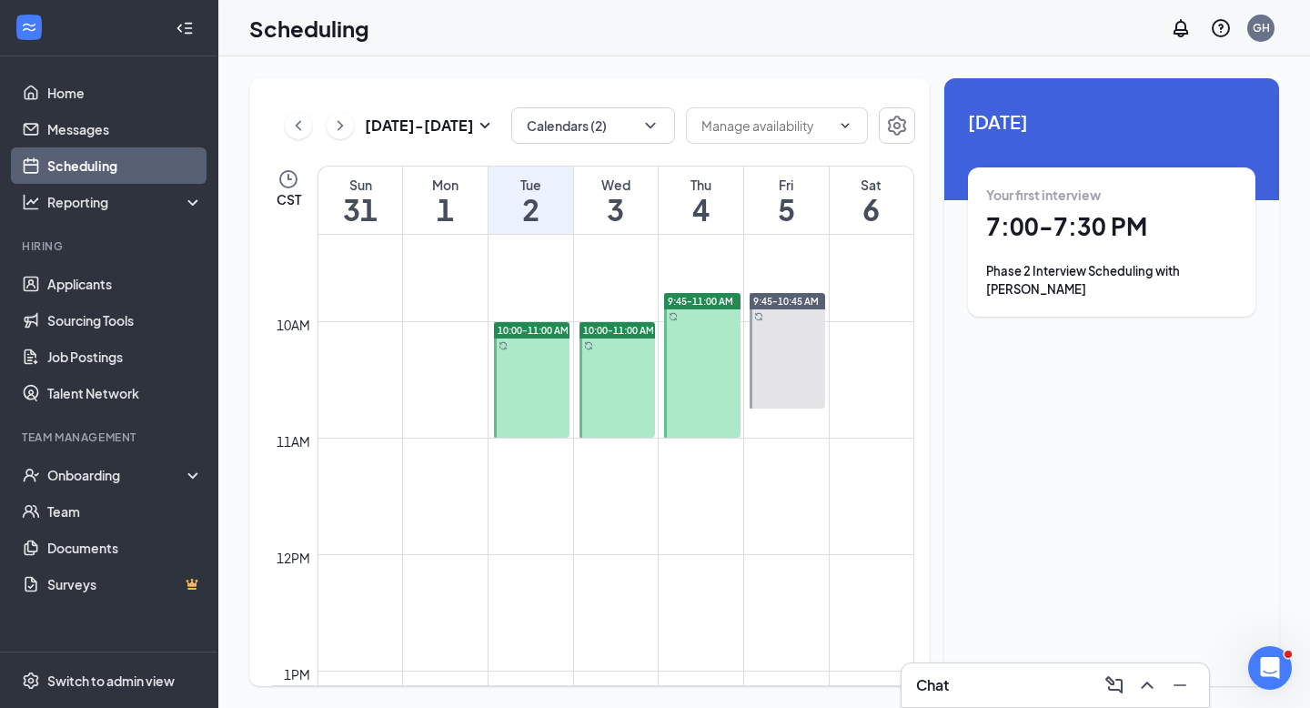
scroll to position [1053, 0]
